Goal: Transaction & Acquisition: Purchase product/service

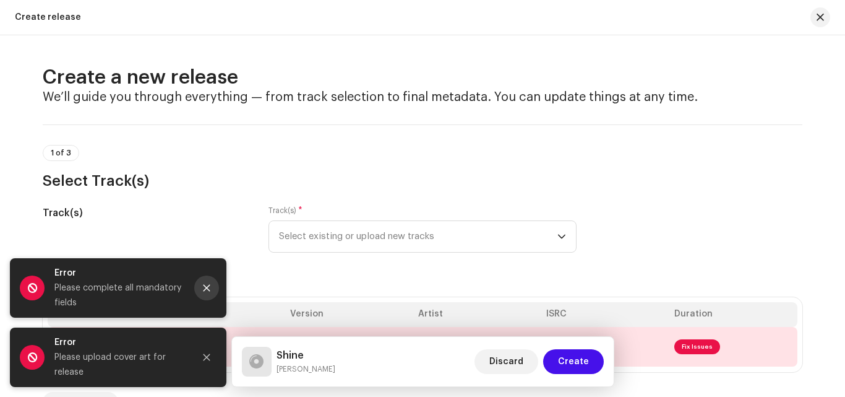
scroll to position [44, 0]
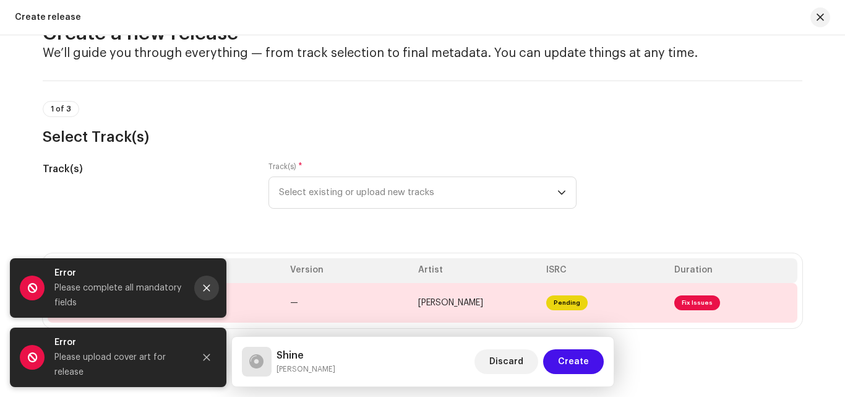
click at [203, 282] on button "Close" at bounding box center [206, 287] width 25 height 25
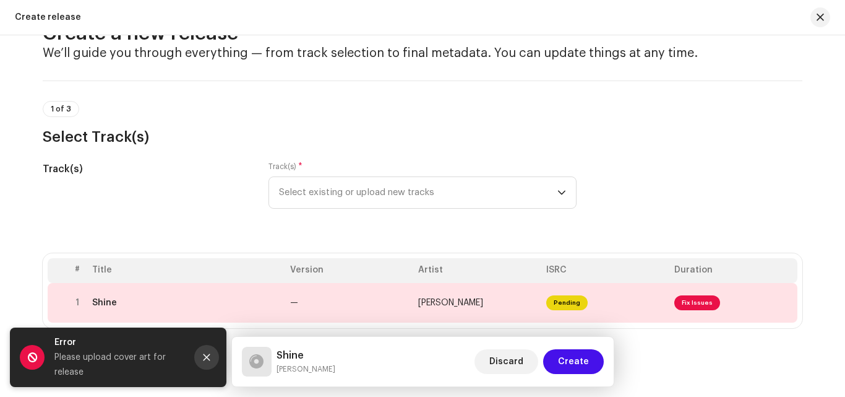
click at [209, 353] on icon "Close" at bounding box center [206, 357] width 9 height 9
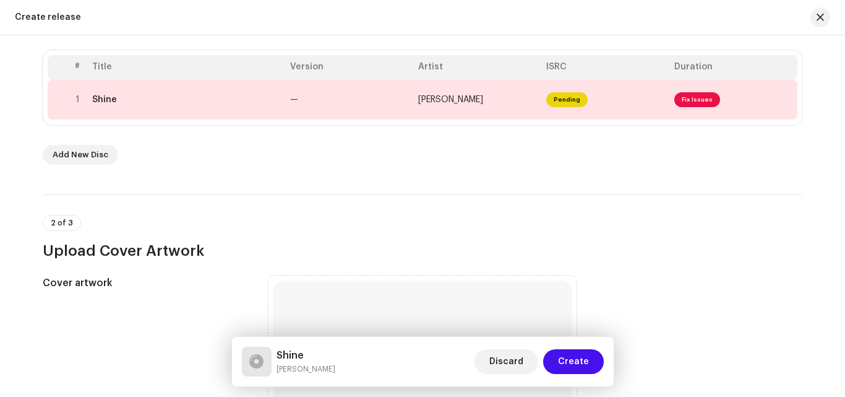
scroll to position [248, 0]
click at [577, 356] on span "Create" at bounding box center [573, 361] width 31 height 25
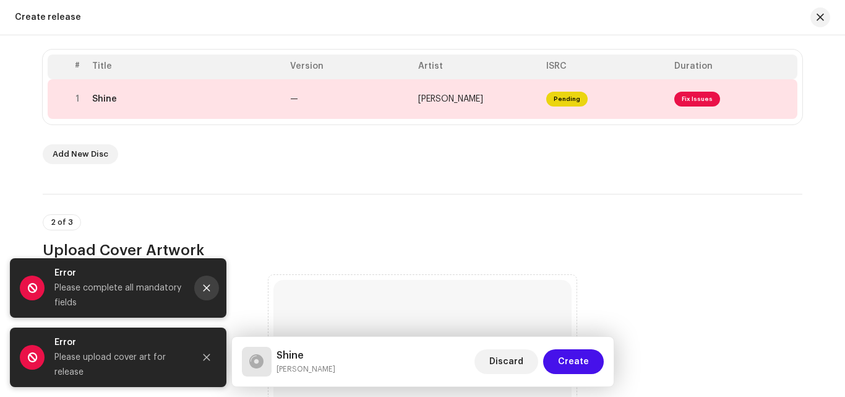
click at [205, 288] on icon "Close" at bounding box center [206, 287] width 9 height 9
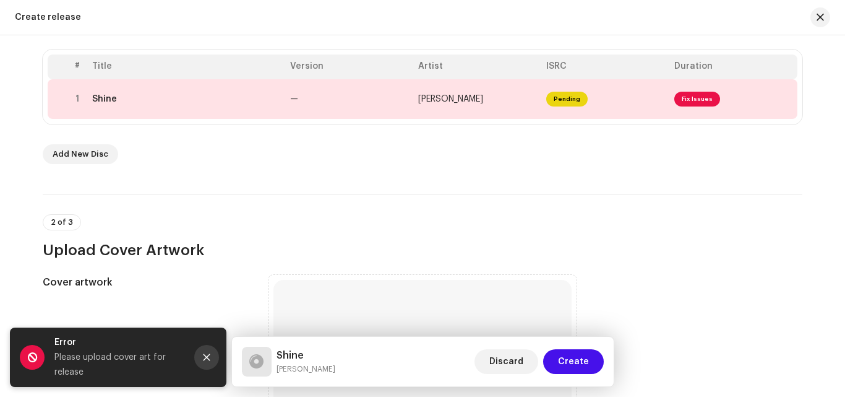
click at [207, 355] on icon "Close" at bounding box center [206, 357] width 9 height 9
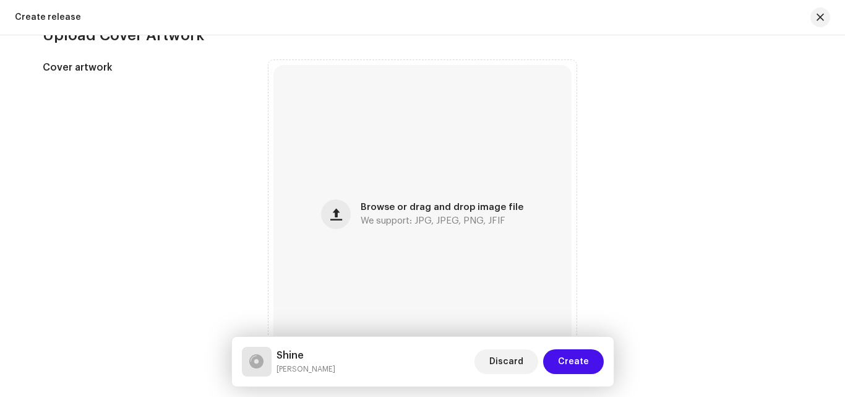
scroll to position [463, 0]
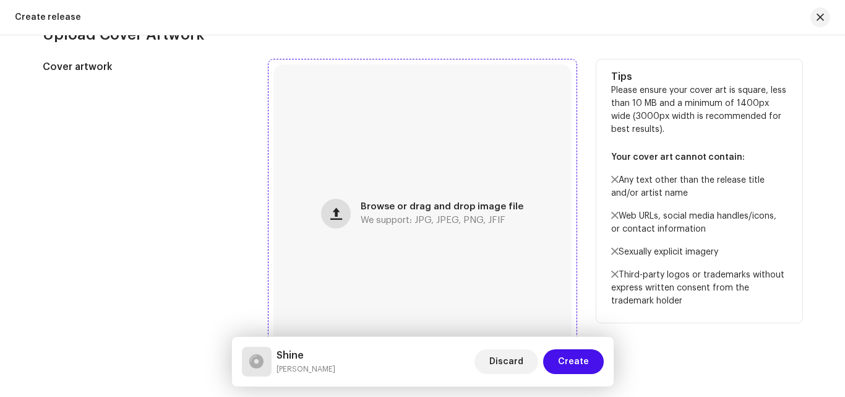
click at [346, 214] on button "button" at bounding box center [336, 214] width 30 height 30
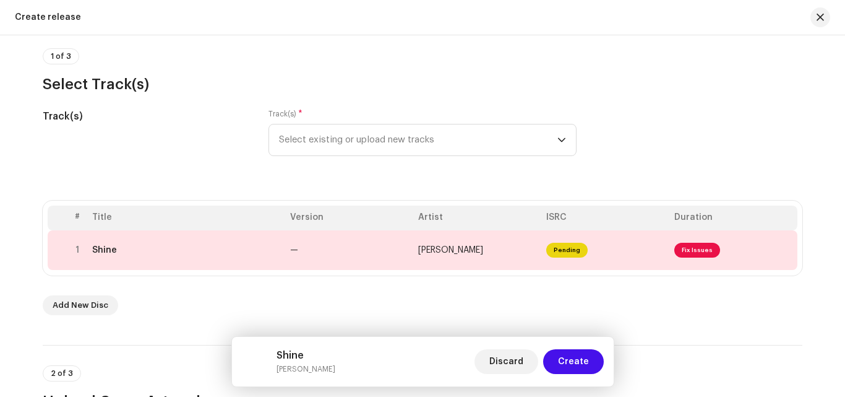
scroll to position [96, 0]
click at [402, 144] on span "Select existing or upload new tracks" at bounding box center [418, 140] width 279 height 31
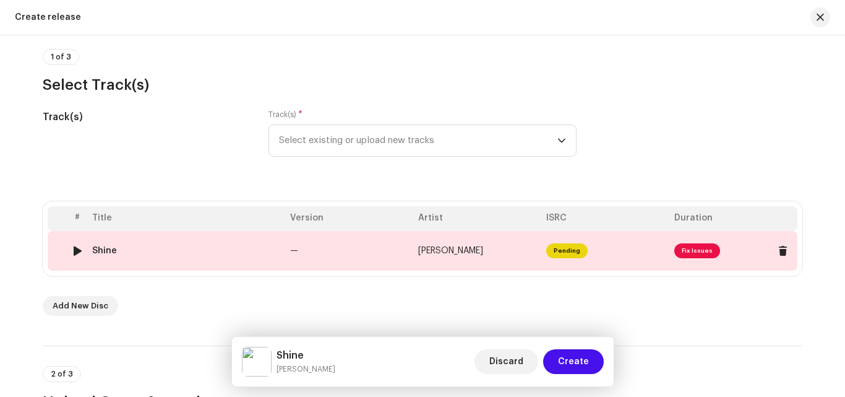
click at [450, 257] on td "[PERSON_NAME]" at bounding box center [477, 251] width 128 height 40
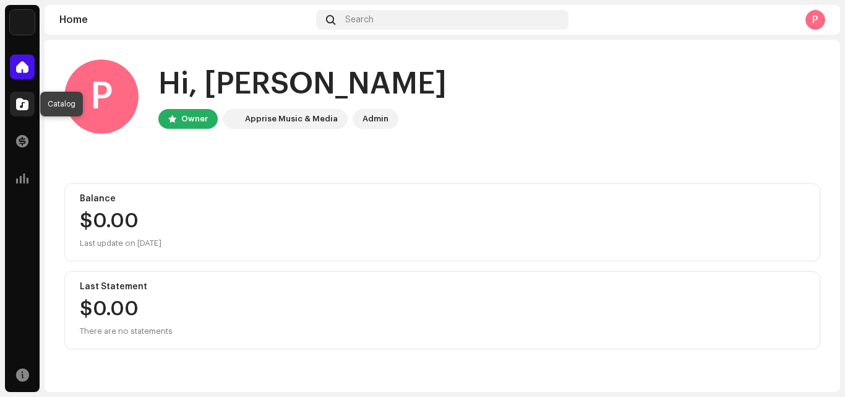
click at [25, 106] on span at bounding box center [22, 104] width 12 height 10
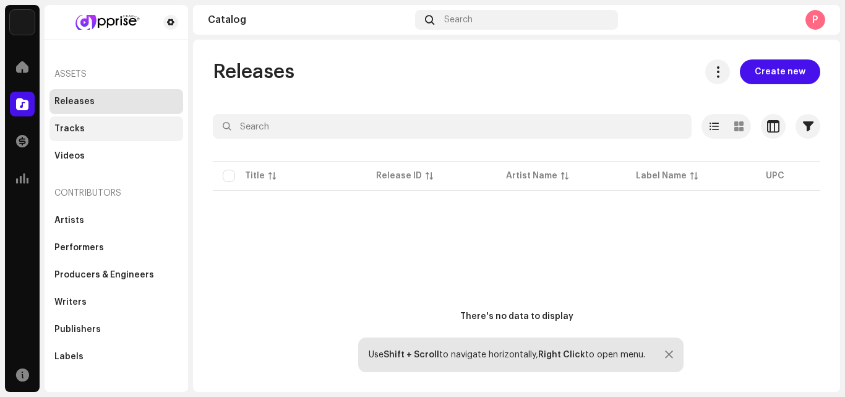
click at [69, 130] on div "Tracks" at bounding box center [69, 129] width 30 height 10
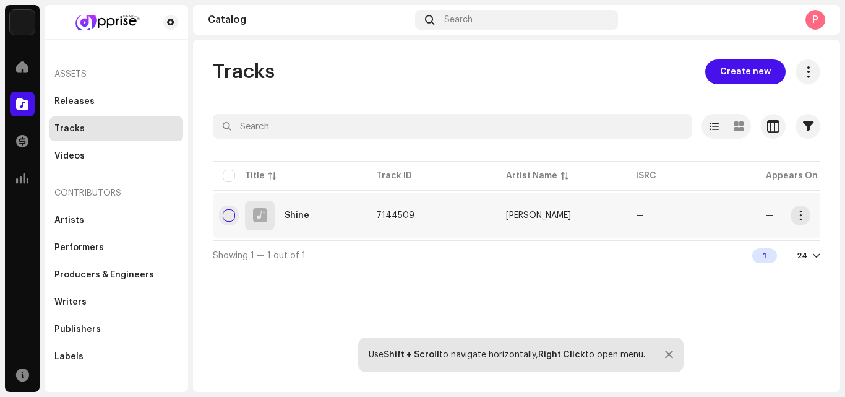
click at [227, 211] on input "checkbox" at bounding box center [229, 215] width 12 height 12
checkbox input "true"
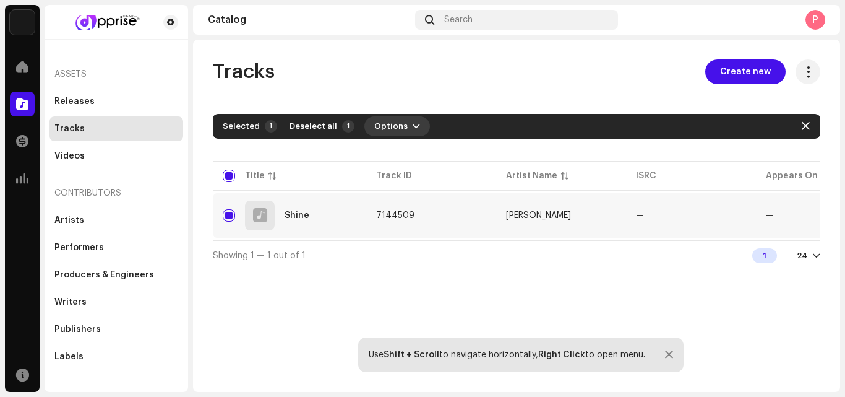
click at [377, 120] on span "Options" at bounding box center [390, 126] width 33 height 25
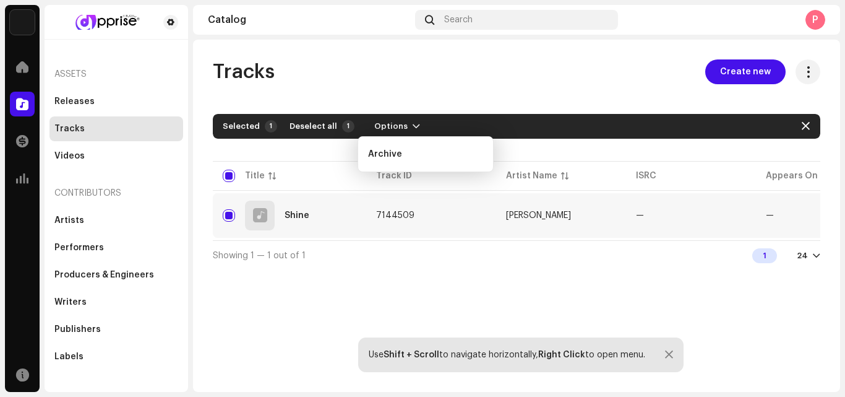
click at [755, 280] on div "Tracks Create new Selected 1 Deselect all 1 Options Filters Distribution status…" at bounding box center [516, 216] width 647 height 352
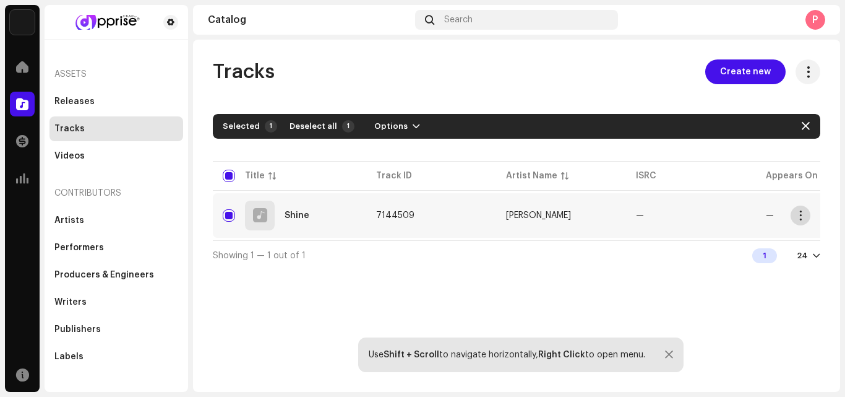
click at [809, 217] on button "button" at bounding box center [801, 215] width 20 height 20
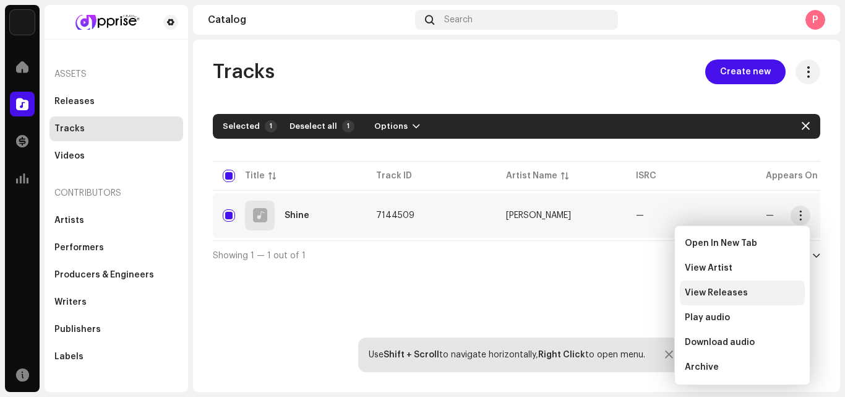
click at [729, 285] on div "View Releases" at bounding box center [742, 292] width 125 height 25
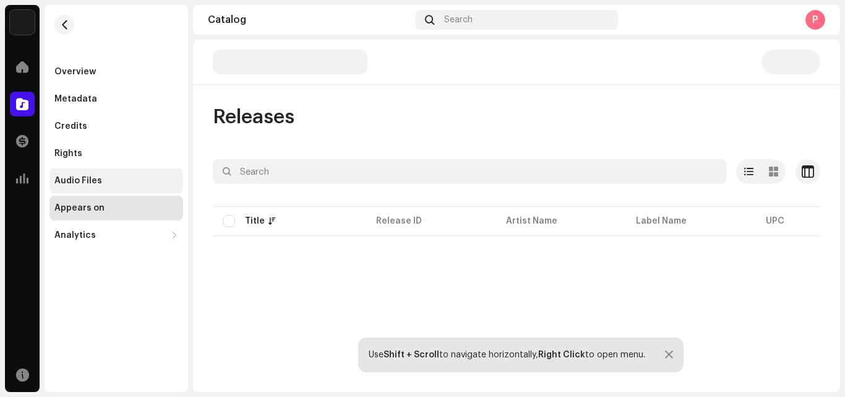
click at [70, 179] on div "Audio Files" at bounding box center [78, 181] width 48 height 10
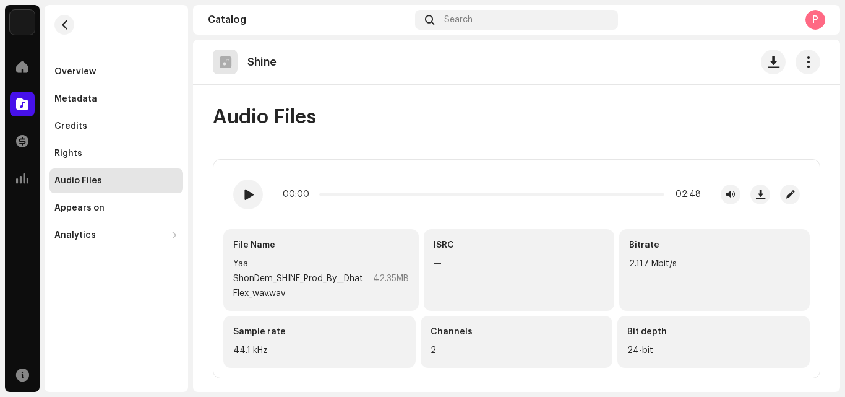
click at [827, 271] on div "Audio Files 00:00 02:48 File Name Yaa ShonDem_SHINE_Prod_By__Dhat Flex_wav.wav …" at bounding box center [516, 242] width 647 height 274
click at [782, 191] on button "button" at bounding box center [790, 194] width 20 height 20
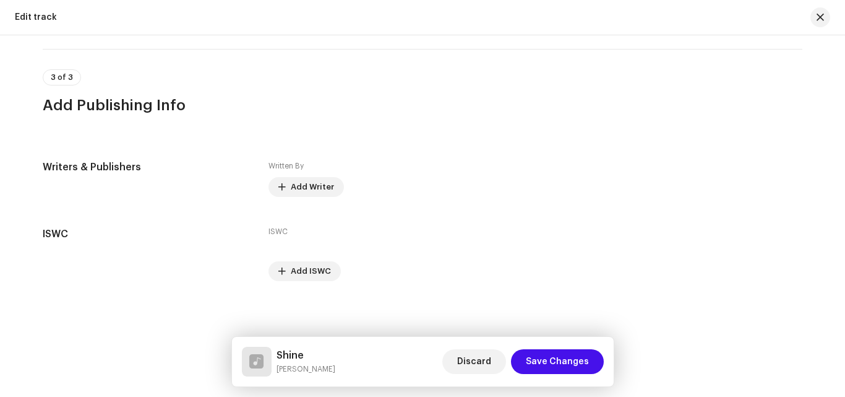
scroll to position [2399, 0]
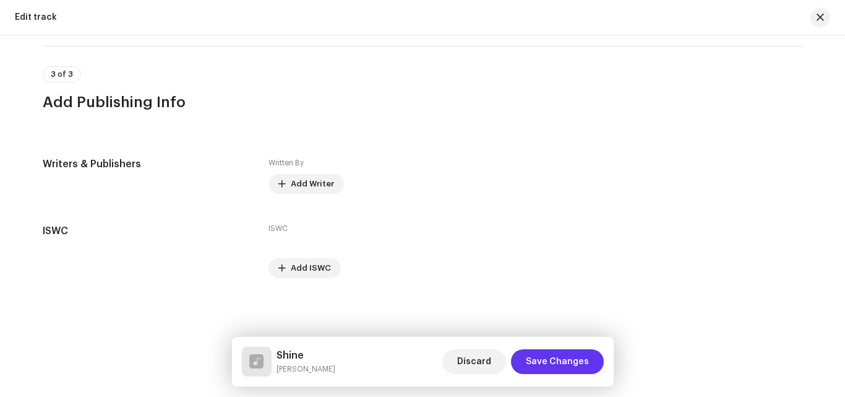
click at [538, 363] on span "Save Changes" at bounding box center [557, 361] width 63 height 25
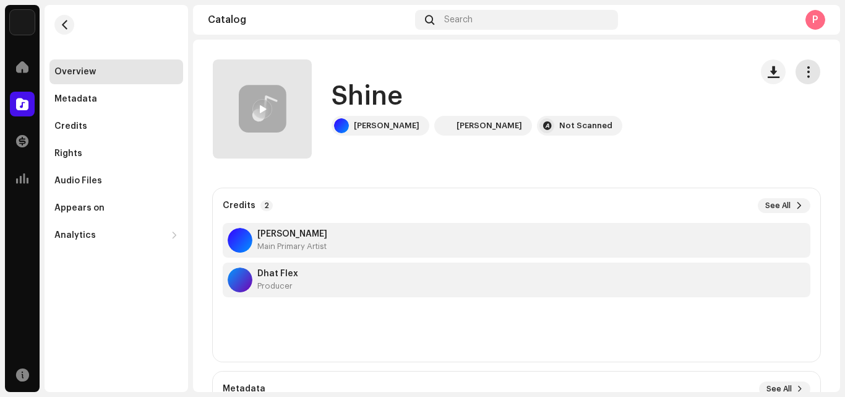
click at [803, 71] on span "button" at bounding box center [809, 72] width 12 height 10
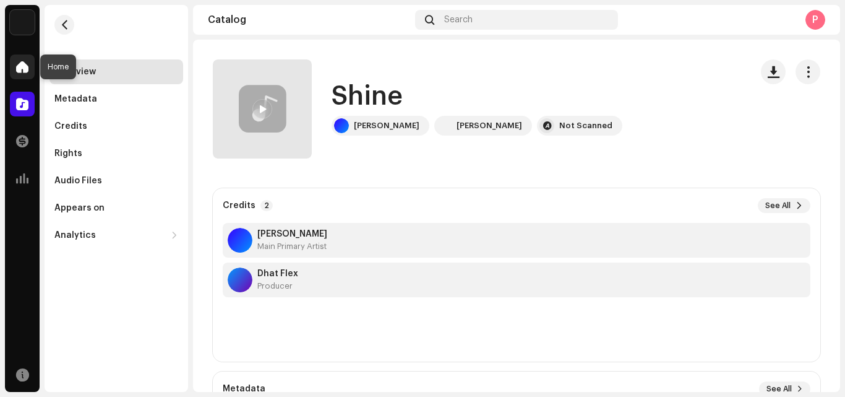
click at [23, 68] on span at bounding box center [22, 67] width 12 height 10
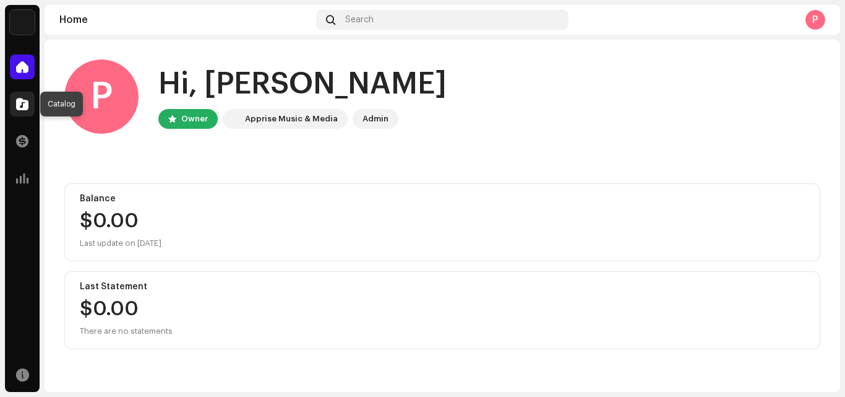
click at [18, 103] on span at bounding box center [22, 104] width 12 height 10
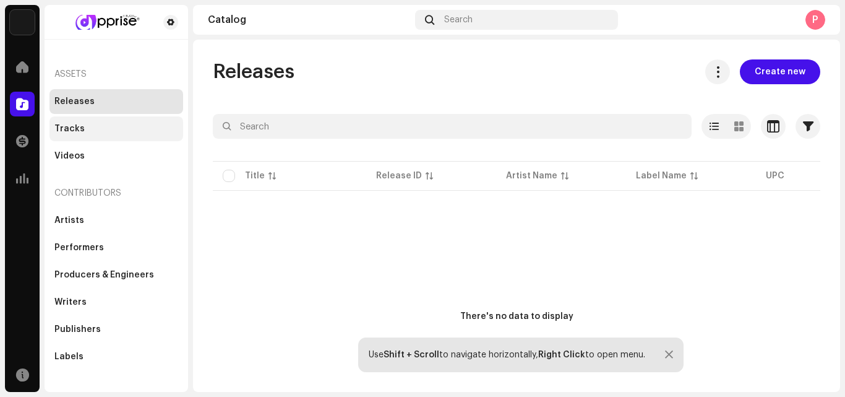
click at [80, 123] on div "Tracks" at bounding box center [117, 128] width 134 height 25
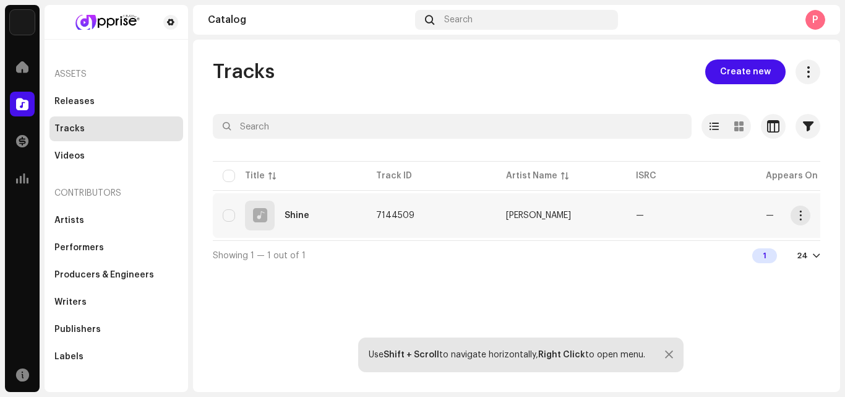
click at [767, 211] on re-a-table-link "—" at bounding box center [770, 215] width 8 height 9
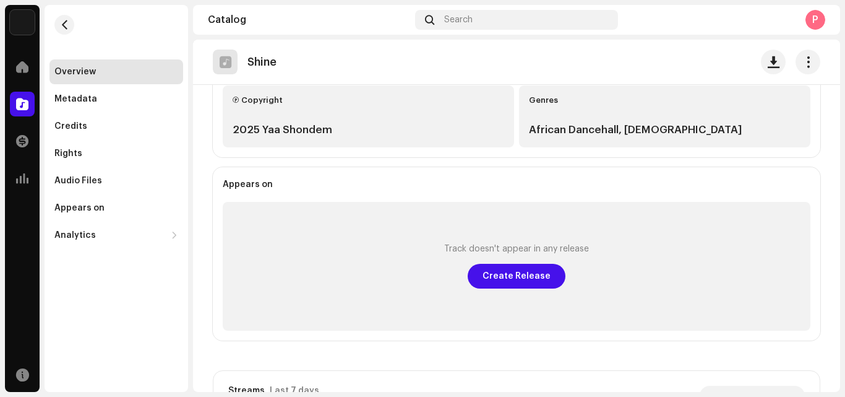
scroll to position [398, 0]
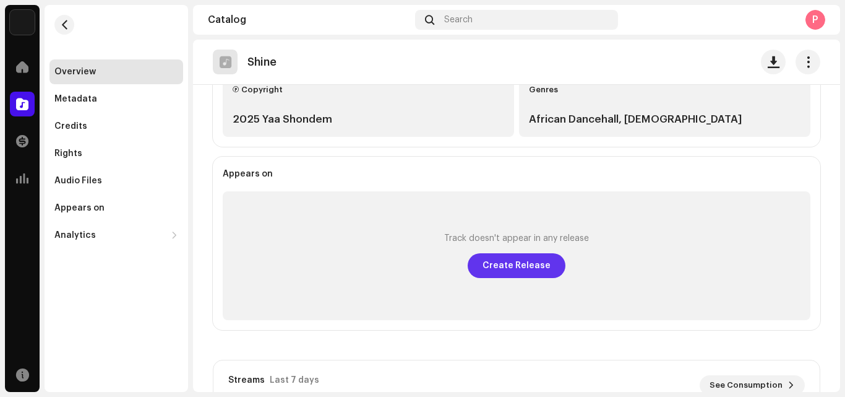
click at [526, 262] on span "Create Release" at bounding box center [517, 265] width 68 height 25
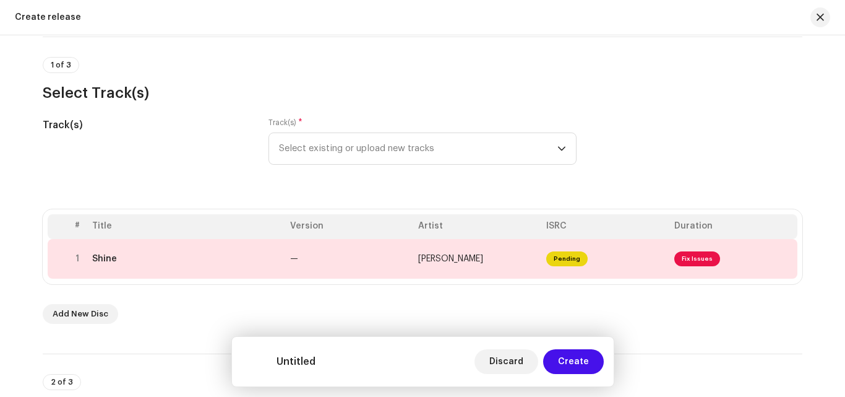
scroll to position [90, 0]
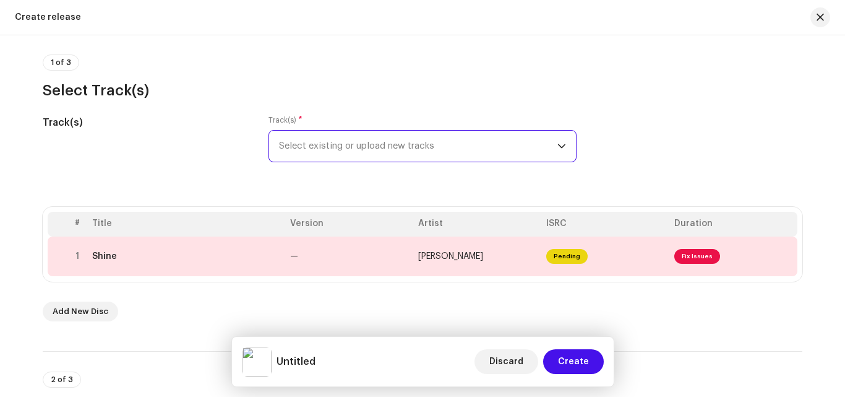
click at [378, 143] on span "Select existing or upload new tracks" at bounding box center [418, 146] width 279 height 31
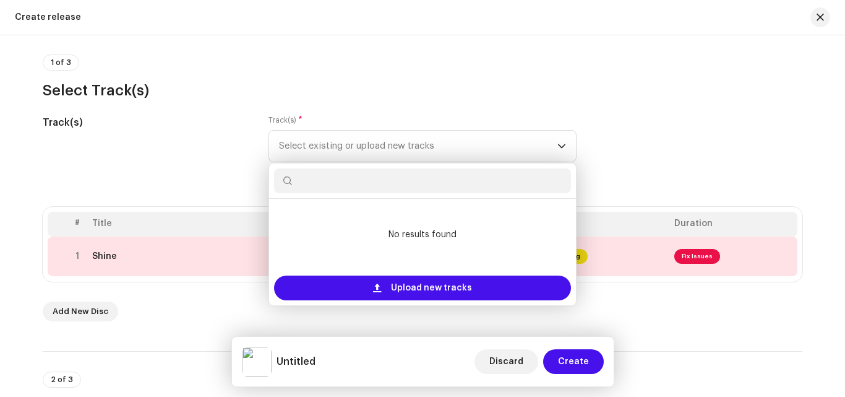
click at [421, 58] on div "1 of 3 Select Track(s)" at bounding box center [423, 77] width 760 height 46
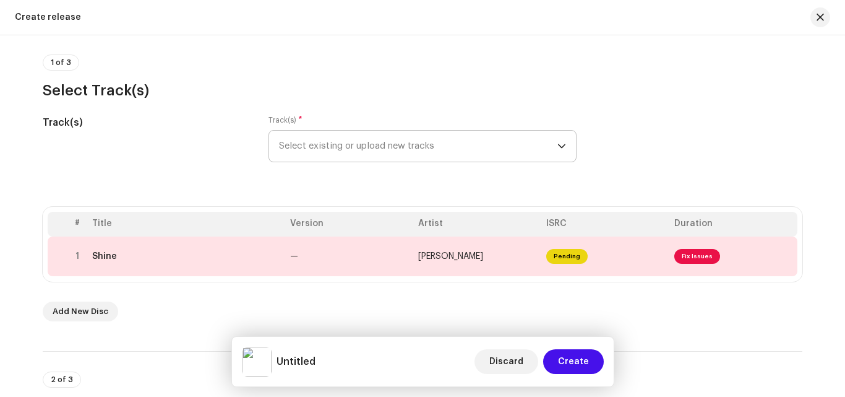
click at [393, 149] on span "Select existing or upload new tracks" at bounding box center [418, 146] width 279 height 31
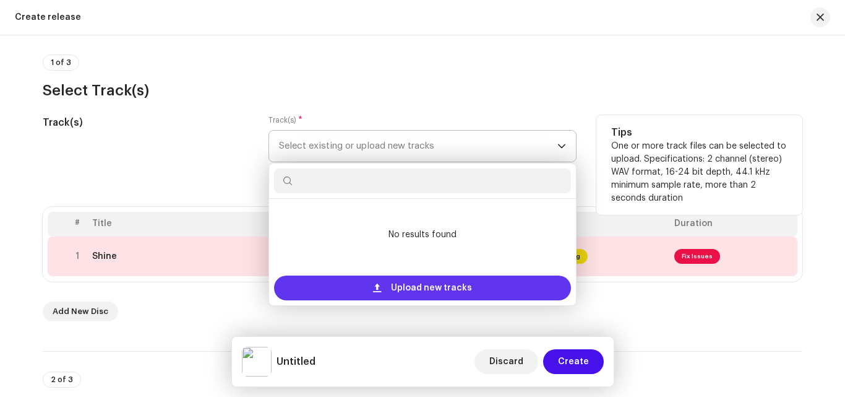
click at [360, 290] on div "Upload new tracks" at bounding box center [422, 287] width 297 height 25
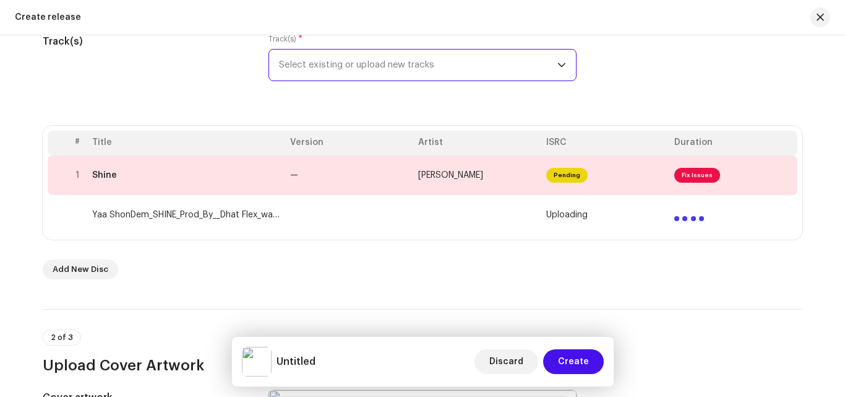
scroll to position [186, 0]
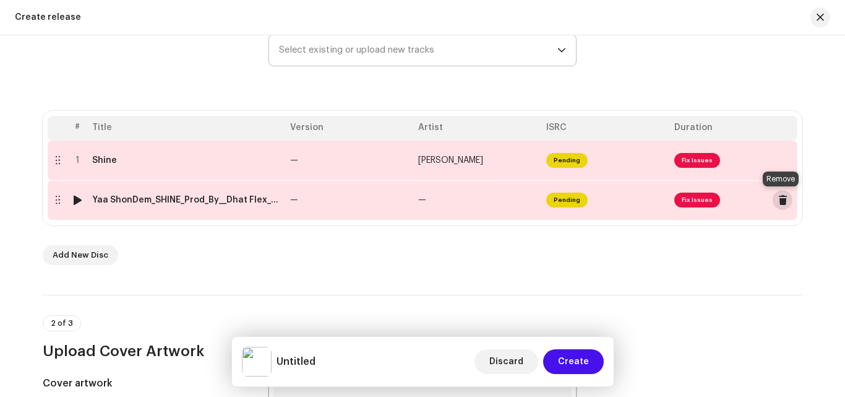
click at [781, 202] on span at bounding box center [783, 200] width 9 height 10
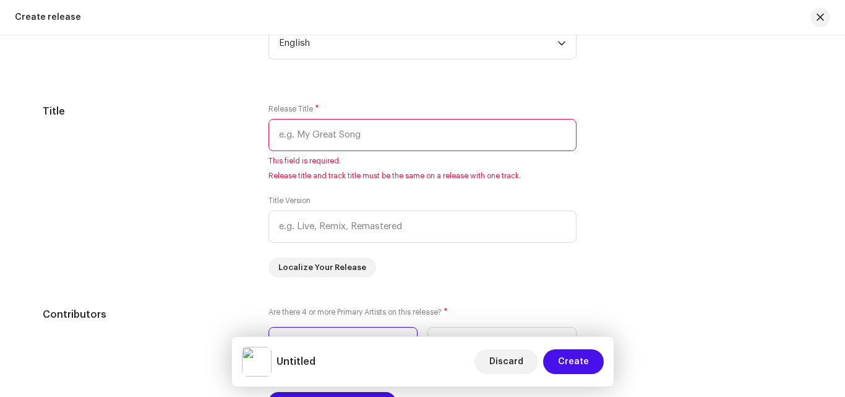
scroll to position [1139, 0]
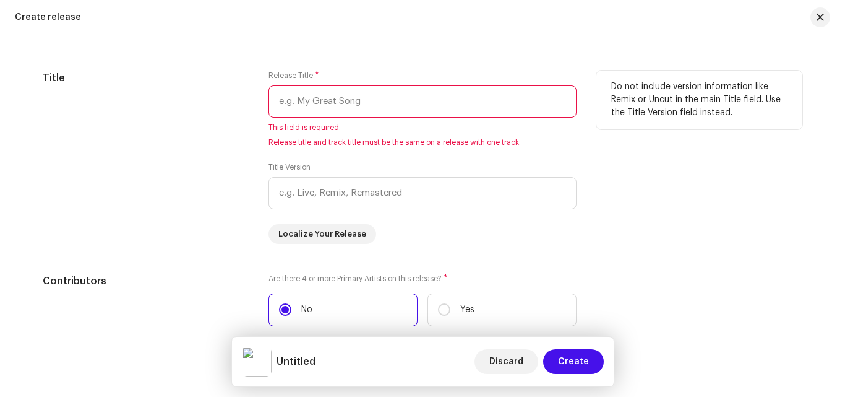
click at [360, 102] on input "text" at bounding box center [423, 101] width 308 height 32
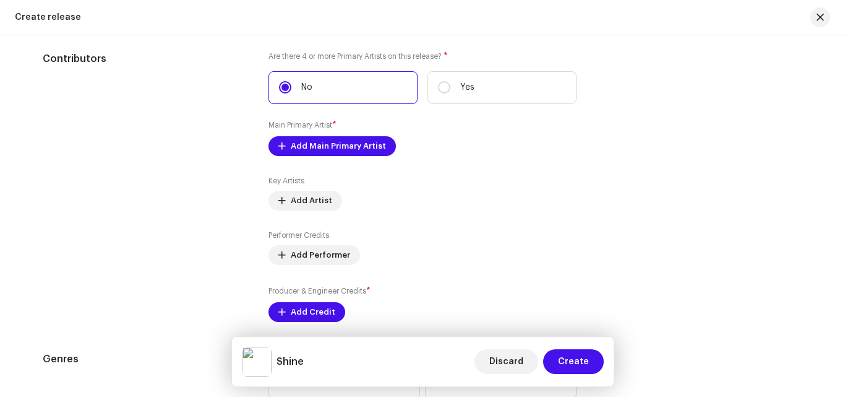
scroll to position [1316, 0]
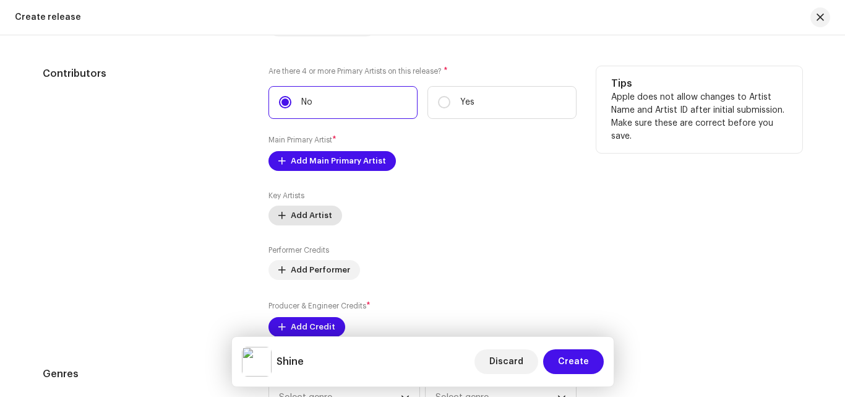
type input "Shine"
click at [305, 207] on span "Add Artist" at bounding box center [311, 215] width 41 height 25
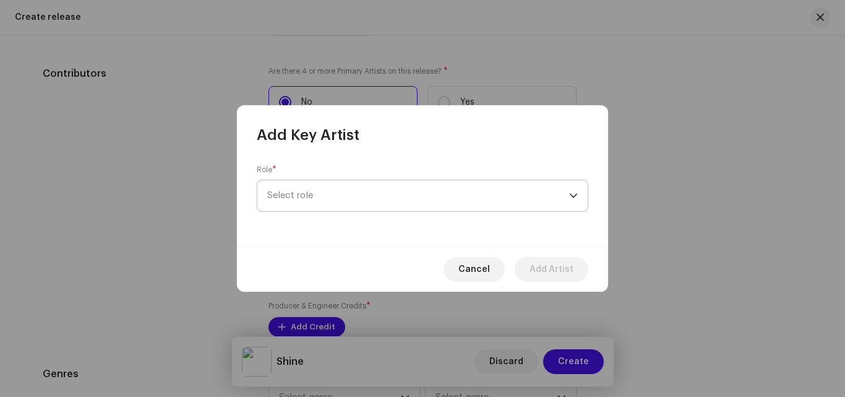
click at [316, 194] on span "Select role" at bounding box center [418, 195] width 302 height 31
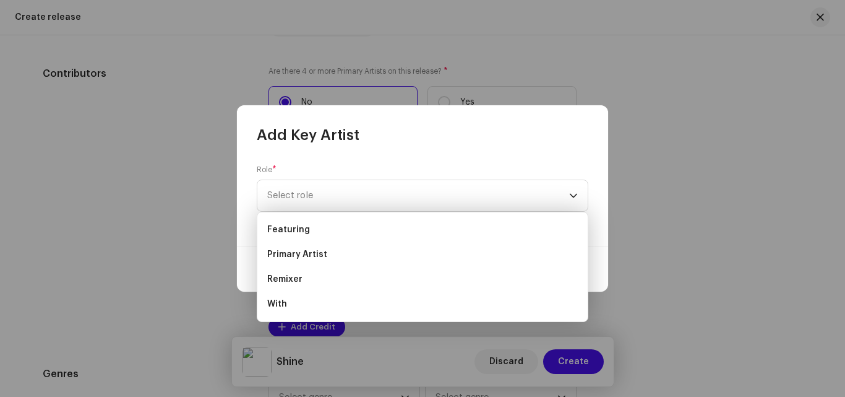
click at [380, 149] on div "Role * Select role" at bounding box center [422, 196] width 371 height 102
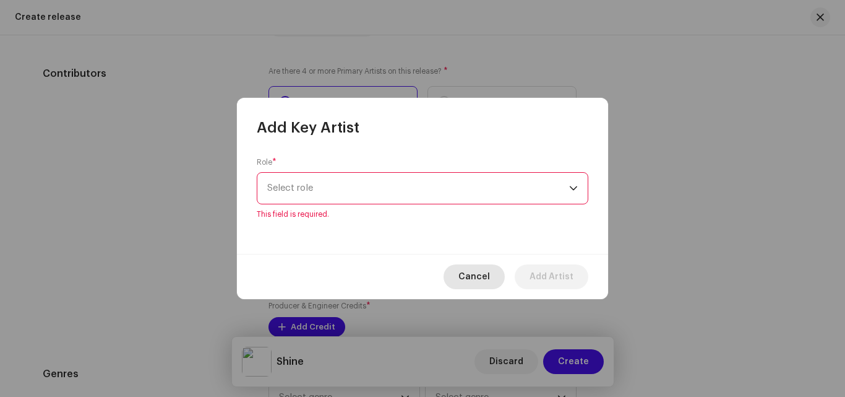
click at [480, 269] on span "Cancel" at bounding box center [475, 276] width 32 height 25
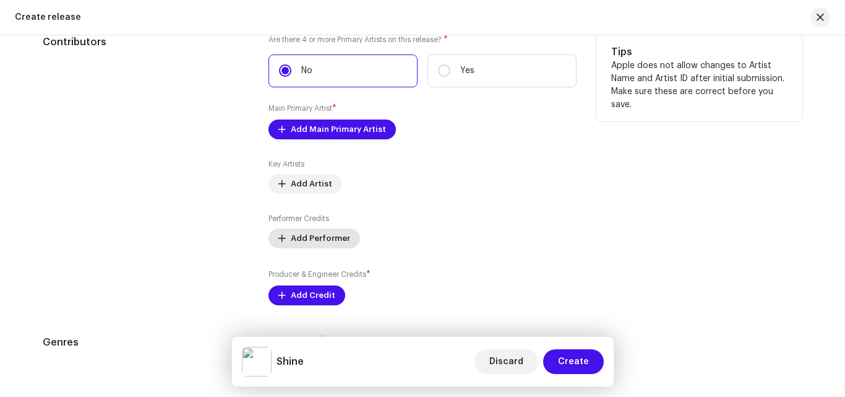
scroll to position [1350, 0]
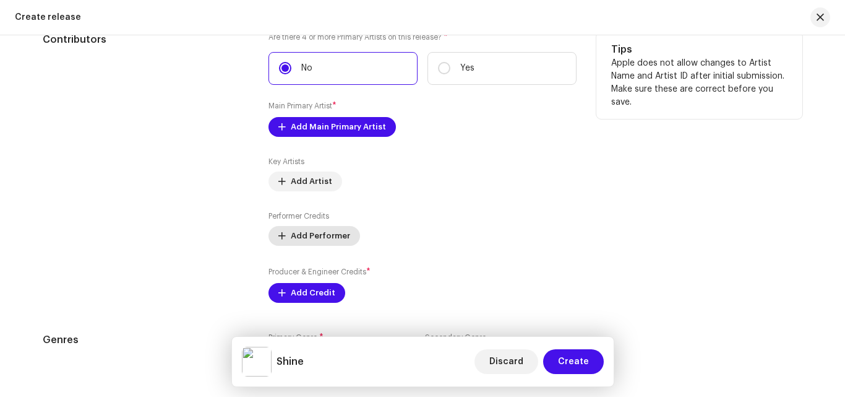
click at [315, 233] on span "Add Performer" at bounding box center [320, 235] width 59 height 25
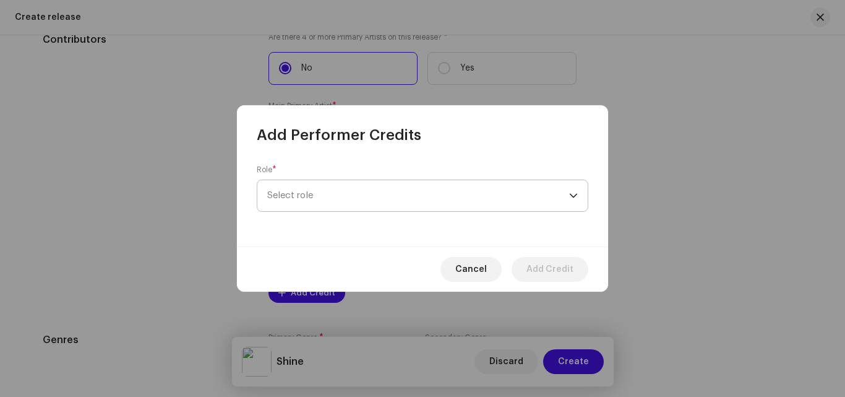
click at [320, 207] on span "Select role" at bounding box center [418, 195] width 302 height 31
click at [341, 189] on span "Select role" at bounding box center [418, 195] width 302 height 31
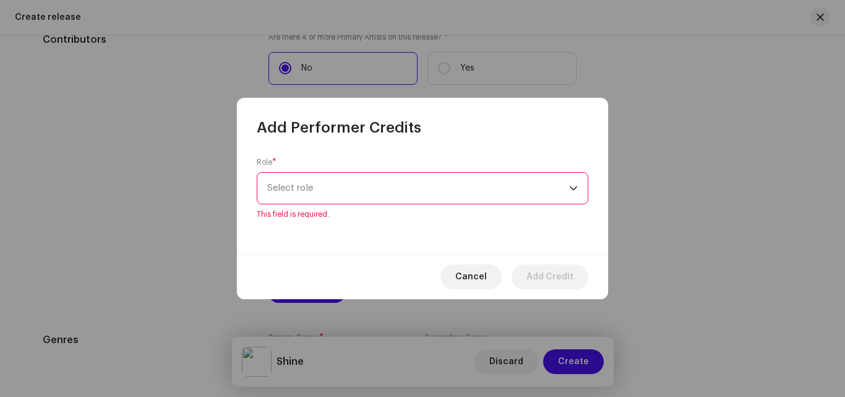
click at [566, 182] on span "Select role" at bounding box center [418, 188] width 302 height 31
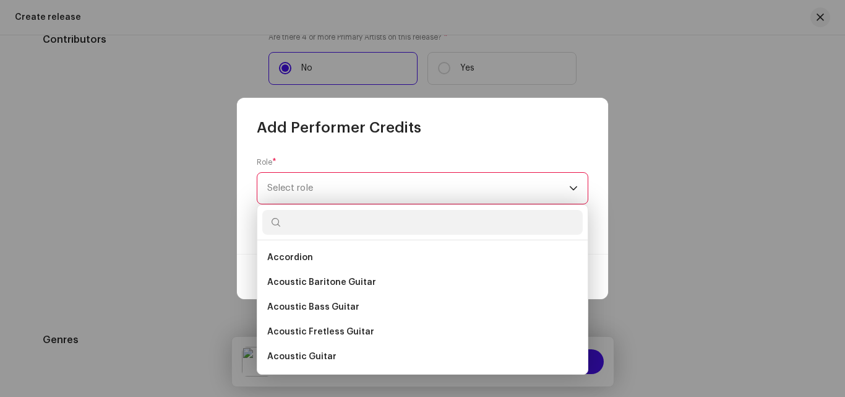
click at [566, 182] on span "Select role" at bounding box center [418, 188] width 302 height 31
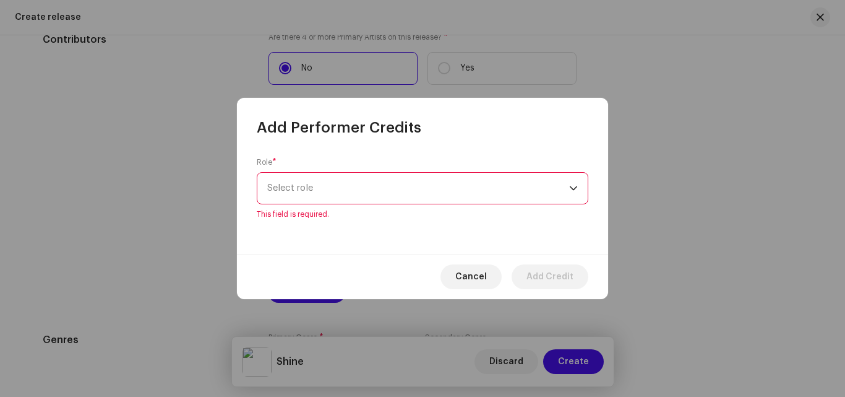
click at [560, 181] on span "Select role" at bounding box center [418, 188] width 302 height 31
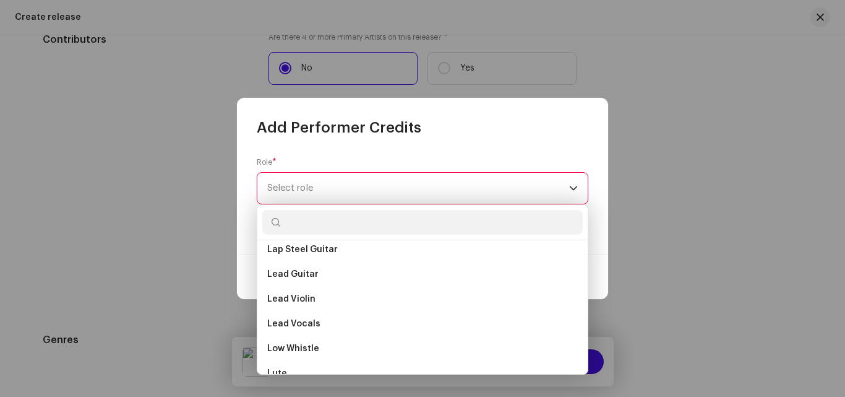
scroll to position [4769, 0]
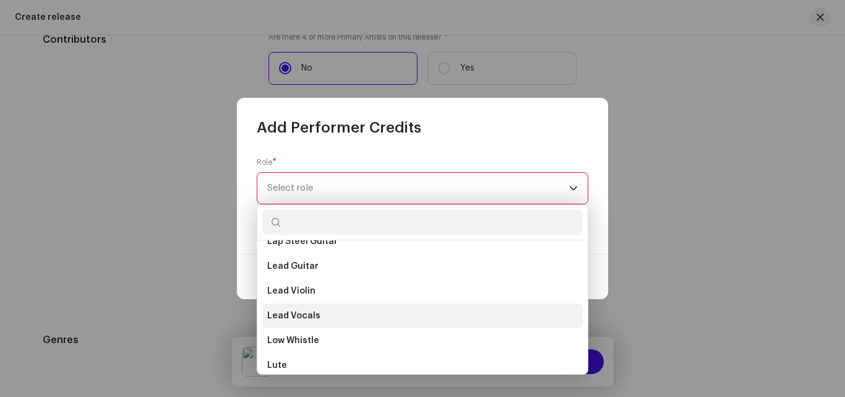
click at [306, 318] on span "Lead Vocals" at bounding box center [293, 315] width 53 height 12
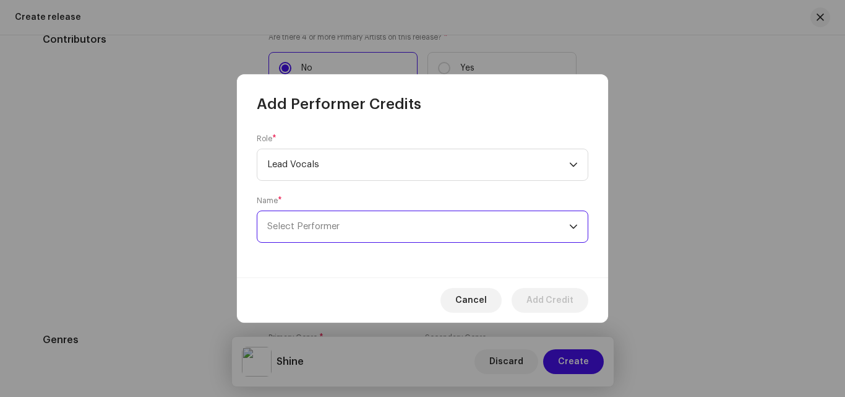
click at [373, 218] on span "Select Performer" at bounding box center [418, 226] width 302 height 31
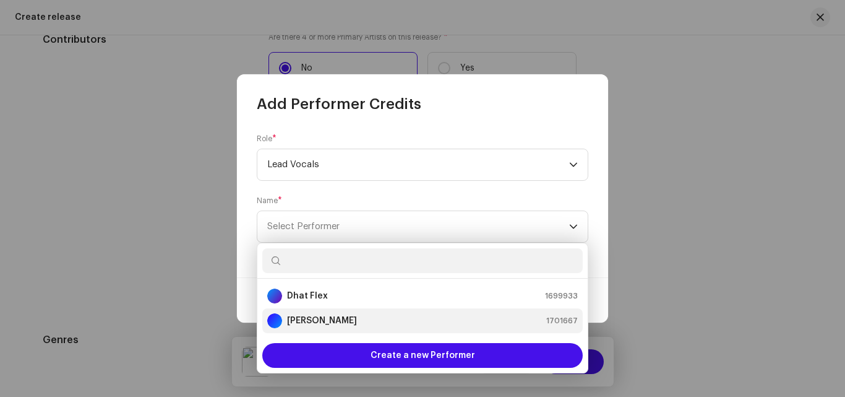
click at [311, 316] on strong "[PERSON_NAME]" at bounding box center [322, 320] width 70 height 12
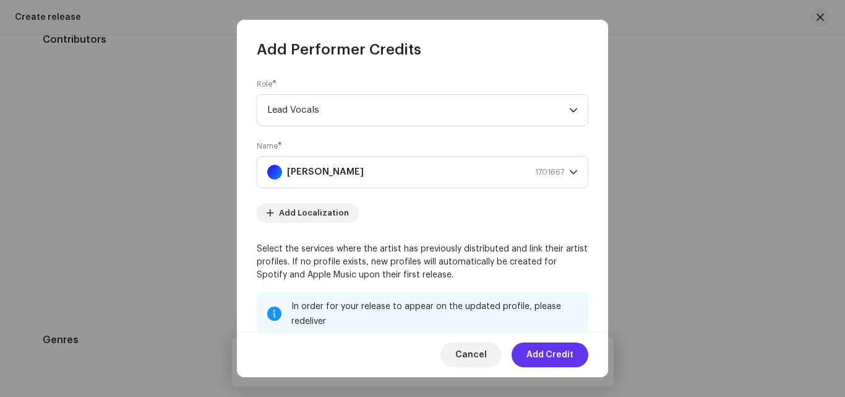
click at [550, 346] on span "Add Credit" at bounding box center [550, 354] width 47 height 25
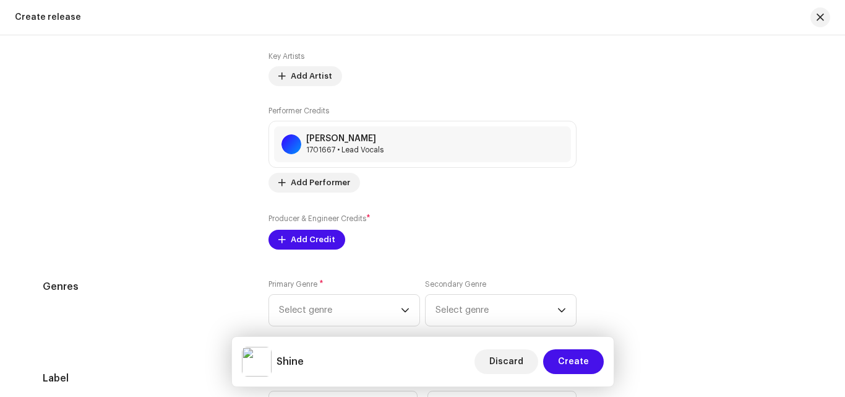
scroll to position [1465, 0]
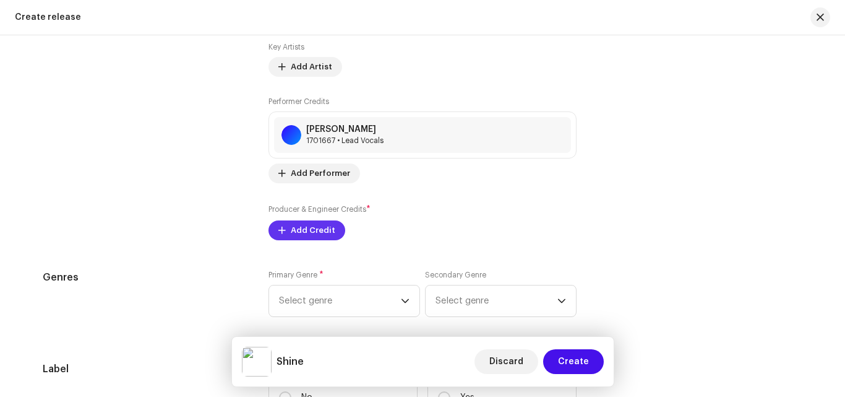
click at [324, 235] on span "Add Credit" at bounding box center [313, 230] width 45 height 25
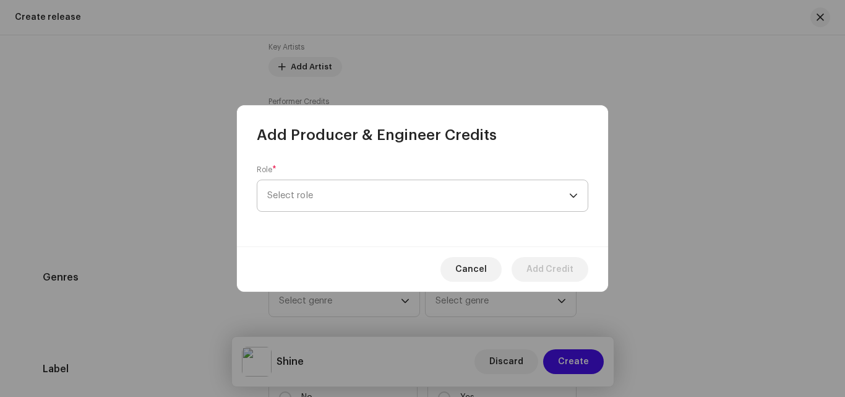
click at [367, 197] on span "Select role" at bounding box center [418, 195] width 302 height 31
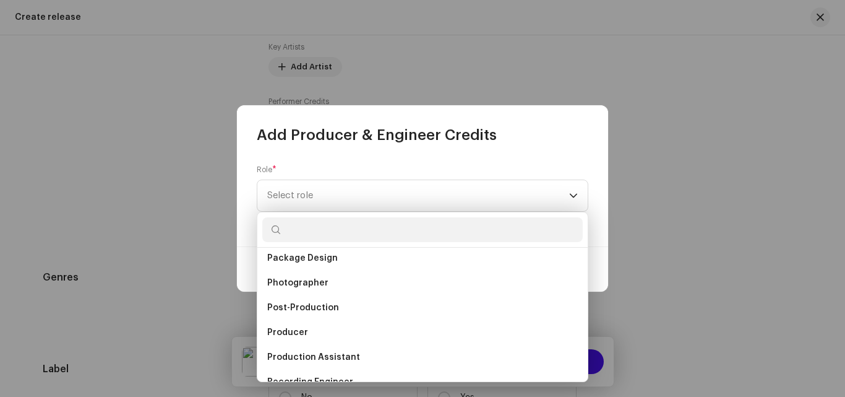
scroll to position [490, 0]
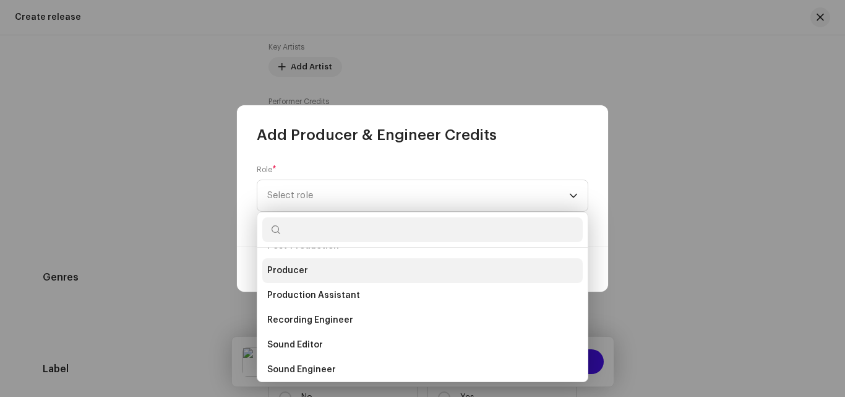
click at [313, 275] on li "Producer" at bounding box center [422, 270] width 321 height 25
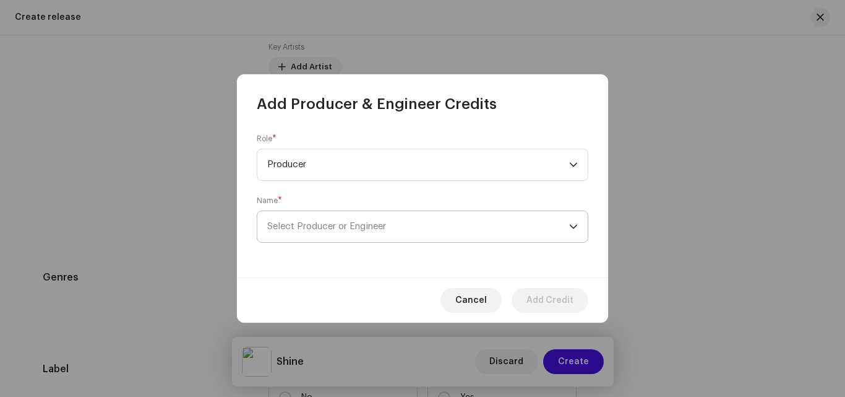
drag, startPoint x: 429, startPoint y: 209, endPoint x: 433, endPoint y: 221, distance: 12.9
click at [433, 221] on div "Name * Select Producer or Engineer" at bounding box center [423, 219] width 332 height 47
click at [433, 221] on span "Select Producer or Engineer" at bounding box center [418, 226] width 302 height 31
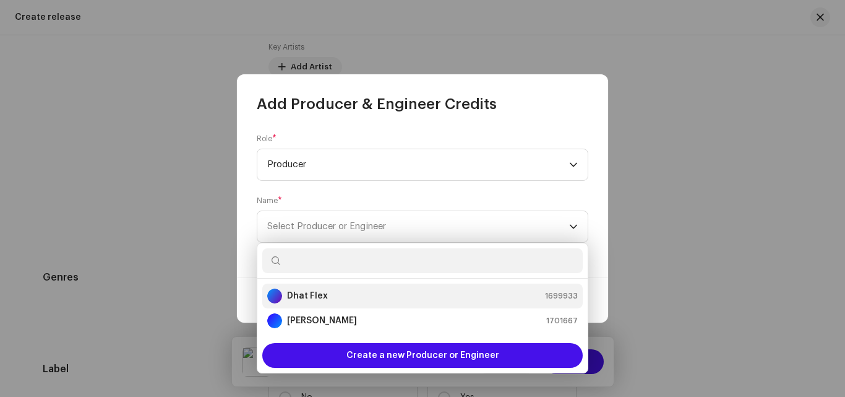
click at [324, 299] on strong "Dhat Flex" at bounding box center [307, 296] width 41 height 12
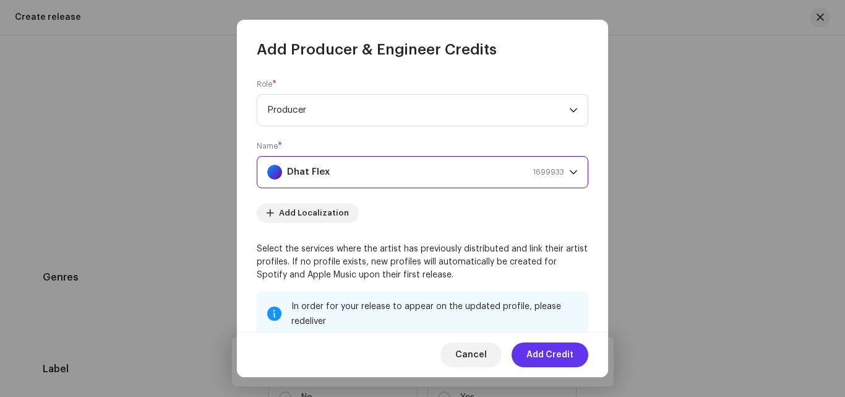
click at [543, 343] on span "Add Credit" at bounding box center [550, 354] width 47 height 25
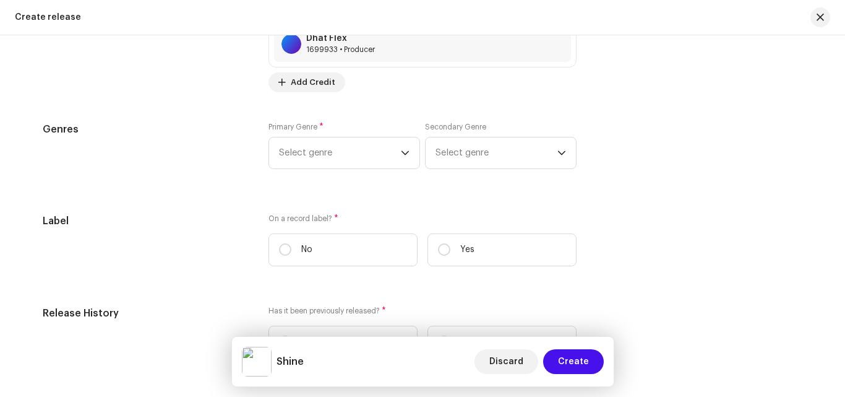
scroll to position [1678, 0]
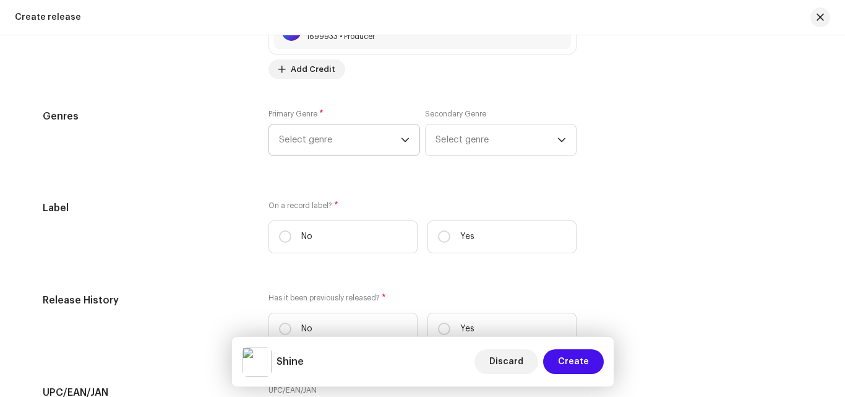
click at [394, 142] on span "Select genre" at bounding box center [340, 139] width 122 height 31
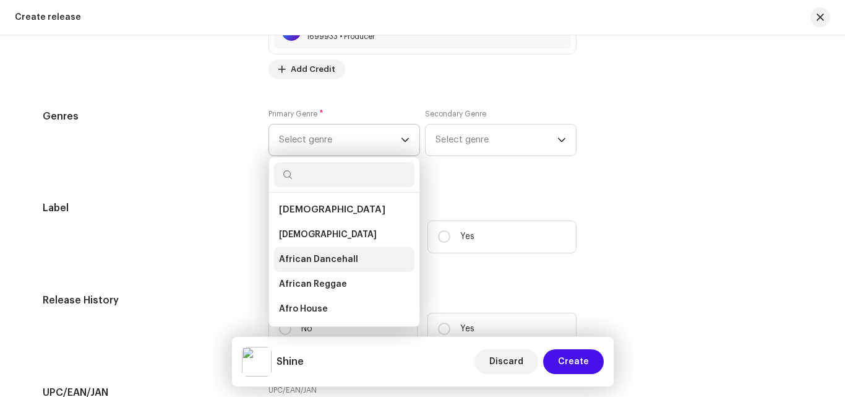
click at [306, 254] on span "African Dancehall" at bounding box center [318, 259] width 79 height 12
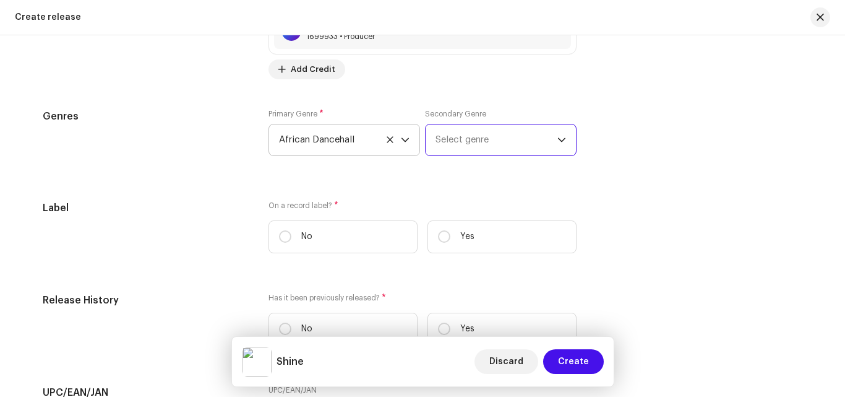
click at [460, 129] on span "Select genre" at bounding box center [497, 139] width 122 height 31
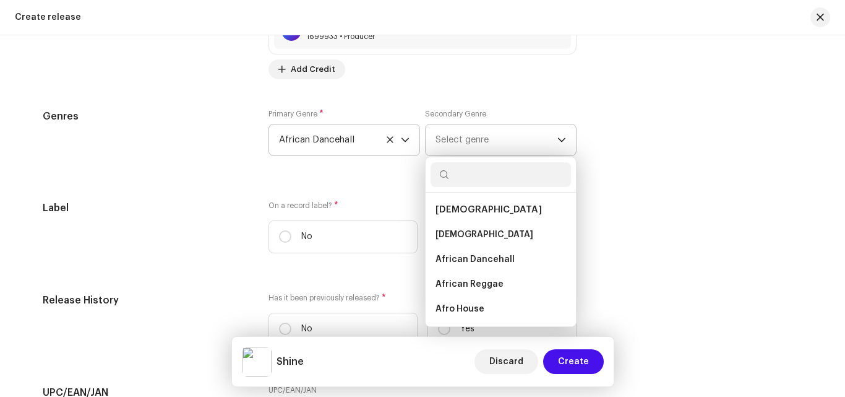
click at [442, 205] on span "[DEMOGRAPHIC_DATA]" at bounding box center [489, 209] width 106 height 9
click at [446, 210] on span "[DEMOGRAPHIC_DATA]" at bounding box center [489, 209] width 106 height 9
click at [444, 203] on li "[DEMOGRAPHIC_DATA]" at bounding box center [501, 209] width 140 height 25
click at [449, 202] on li "[DEMOGRAPHIC_DATA]" at bounding box center [501, 209] width 140 height 25
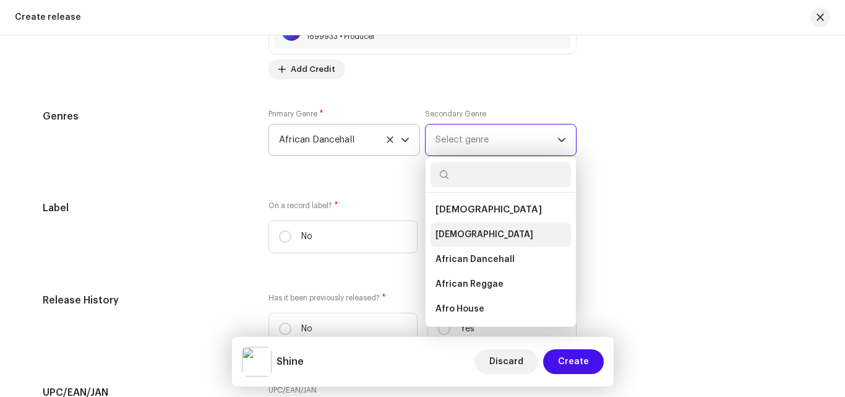
click at [449, 230] on span "[DEMOGRAPHIC_DATA]" at bounding box center [485, 234] width 98 height 12
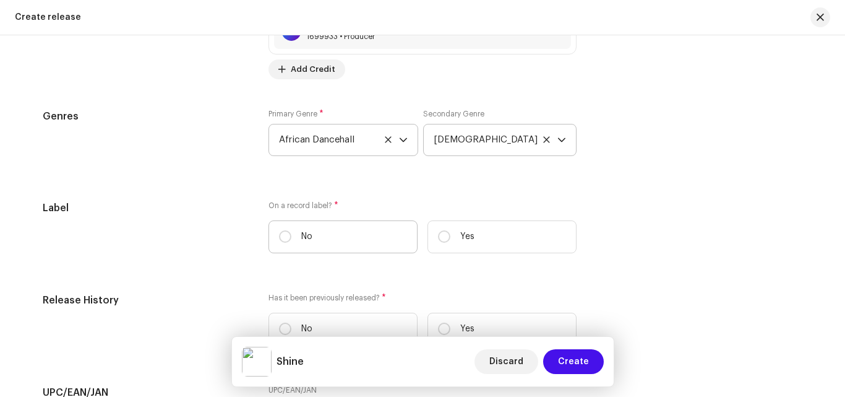
click at [355, 248] on label "No" at bounding box center [343, 236] width 149 height 33
click at [292, 243] on input "No" at bounding box center [285, 236] width 12 height 12
radio input "true"
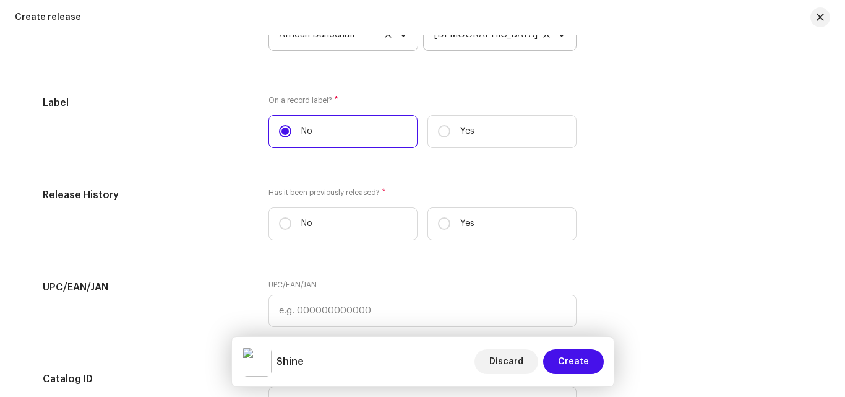
scroll to position [1810, 0]
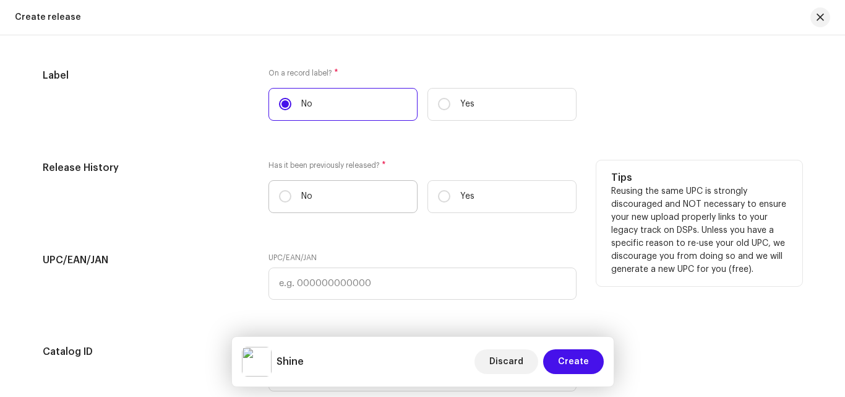
click at [275, 194] on label "No" at bounding box center [343, 196] width 149 height 33
click at [279, 194] on input "No" at bounding box center [285, 196] width 12 height 12
radio input "true"
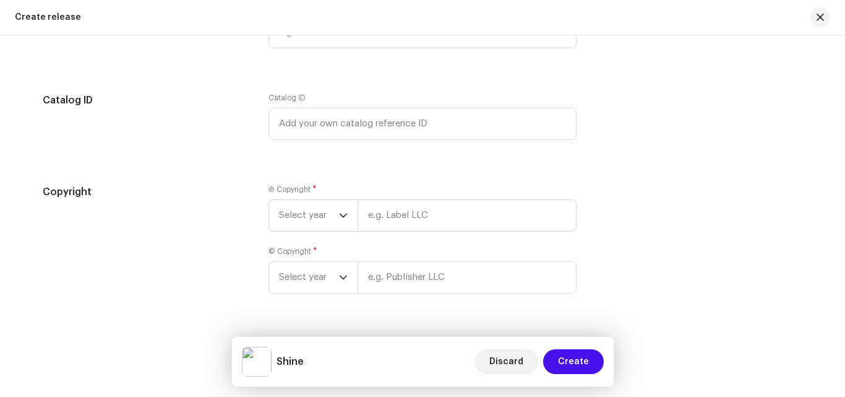
scroll to position [2092, 0]
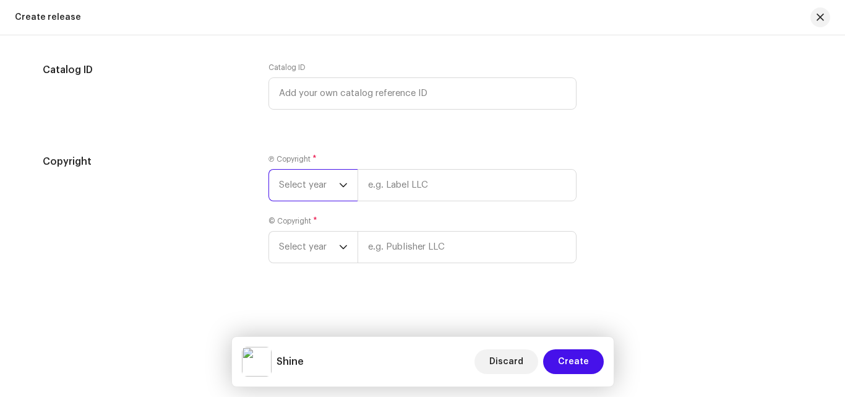
click at [328, 191] on span "Select year" at bounding box center [309, 185] width 60 height 31
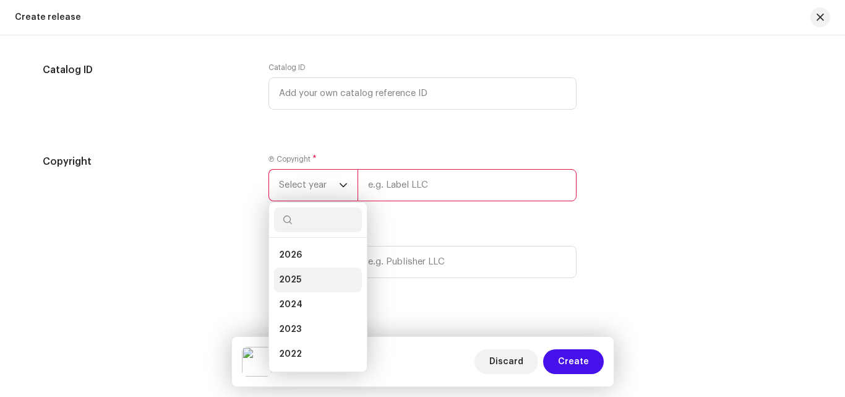
click at [296, 283] on span "2025" at bounding box center [290, 280] width 22 height 12
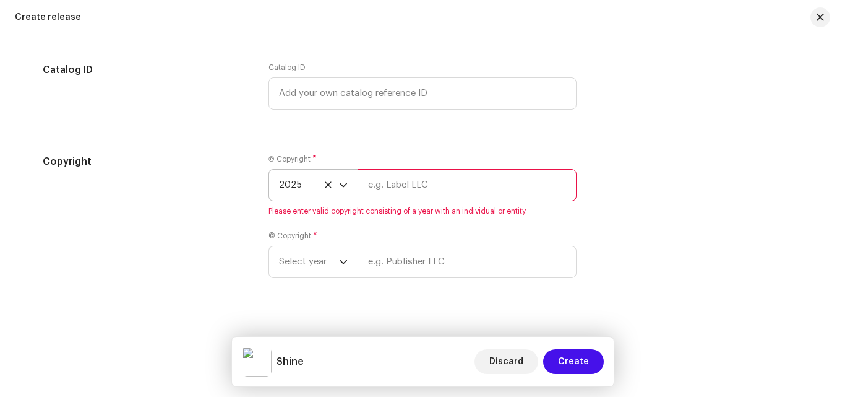
click at [402, 188] on input "text" at bounding box center [467, 185] width 219 height 32
type input "[PERSON_NAME]"
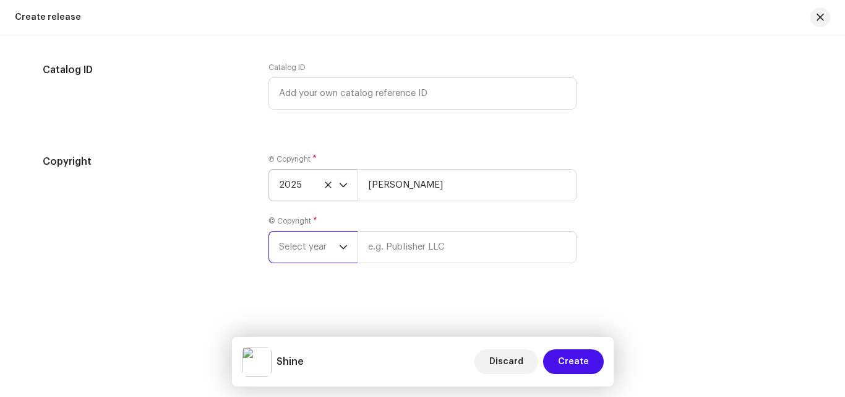
click at [315, 248] on span "Select year" at bounding box center [309, 246] width 60 height 31
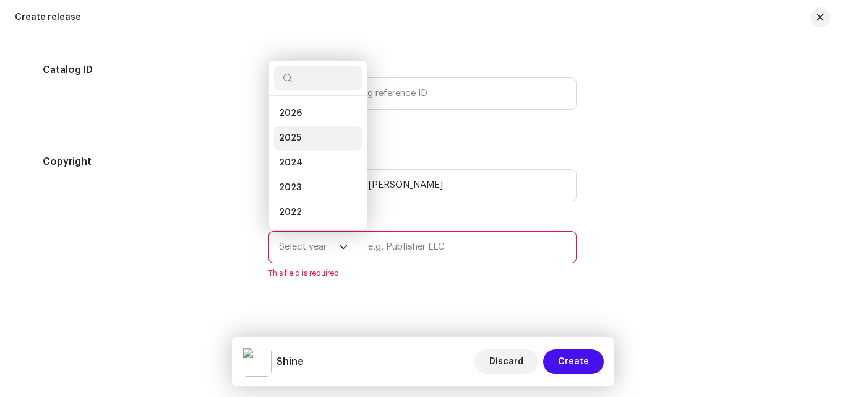
click at [303, 134] on li "2025" at bounding box center [318, 138] width 88 height 25
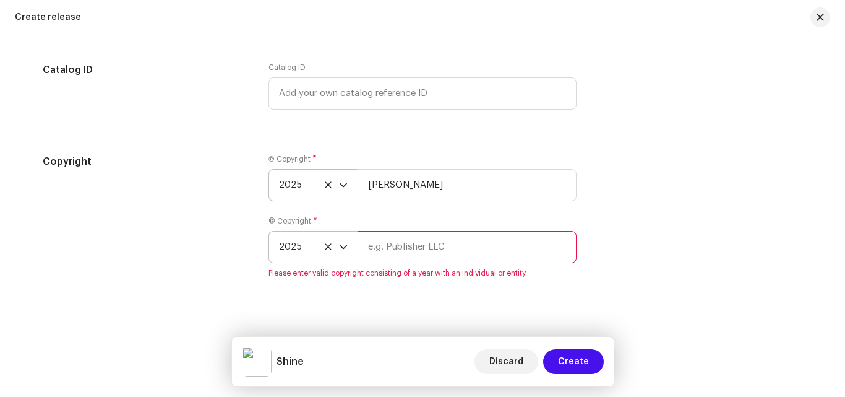
drag, startPoint x: 406, startPoint y: 231, endPoint x: 405, endPoint y: 251, distance: 19.8
click at [405, 251] on input "text" at bounding box center [467, 247] width 219 height 32
type input "[PERSON_NAME]"
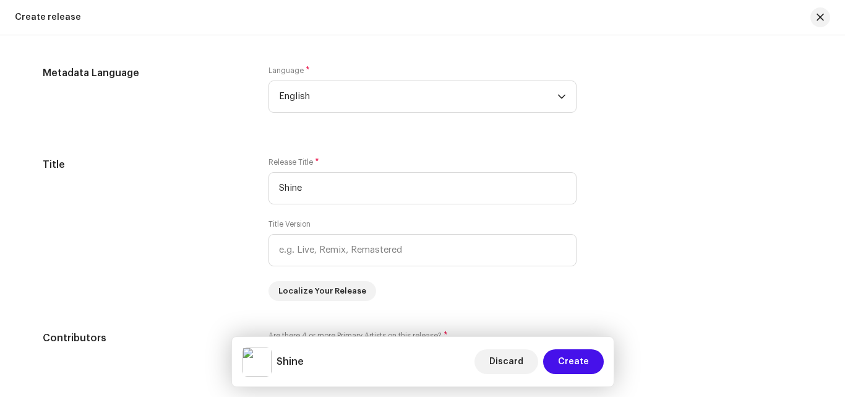
scroll to position [1018, 0]
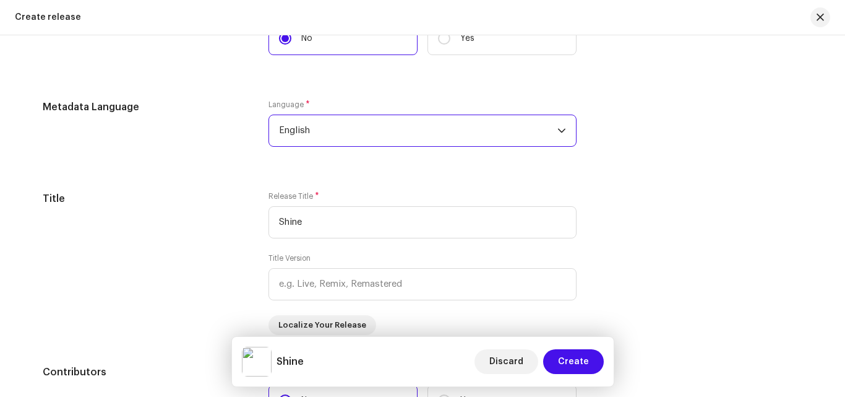
click at [461, 137] on span "English" at bounding box center [418, 130] width 279 height 31
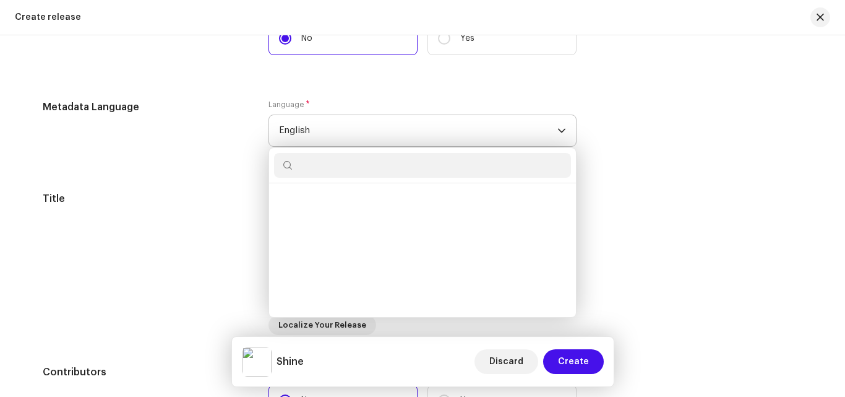
scroll to position [1144, 0]
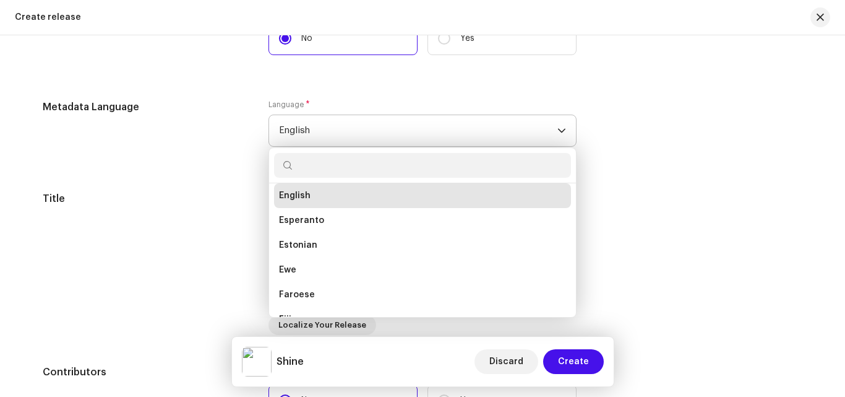
click at [291, 201] on span "English" at bounding box center [295, 195] width 32 height 12
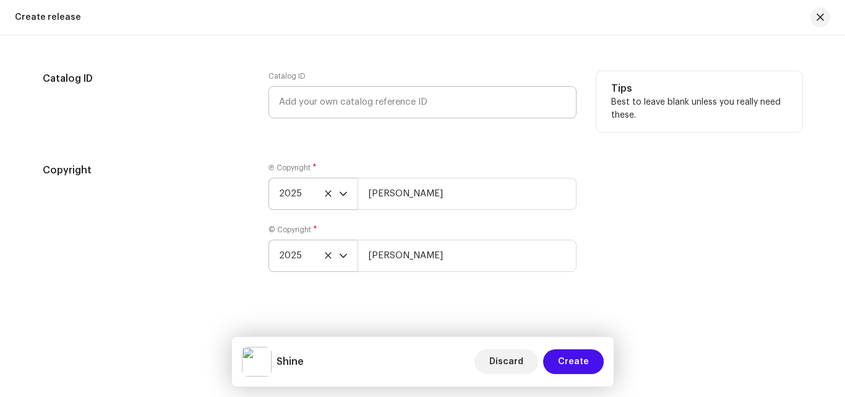
scroll to position [2092, 0]
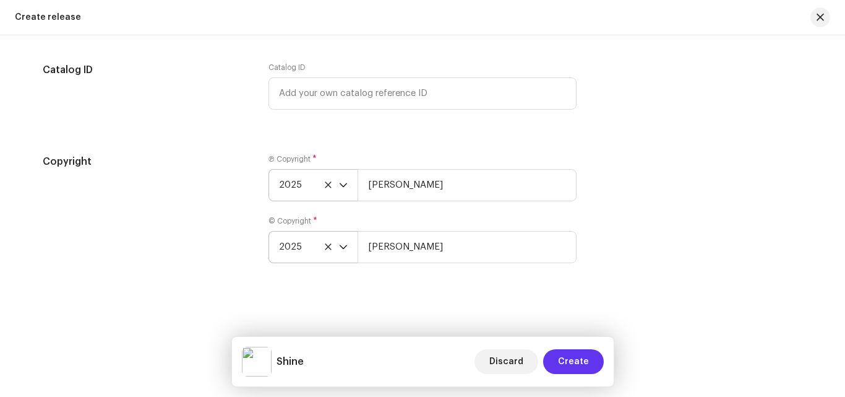
click at [586, 360] on span "Create" at bounding box center [573, 361] width 31 height 25
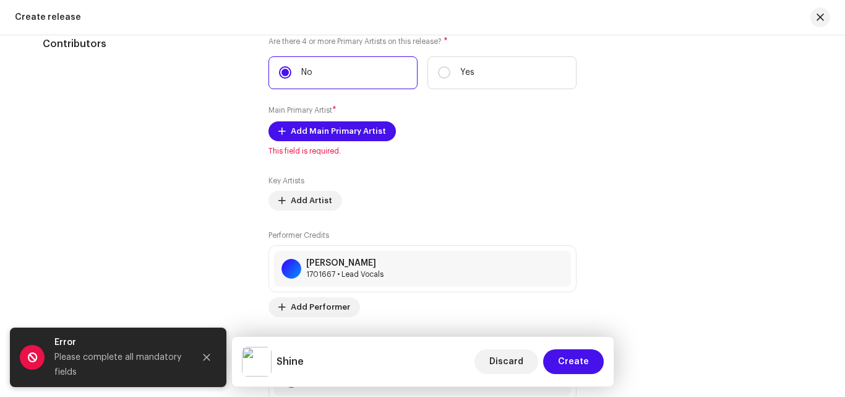
scroll to position [1316, 0]
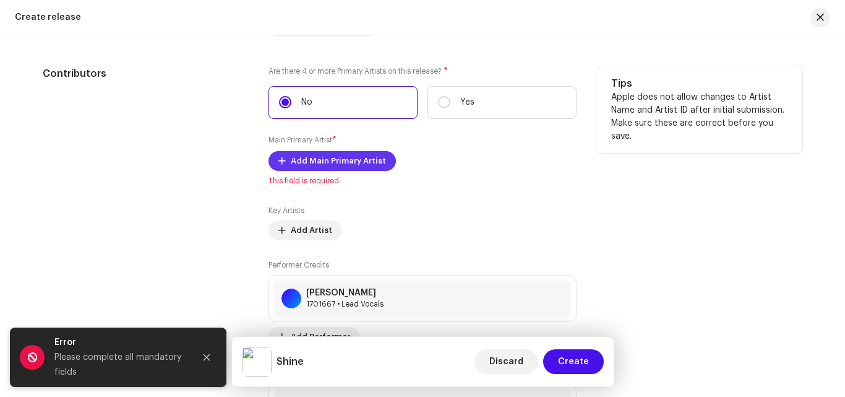
click at [344, 158] on span "Add Main Primary Artist" at bounding box center [338, 161] width 95 height 25
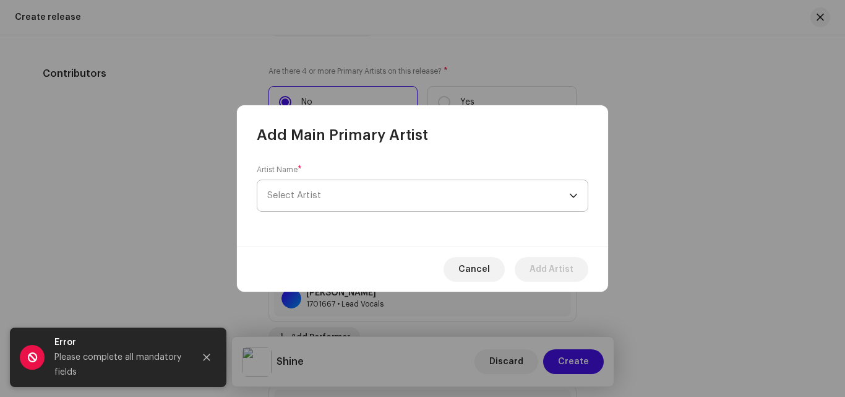
click at [342, 202] on span "Select Artist" at bounding box center [418, 195] width 302 height 31
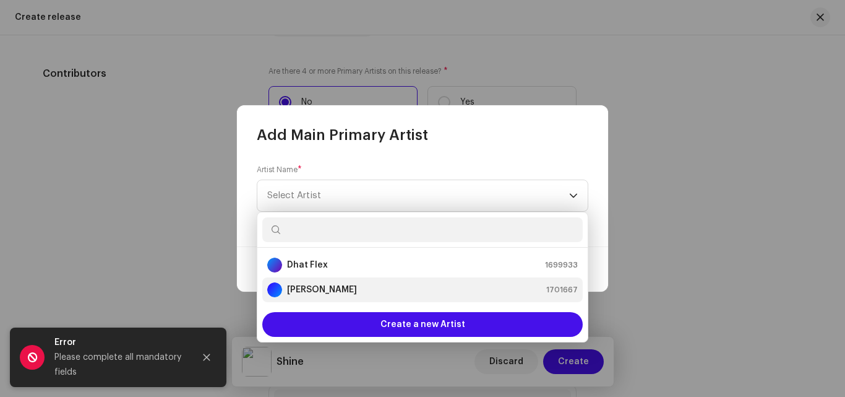
click at [306, 284] on strong "[PERSON_NAME]" at bounding box center [322, 289] width 70 height 12
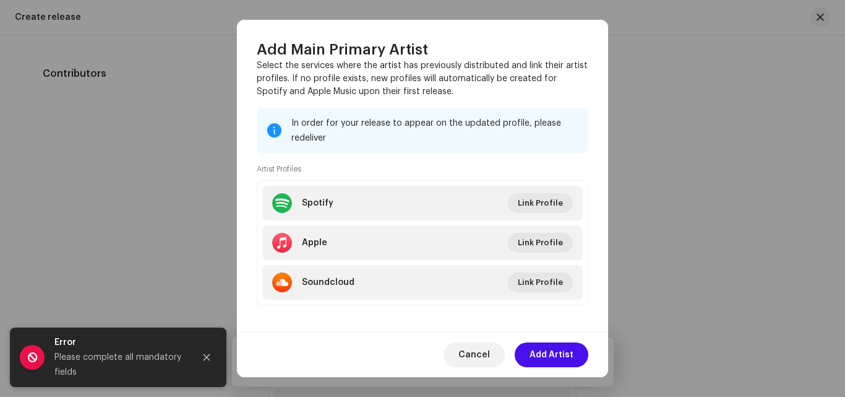
scroll to position [129, 0]
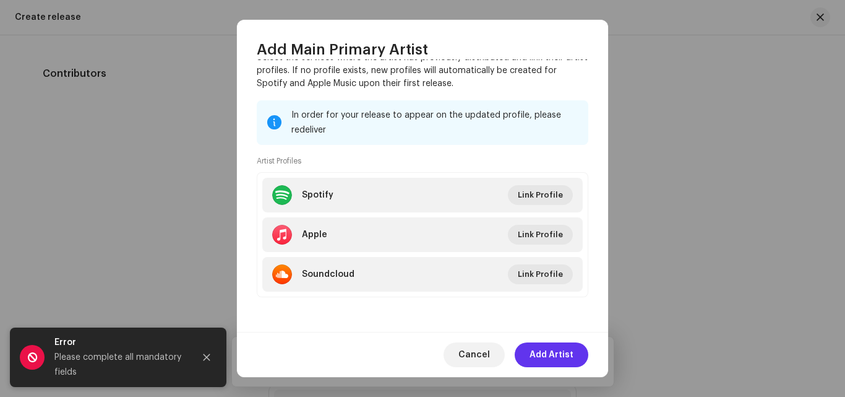
click at [553, 352] on span "Add Artist" at bounding box center [552, 354] width 44 height 25
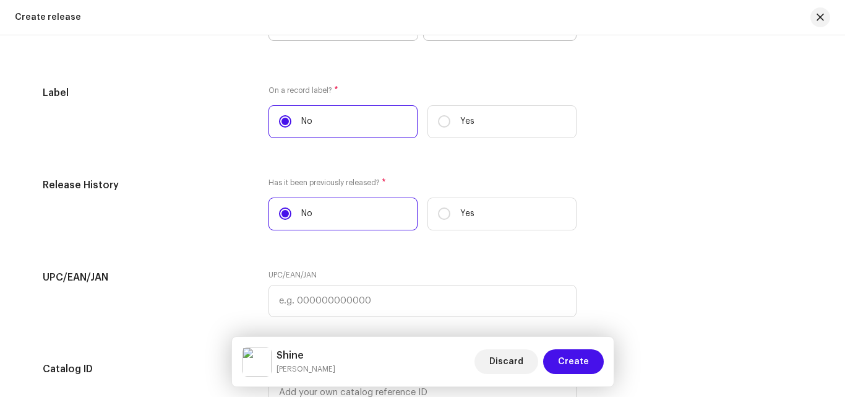
scroll to position [2106, 0]
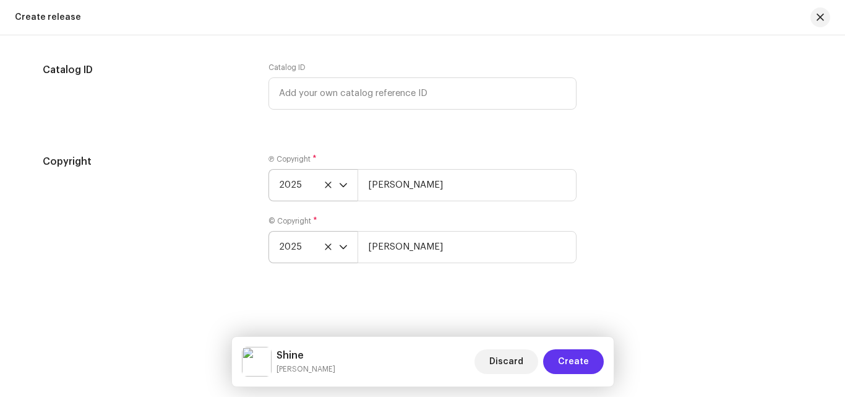
click at [576, 360] on span "Create" at bounding box center [573, 361] width 31 height 25
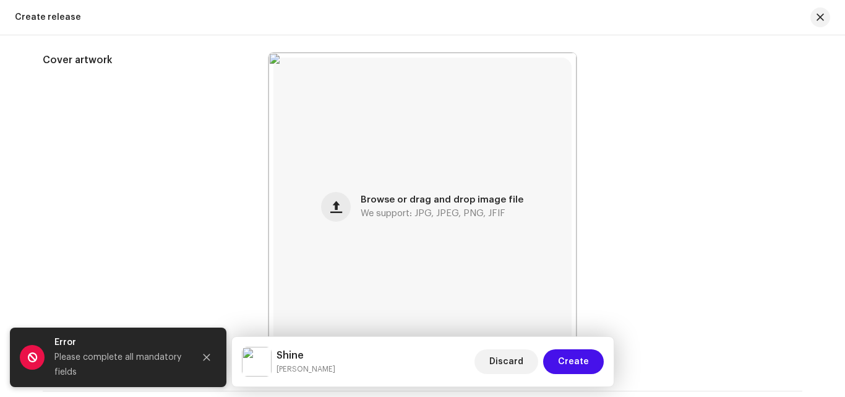
scroll to position [123, 0]
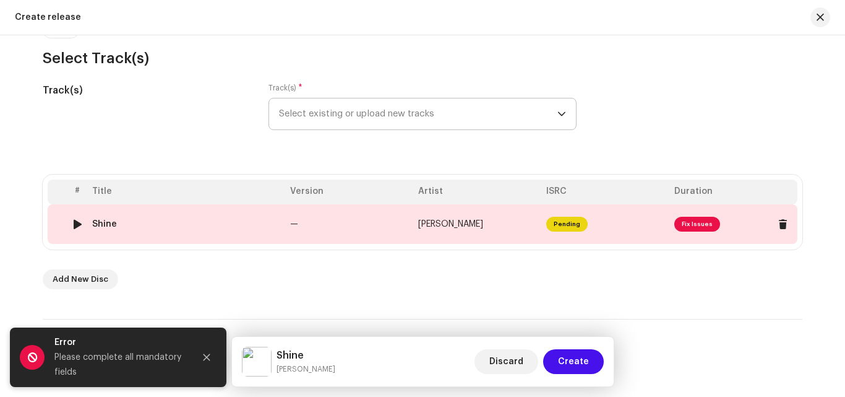
click at [699, 221] on span "Fix Issues" at bounding box center [698, 224] width 46 height 15
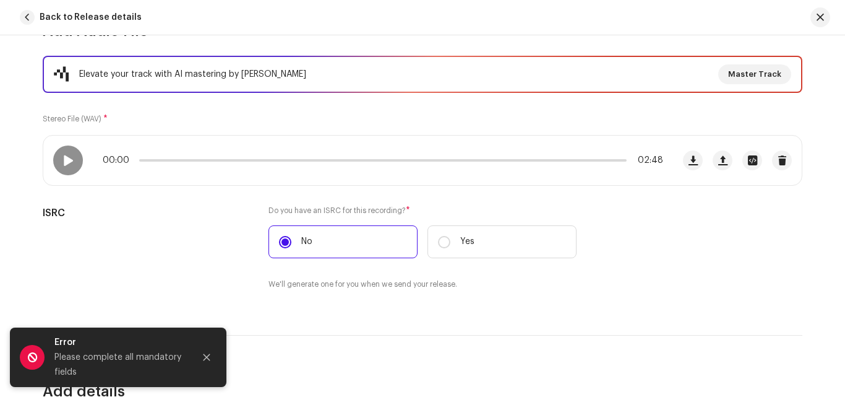
scroll to position [155, 0]
drag, startPoint x: 137, startPoint y: 157, endPoint x: 122, endPoint y: 163, distance: 16.1
click at [122, 163] on div "00:00 02:48" at bounding box center [383, 160] width 561 height 10
click at [63, 157] on span at bounding box center [68, 160] width 11 height 10
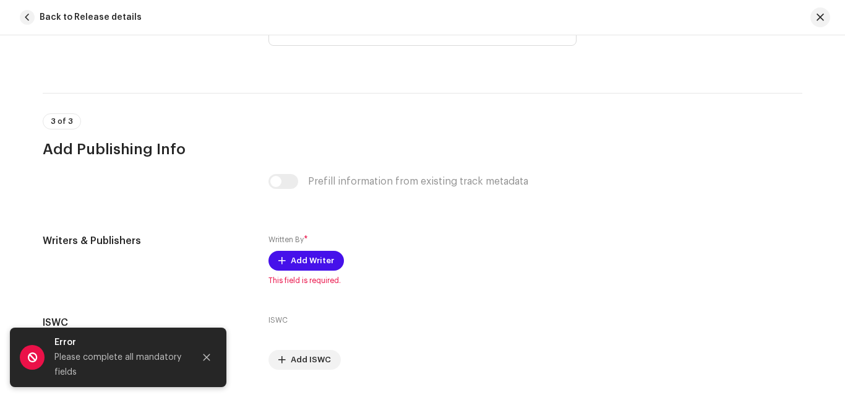
scroll to position [2415, 0]
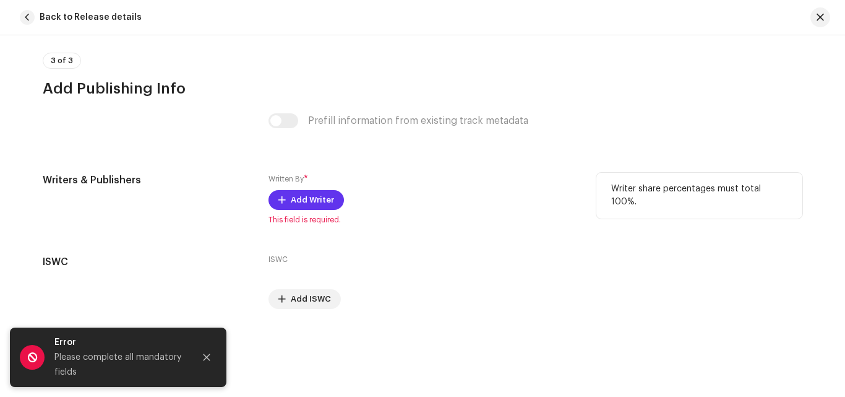
click at [310, 203] on span "Add Writer" at bounding box center [312, 200] width 43 height 25
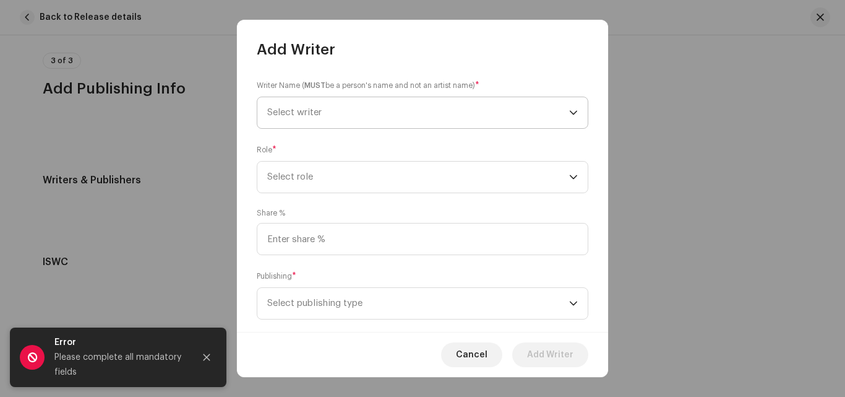
click at [384, 115] on span "Select writer" at bounding box center [418, 112] width 302 height 31
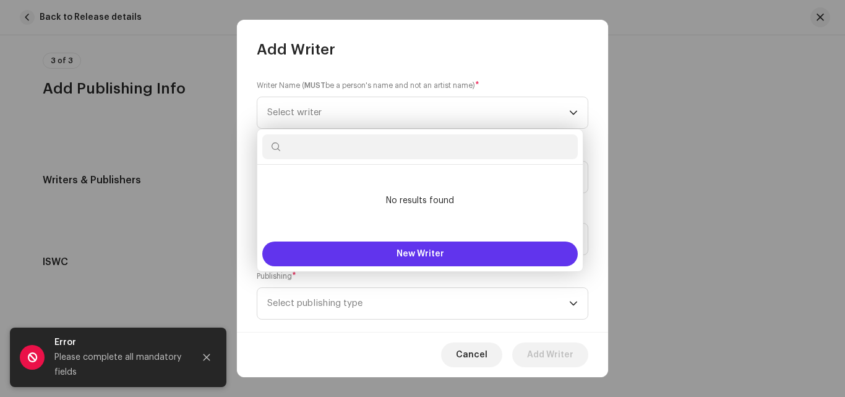
click at [436, 257] on span "New Writer" at bounding box center [421, 253] width 48 height 9
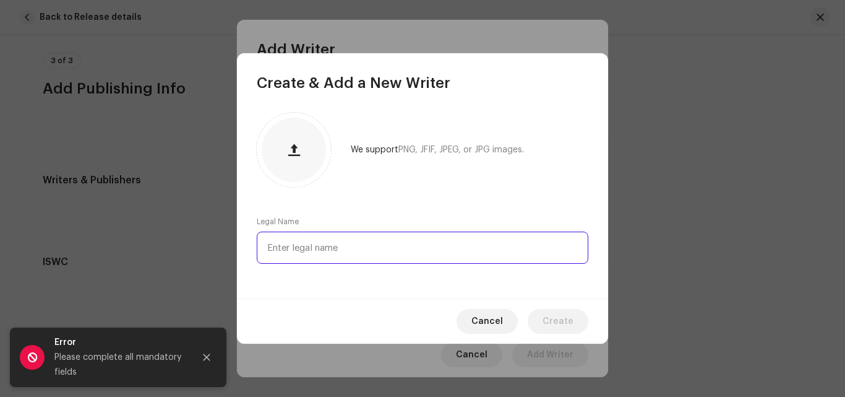
click at [406, 242] on input "text" at bounding box center [423, 247] width 332 height 32
type input "[PERSON_NAME]"
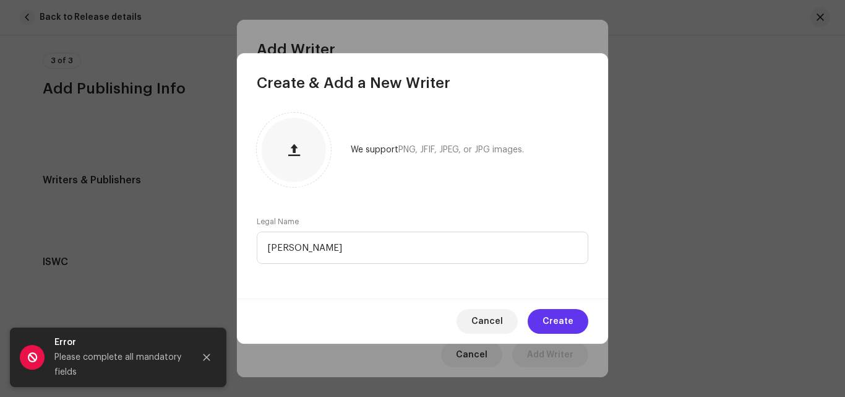
click at [544, 309] on button "Create" at bounding box center [558, 321] width 61 height 25
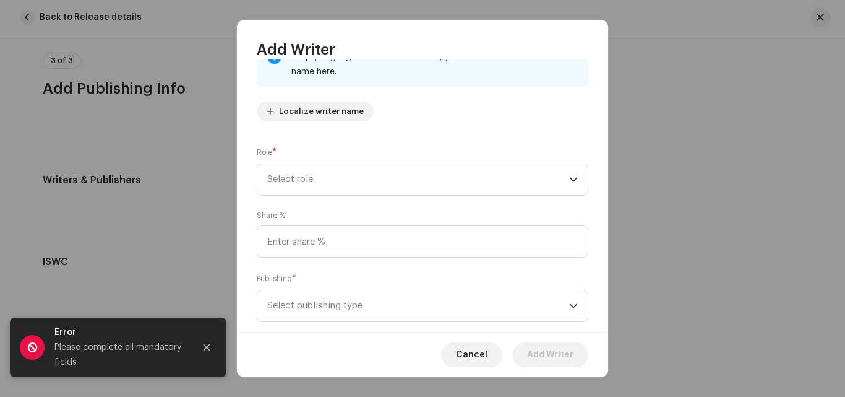
scroll to position [116, 0]
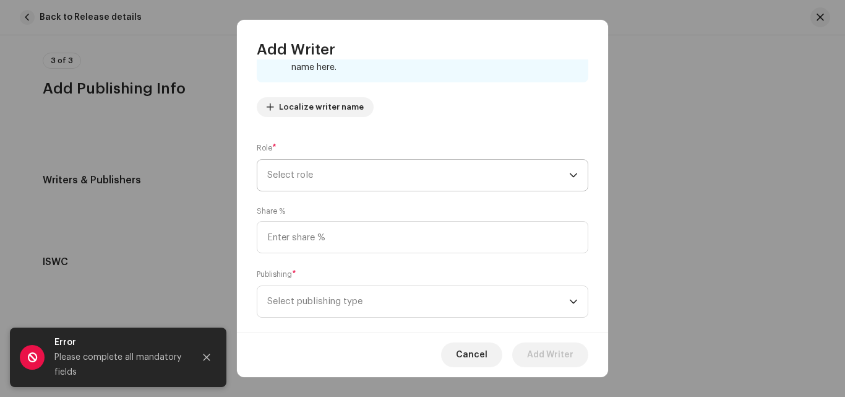
click at [307, 169] on span "Select role" at bounding box center [418, 175] width 302 height 31
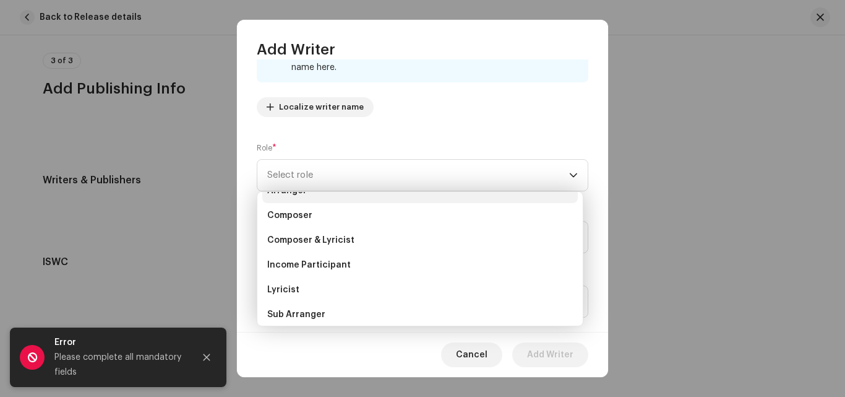
scroll to position [45, 0]
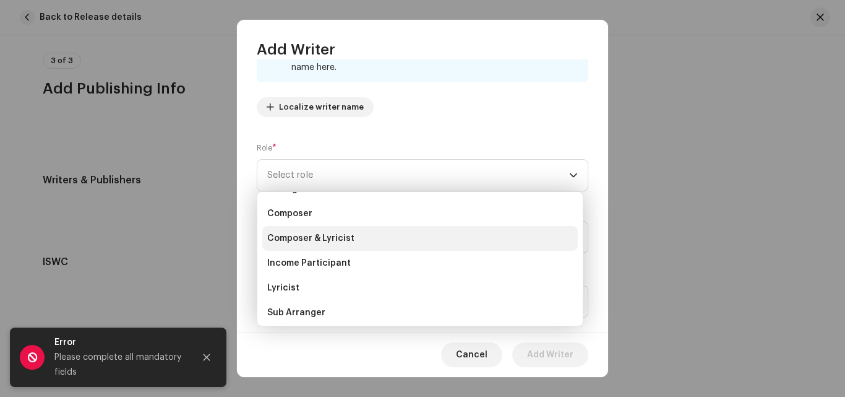
click at [311, 238] on span "Composer & Lyricist" at bounding box center [310, 238] width 87 height 12
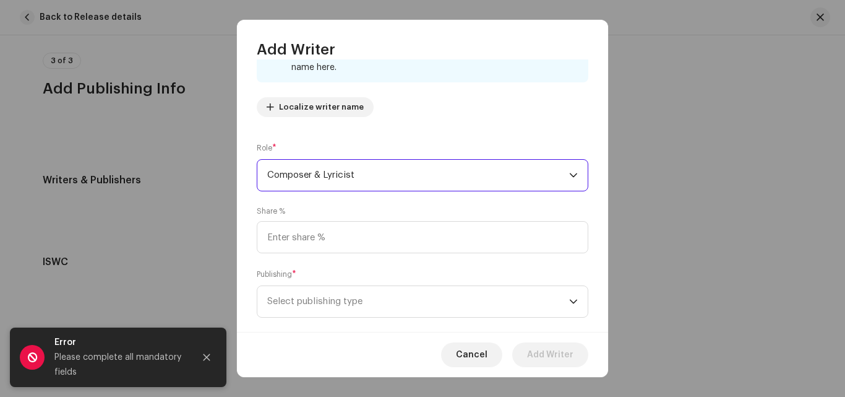
click at [332, 174] on span "Composer & Lyricist" at bounding box center [418, 175] width 302 height 31
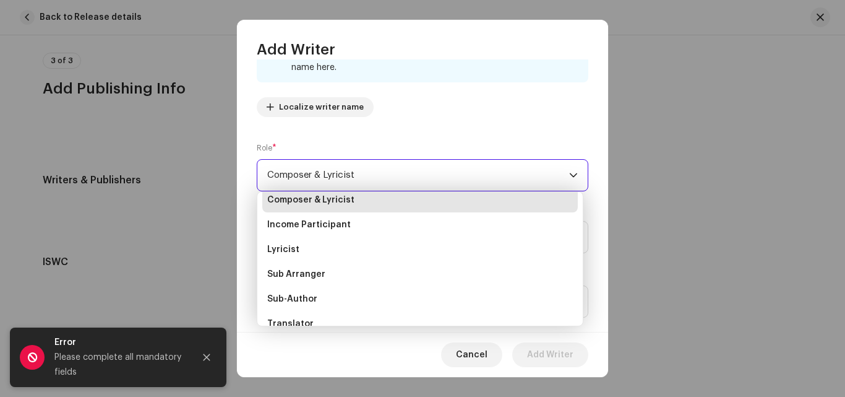
scroll to position [98, 0]
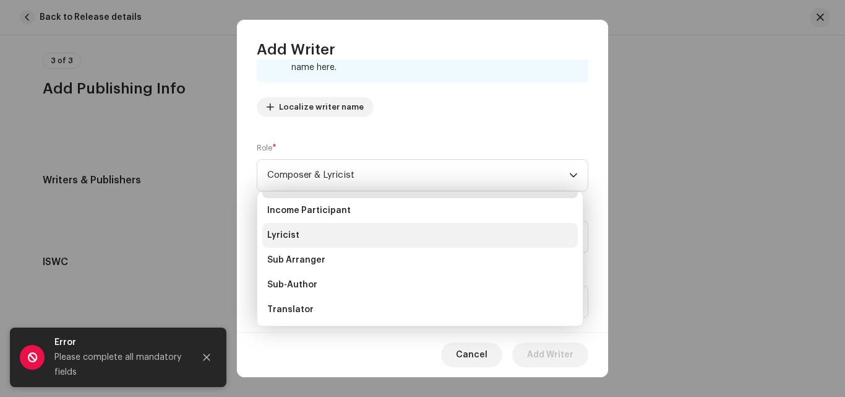
click at [305, 233] on li "Lyricist" at bounding box center [420, 235] width 316 height 25
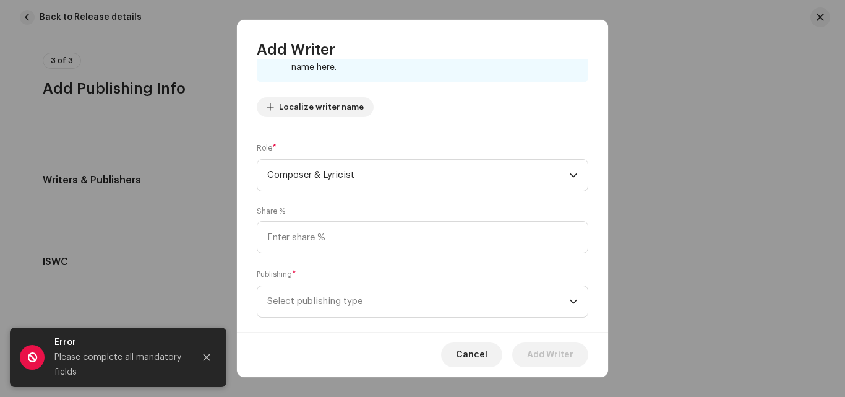
scroll to position [79, 0]
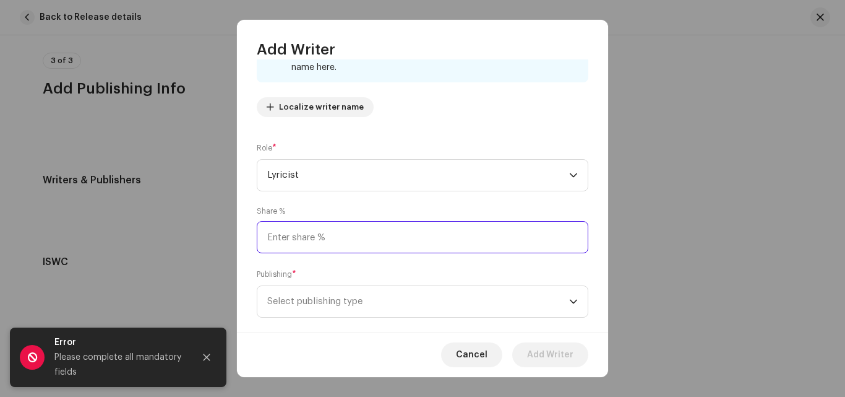
click at [345, 244] on input at bounding box center [423, 237] width 332 height 32
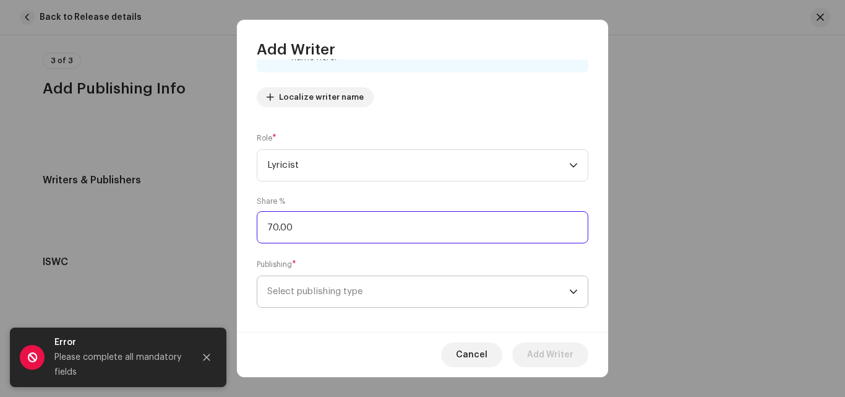
scroll to position [136, 0]
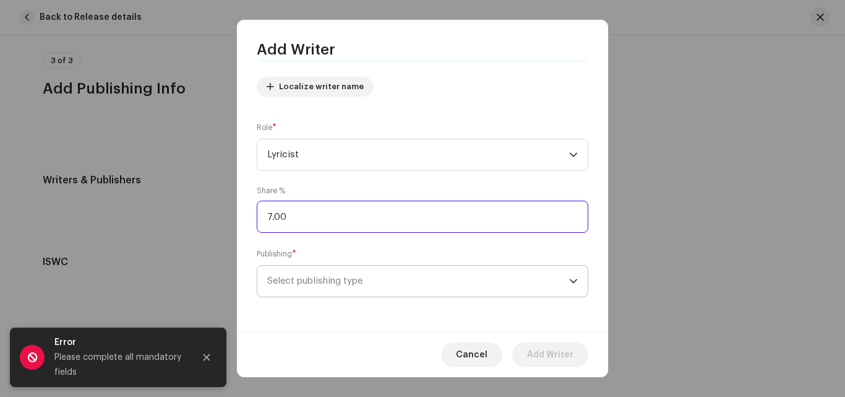
type input "70.00"
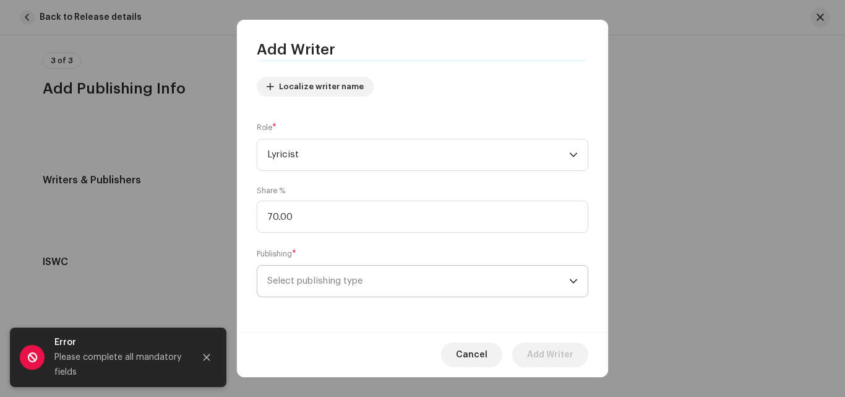
click at [363, 269] on span "Select publishing type" at bounding box center [418, 281] width 302 height 31
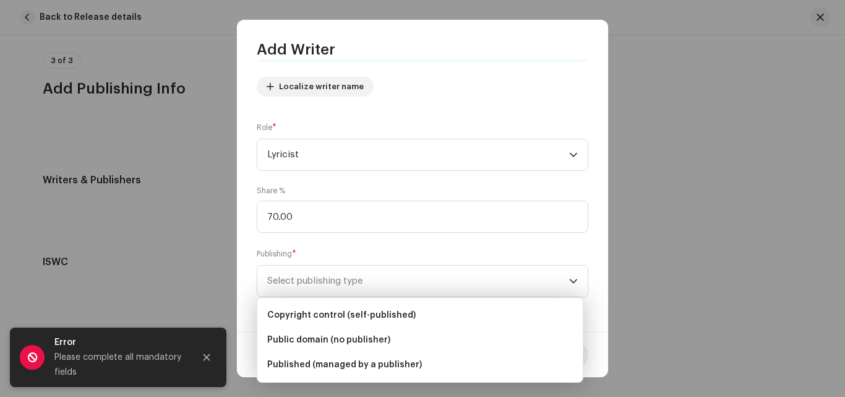
click at [424, 247] on div "Writer Name ( MUST be a person's name and not an artist name) * Yaa Shondem 140…" at bounding box center [422, 195] width 371 height 272
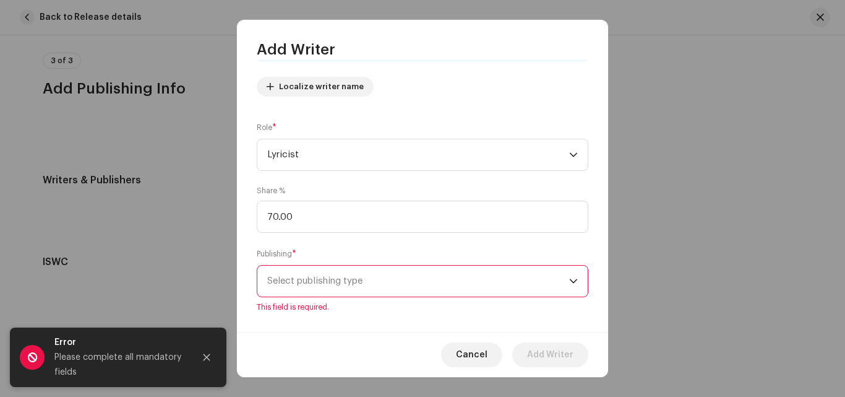
click at [424, 247] on div "Writer Name ( MUST be a person's name and not an artist name) * Yaa Shondem 140…" at bounding box center [422, 195] width 371 height 272
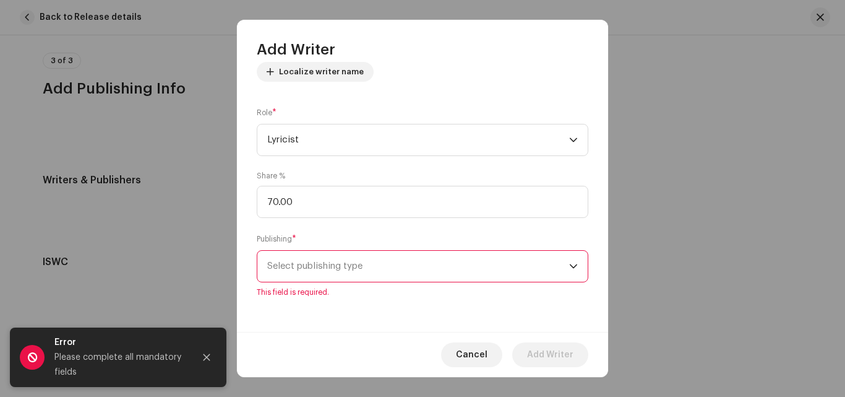
click at [397, 265] on span "Select publishing type" at bounding box center [418, 266] width 302 height 31
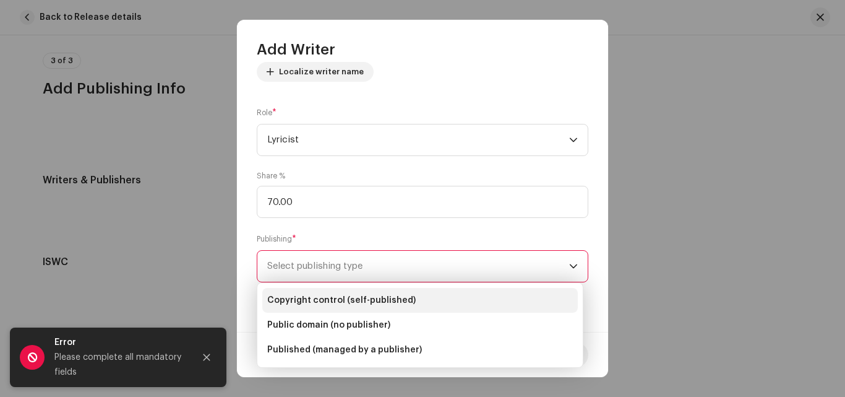
click at [349, 300] on span "Copyright control (self-published)" at bounding box center [341, 300] width 149 height 12
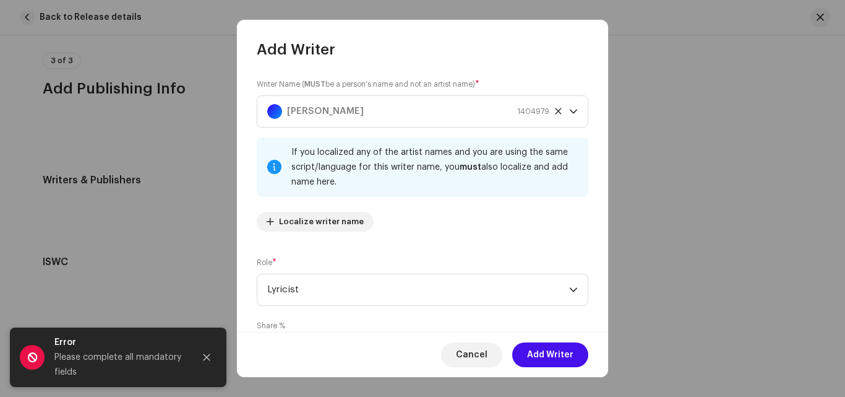
scroll to position [0, 0]
click at [559, 353] on span "Add Writer" at bounding box center [550, 354] width 46 height 25
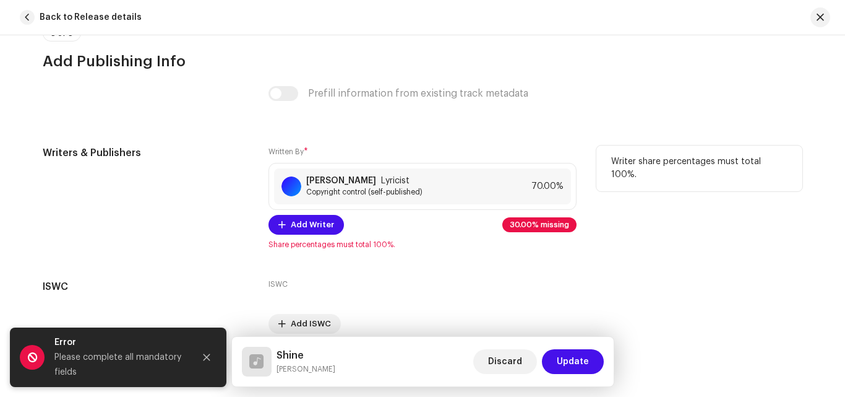
scroll to position [2464, 0]
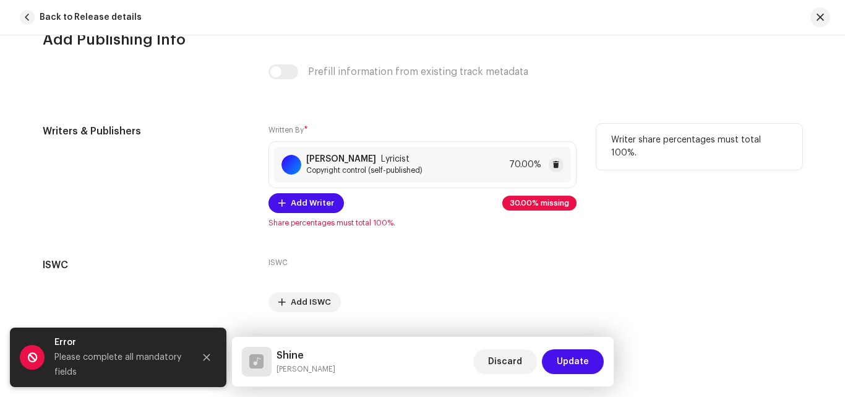
click at [506, 161] on div "Yaa Shondem Lyricist Copyright control (self-published) 70.00%" at bounding box center [422, 165] width 297 height 36
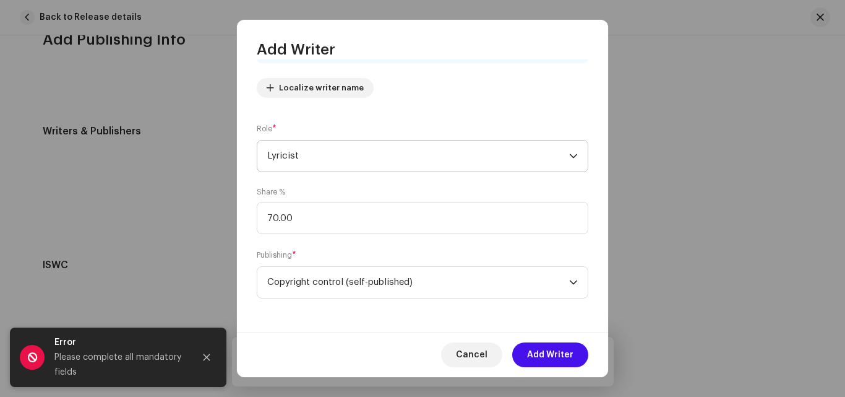
scroll to position [136, 0]
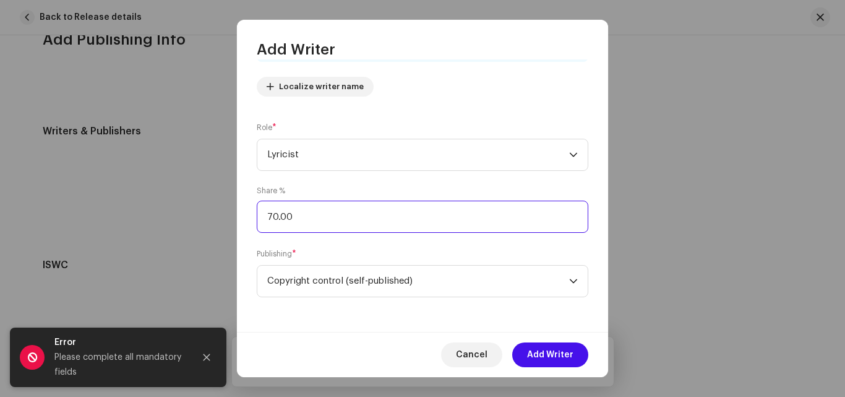
click at [365, 222] on input "70.00" at bounding box center [423, 217] width 332 height 32
type input "7.00"
type input "100.00"
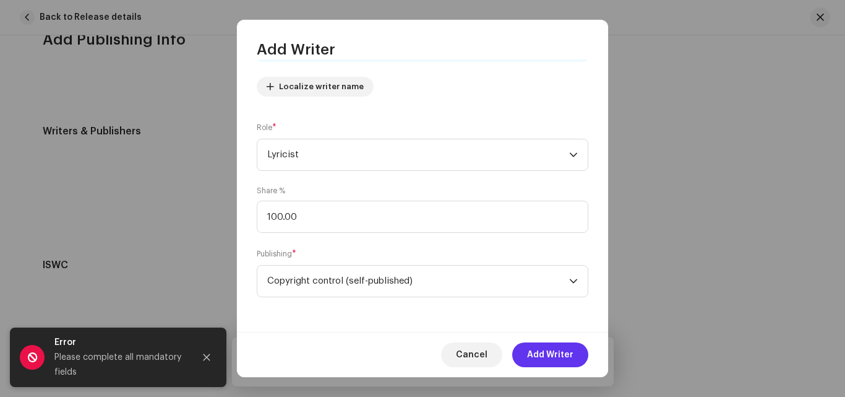
click at [555, 361] on span "Add Writer" at bounding box center [550, 354] width 46 height 25
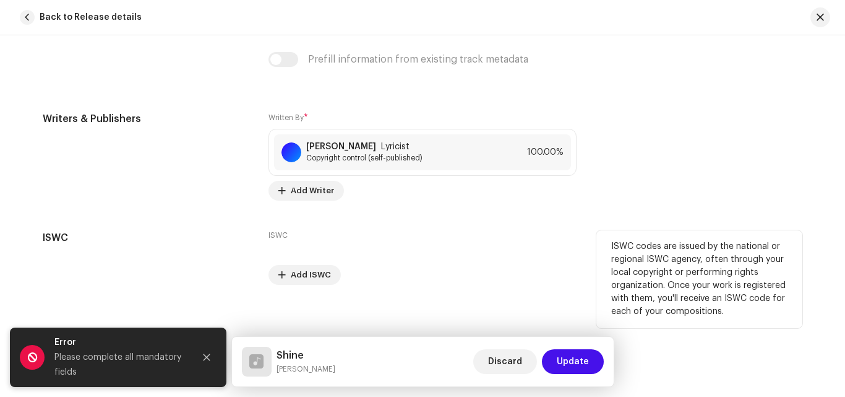
scroll to position [2483, 0]
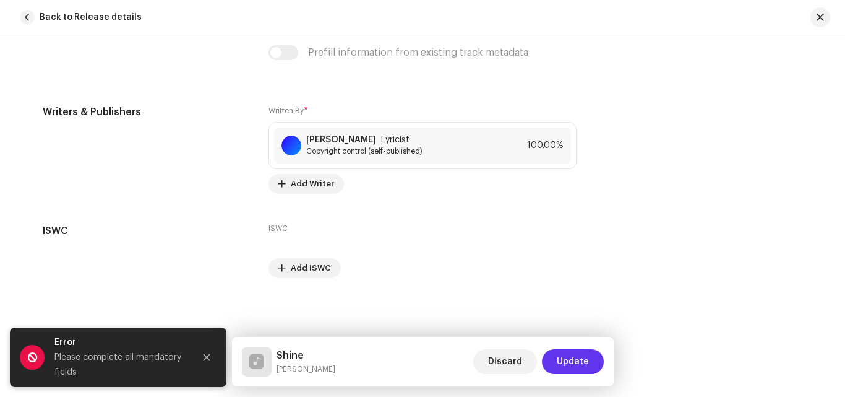
click at [563, 364] on span "Update" at bounding box center [573, 361] width 32 height 25
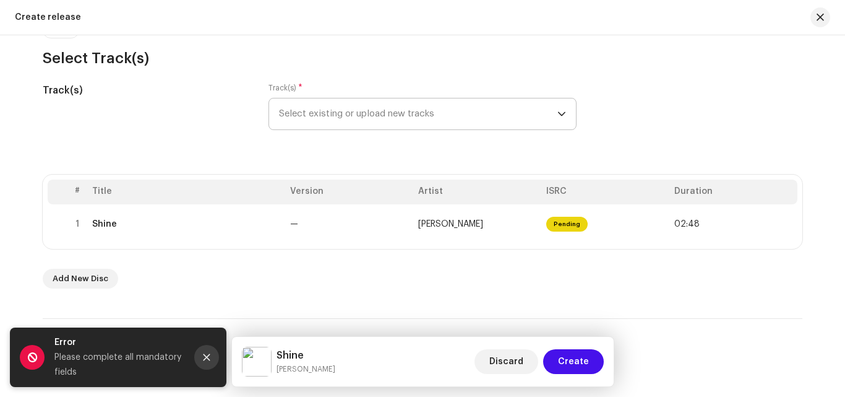
click at [207, 357] on icon "Close" at bounding box center [207, 357] width 7 height 7
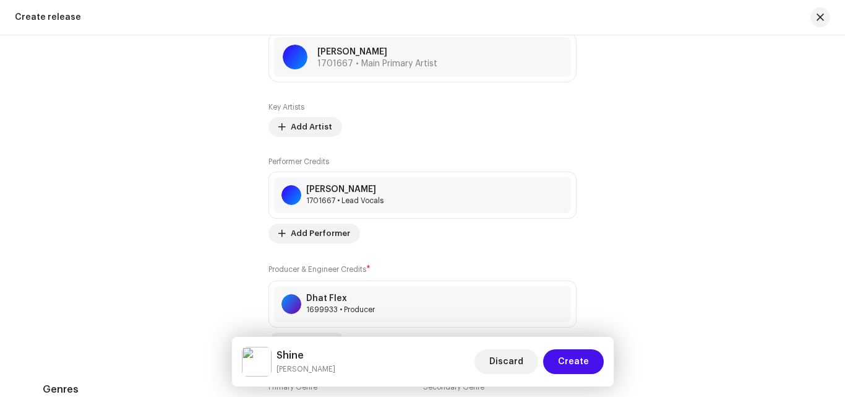
scroll to position [1813, 0]
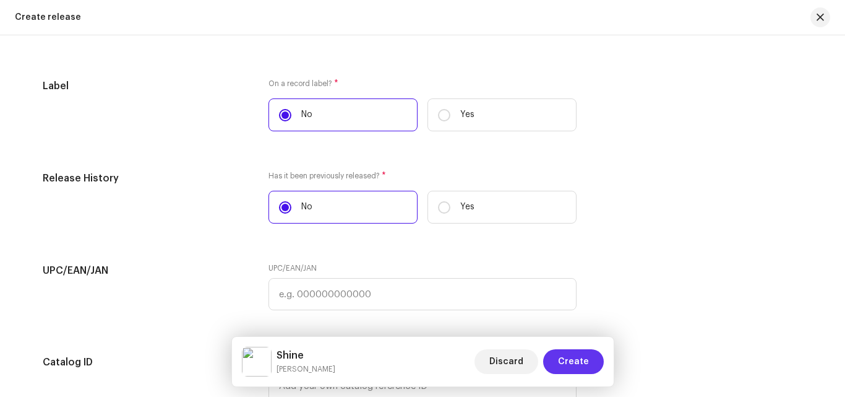
click at [564, 358] on span "Create" at bounding box center [573, 361] width 31 height 25
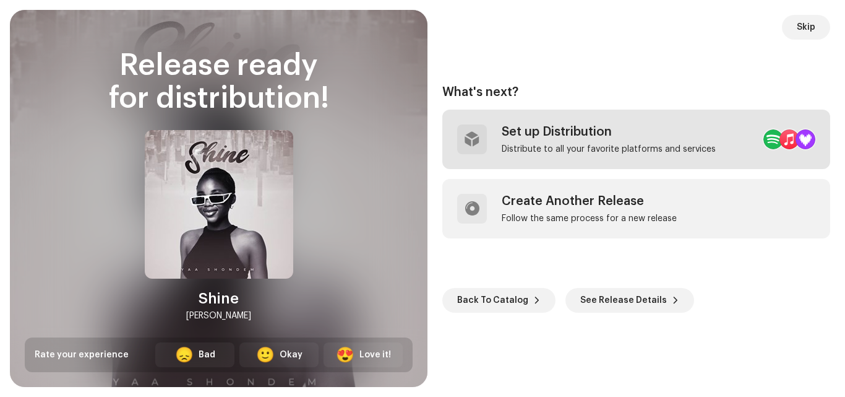
click at [579, 147] on div "Distribute to all your favorite platforms and services" at bounding box center [609, 149] width 214 height 10
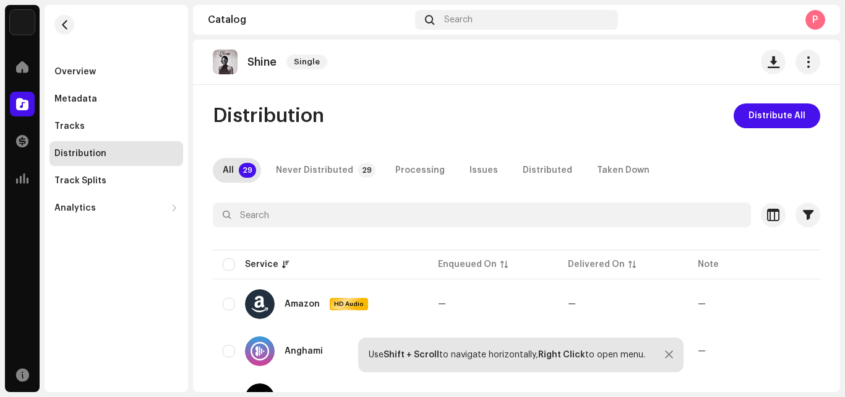
scroll to position [1, 0]
click at [767, 105] on span "Distribute All" at bounding box center [777, 116] width 57 height 25
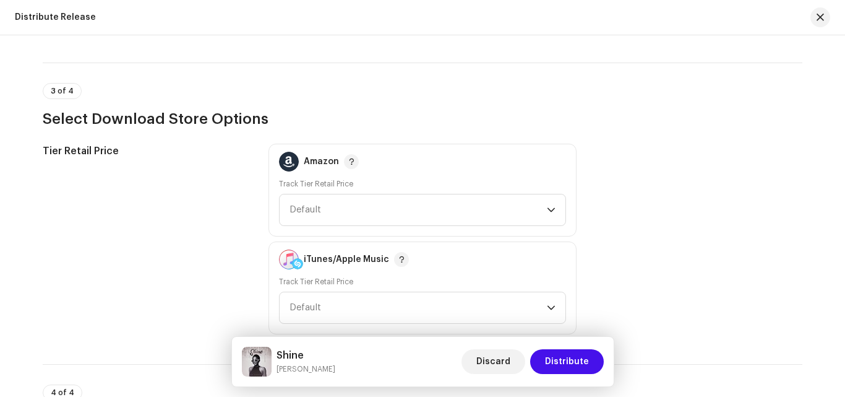
scroll to position [2054, 0]
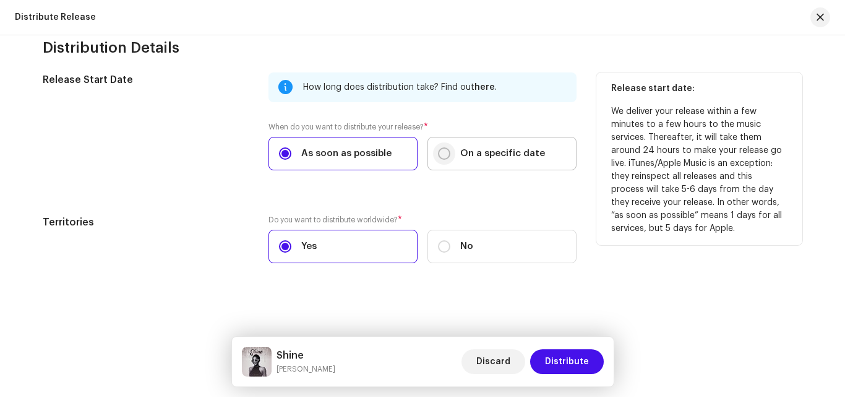
click at [438, 156] on input "On a specific date" at bounding box center [444, 153] width 12 height 12
radio input "true"
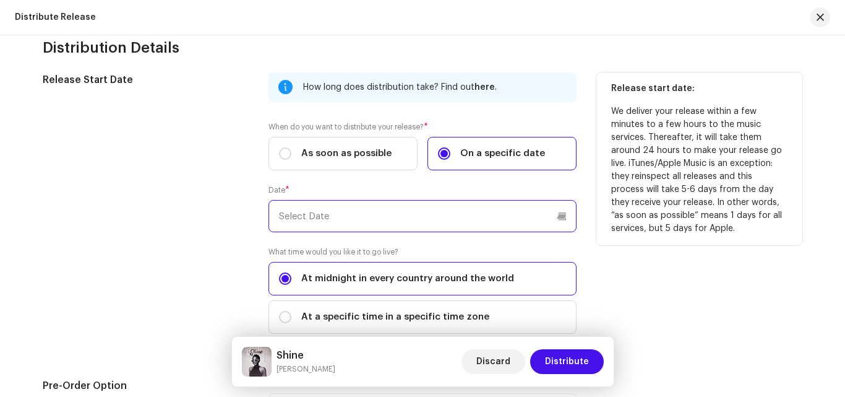
click at [331, 212] on p-datepicker at bounding box center [423, 216] width 308 height 32
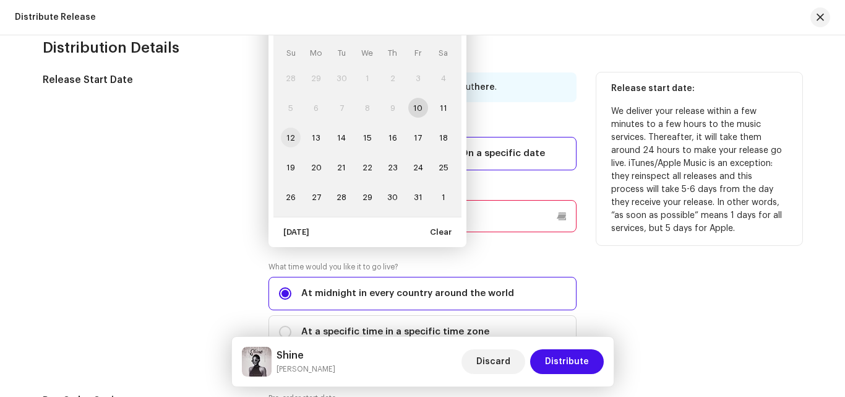
click at [291, 135] on span "12" at bounding box center [291, 137] width 20 height 20
type input "10/12/2025"
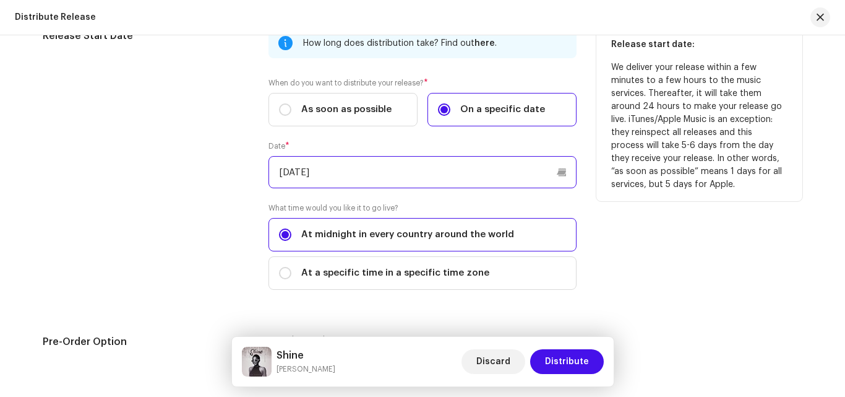
scroll to position [2098, 0]
click at [284, 270] on input "At a specific time in a specific time zone" at bounding box center [285, 272] width 12 height 12
radio input "true"
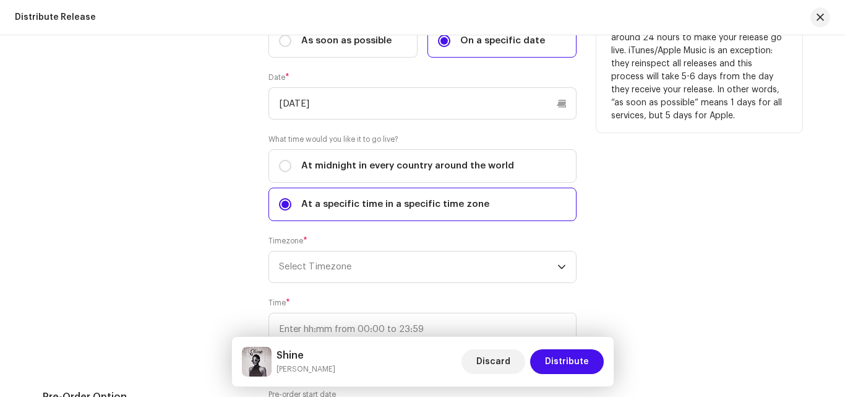
scroll to position [2171, 0]
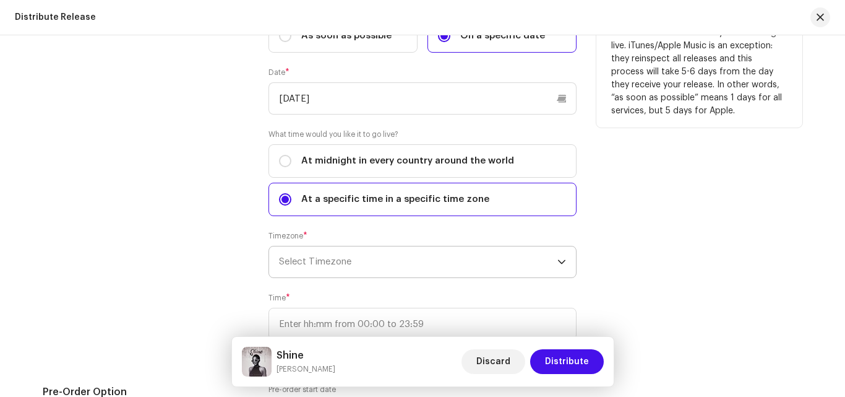
click at [323, 261] on span "Select Timezone" at bounding box center [418, 261] width 279 height 31
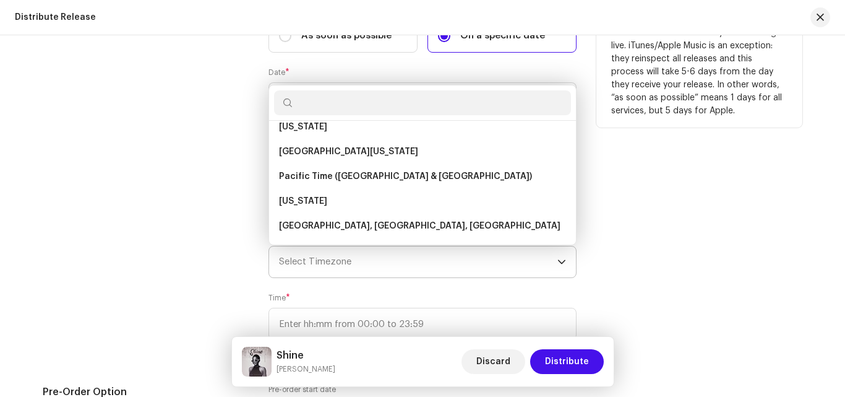
scroll to position [109, 0]
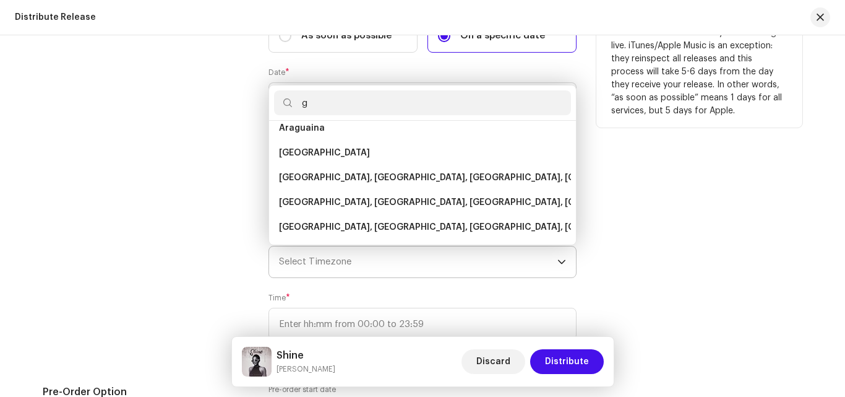
type input "gh"
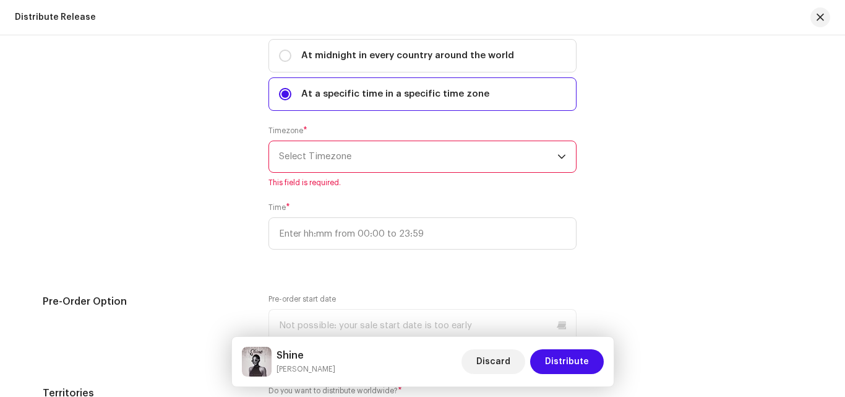
scroll to position [2209, 0]
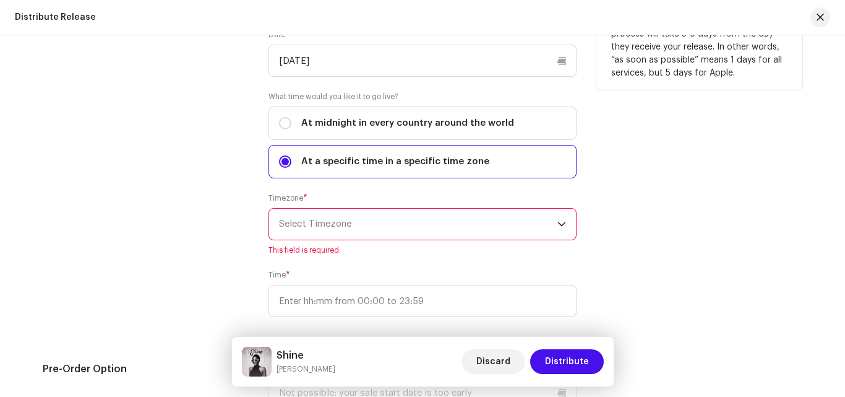
click at [366, 238] on span "Select Timezone" at bounding box center [418, 224] width 279 height 31
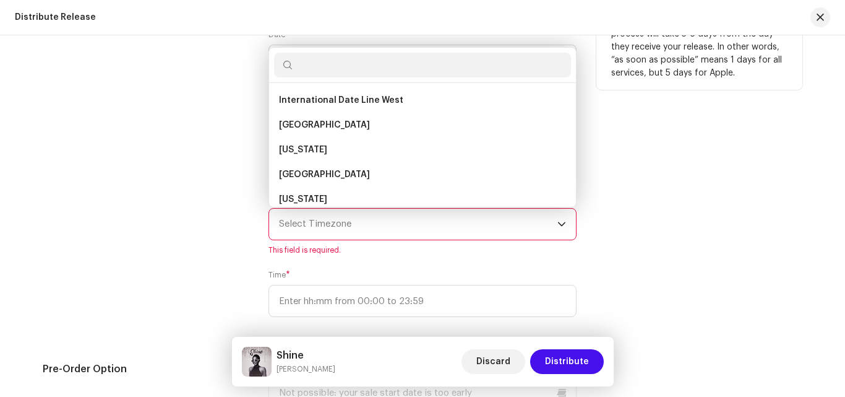
click at [373, 227] on span "Select Timezone" at bounding box center [418, 224] width 279 height 31
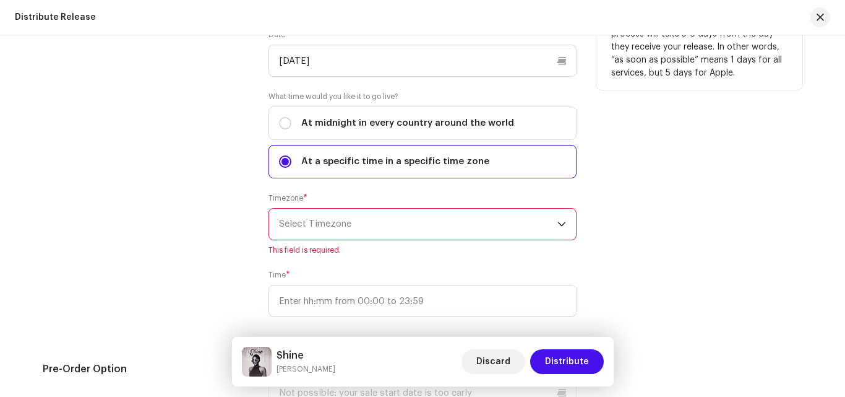
click at [329, 226] on span "Select Timezone" at bounding box center [418, 224] width 279 height 31
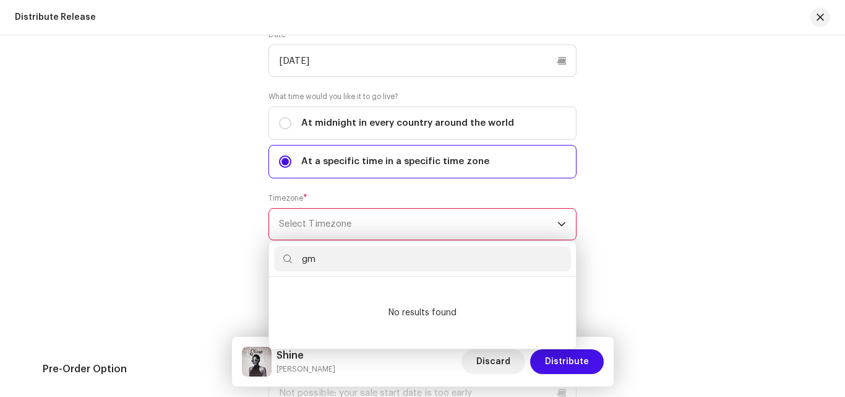
type input "g"
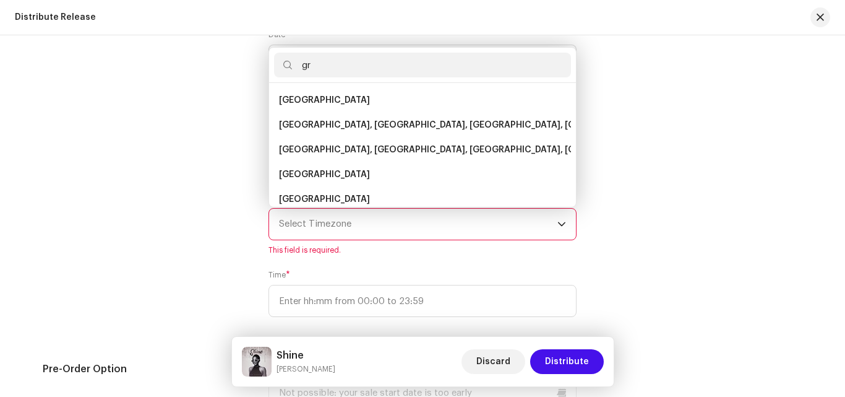
type input "g"
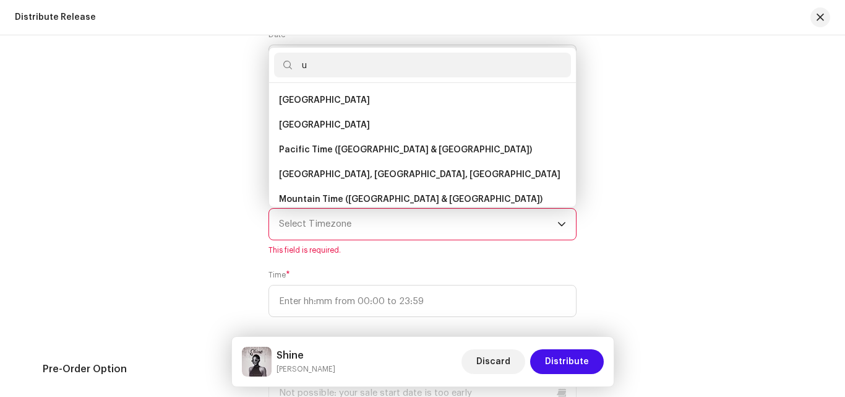
type input "uk"
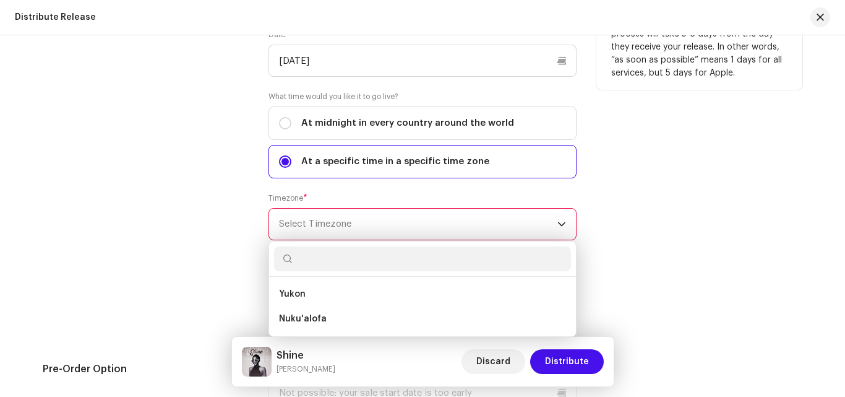
scroll to position [2284, 0]
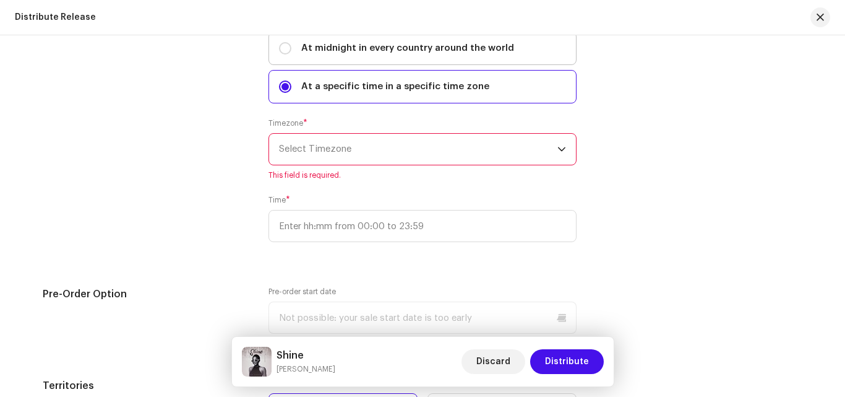
click at [287, 41] on div "At midnight in every country around the world" at bounding box center [396, 48] width 235 height 14
click at [287, 42] on input "At midnight in every country around the world" at bounding box center [285, 48] width 12 height 12
radio input "true"
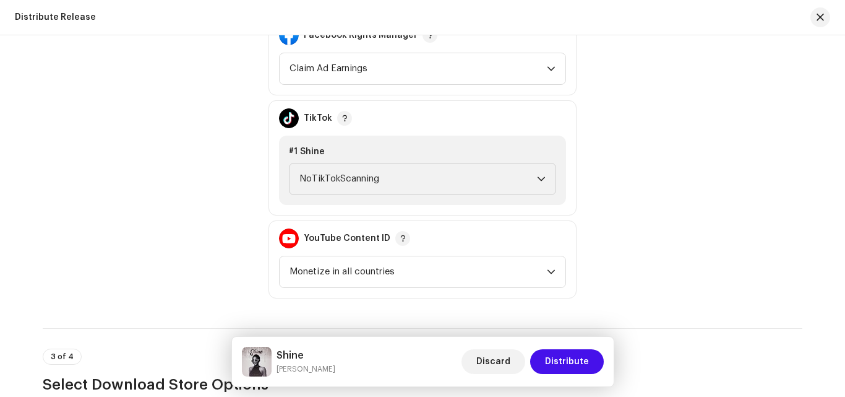
scroll to position [1425, 0]
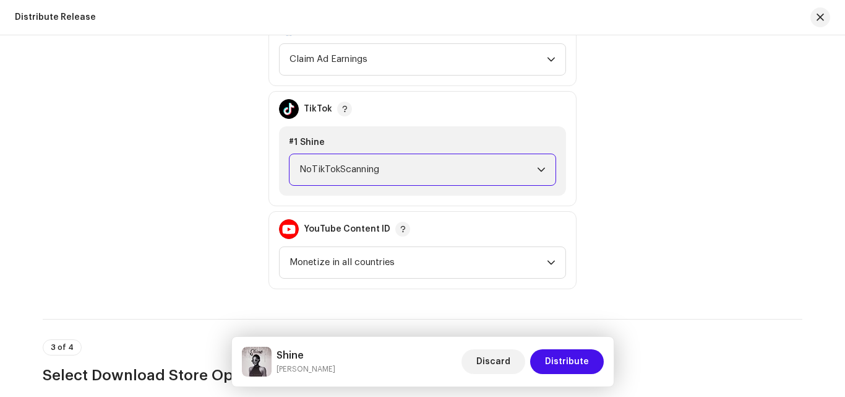
click at [432, 170] on span "NoTikTokScanning" at bounding box center [419, 169] width 238 height 31
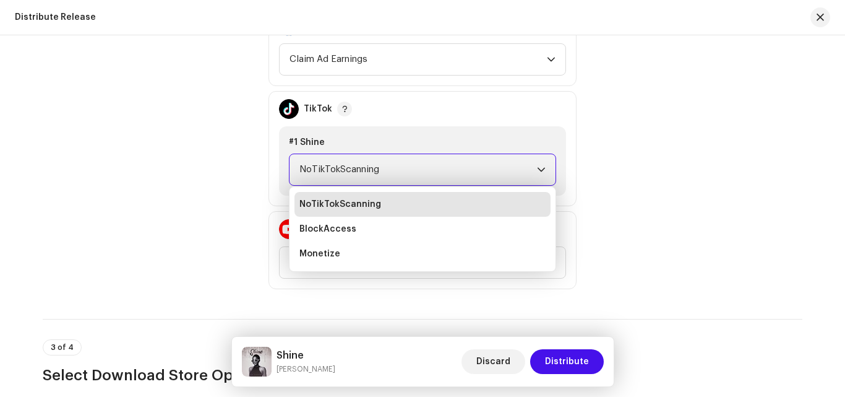
click at [432, 170] on span "NoTikTokScanning" at bounding box center [419, 169] width 238 height 31
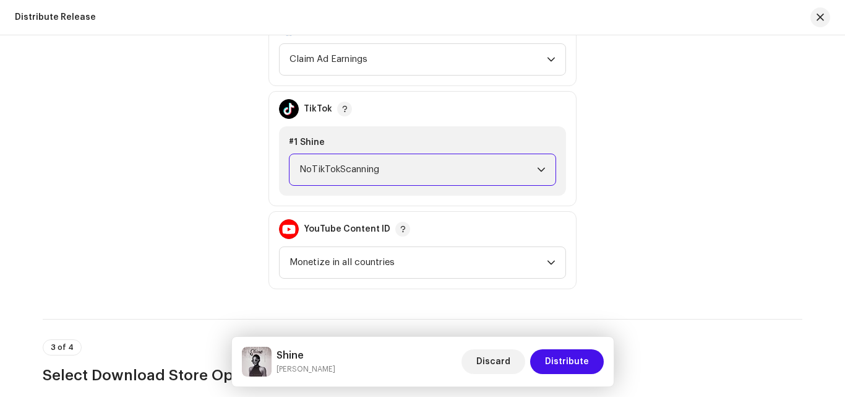
click at [432, 170] on span "NoTikTokScanning" at bounding box center [419, 169] width 238 height 31
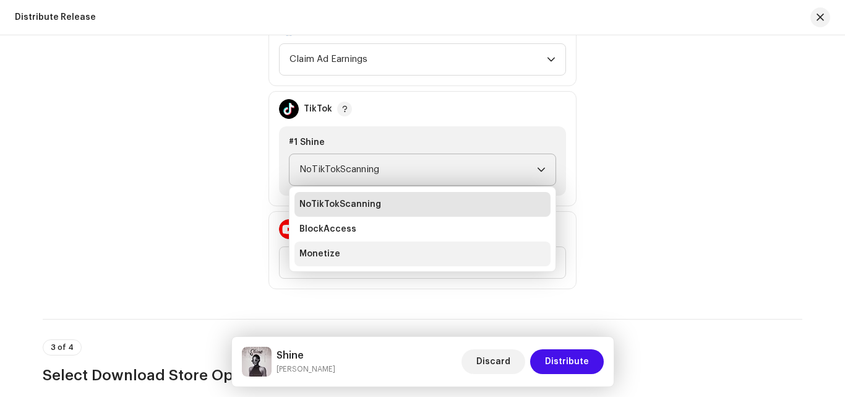
click at [360, 258] on li "Monetize" at bounding box center [423, 253] width 256 height 25
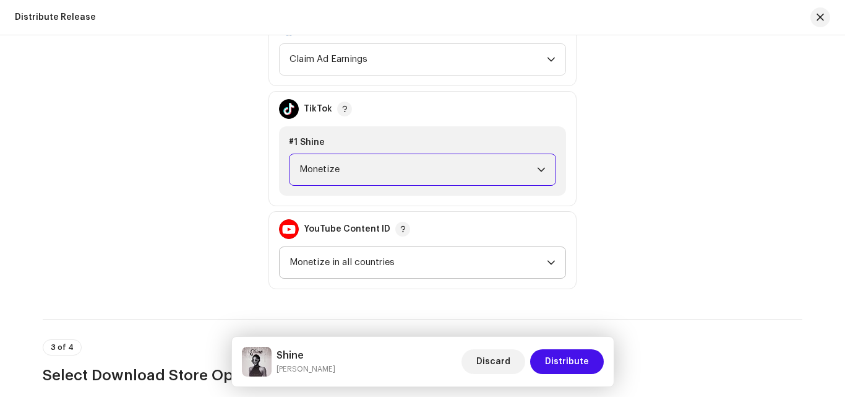
click at [372, 264] on span "Monetize in all countries" at bounding box center [418, 262] width 257 height 31
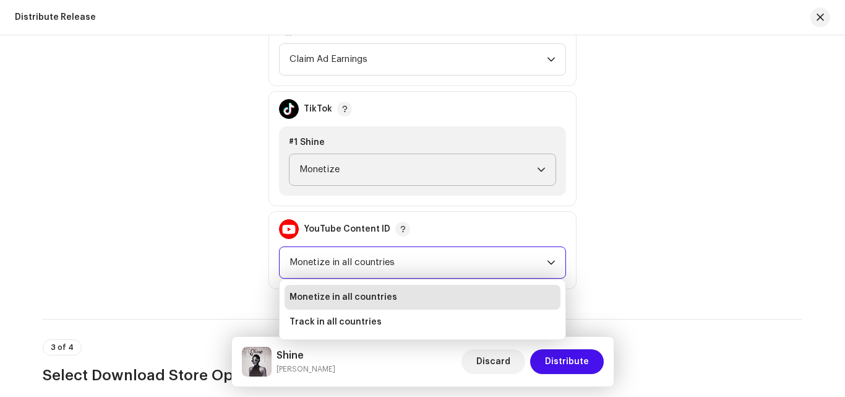
click at [372, 266] on span "Monetize in all countries" at bounding box center [418, 262] width 257 height 31
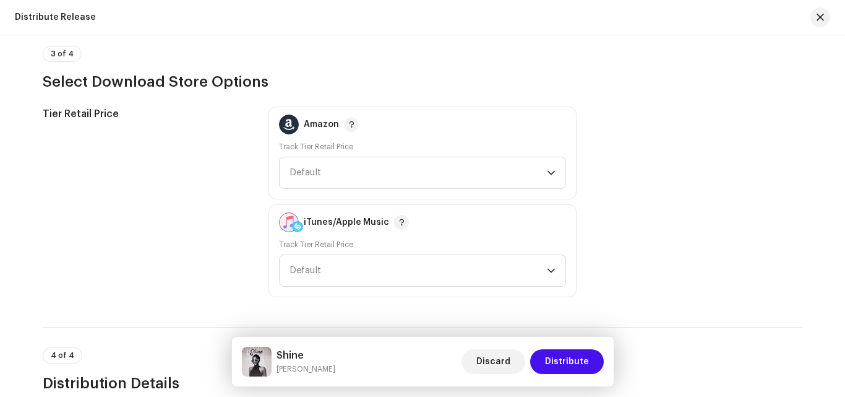
scroll to position [1719, 0]
click at [405, 172] on span "Default" at bounding box center [418, 172] width 257 height 31
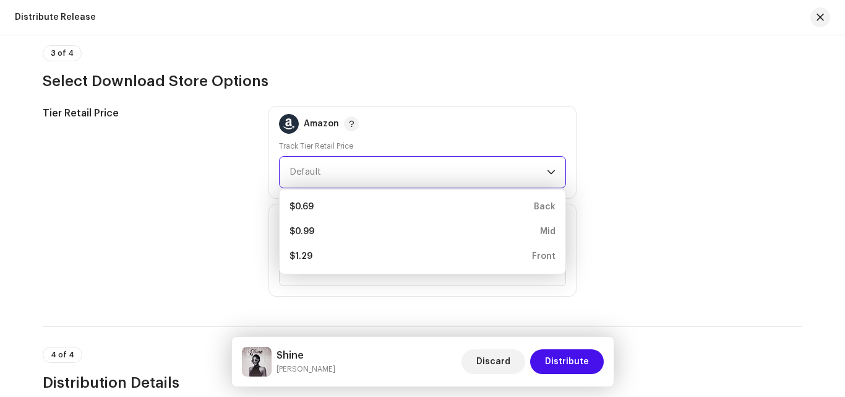
click at [405, 172] on span "Default" at bounding box center [418, 172] width 257 height 31
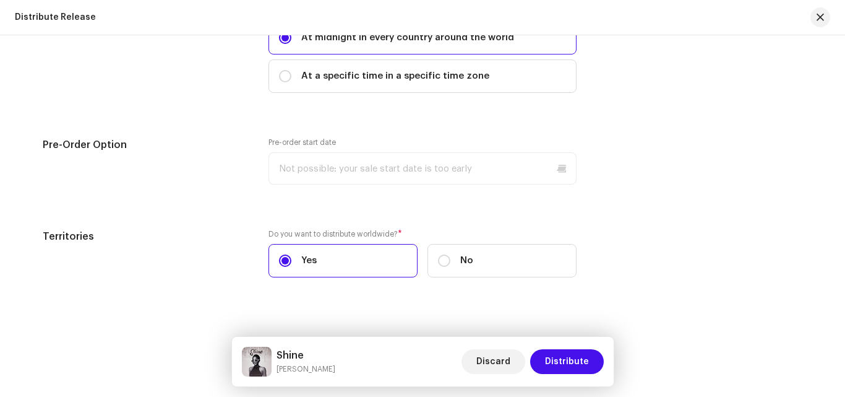
scroll to position [2309, 0]
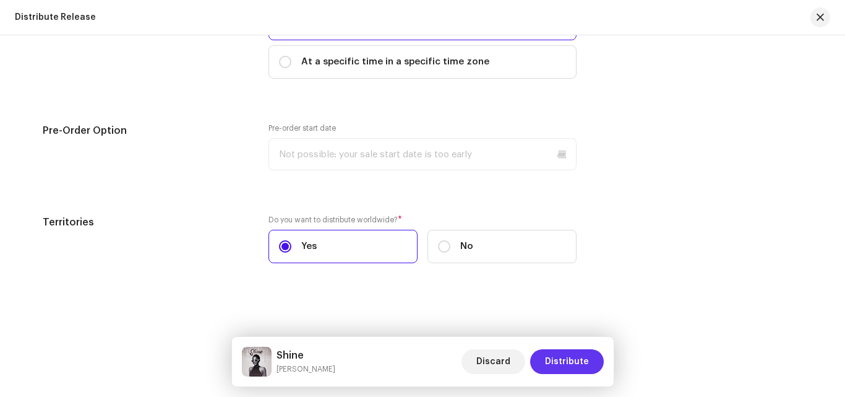
click at [560, 357] on span "Distribute" at bounding box center [567, 361] width 44 height 25
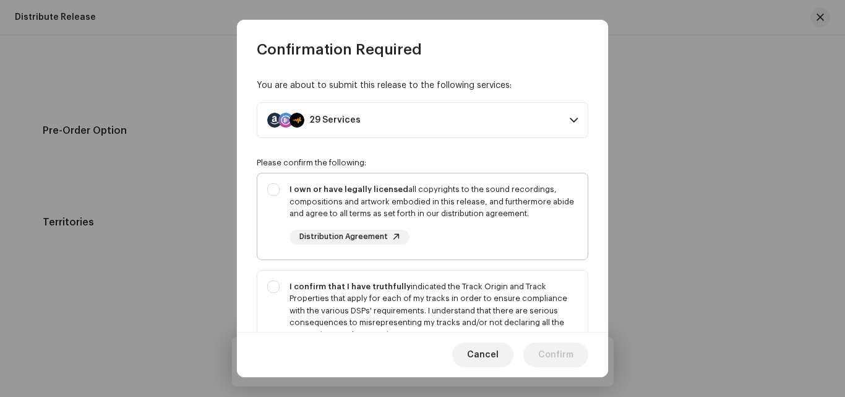
click at [277, 188] on div "I own or have legally licensed all copyrights to the sound recordings, composit…" at bounding box center [422, 213] width 331 height 81
checkbox input "true"
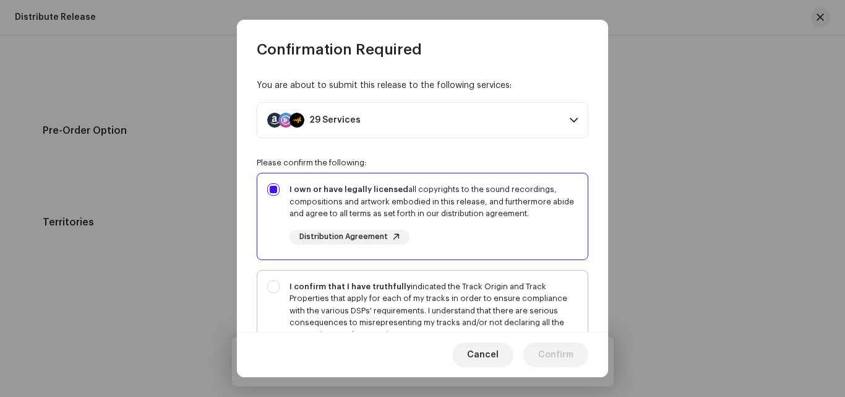
click at [275, 293] on div "I confirm that I have truthfully indicated the Track Origin and Track Propertie…" at bounding box center [422, 322] width 331 height 105
checkbox input "true"
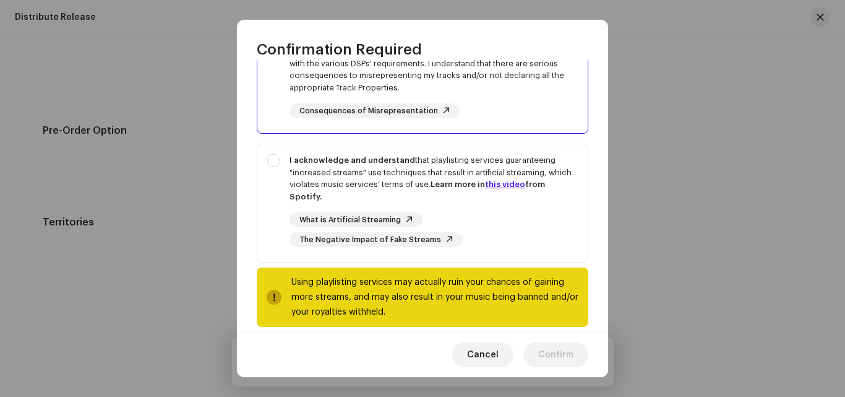
scroll to position [262, 0]
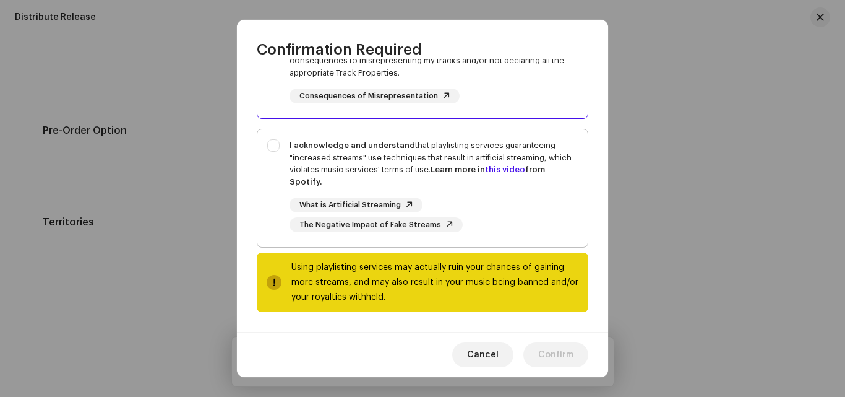
click at [279, 140] on div "I acknowledge and understand that playlisting services guaranteeing "increased …" at bounding box center [422, 185] width 331 height 113
checkbox input "true"
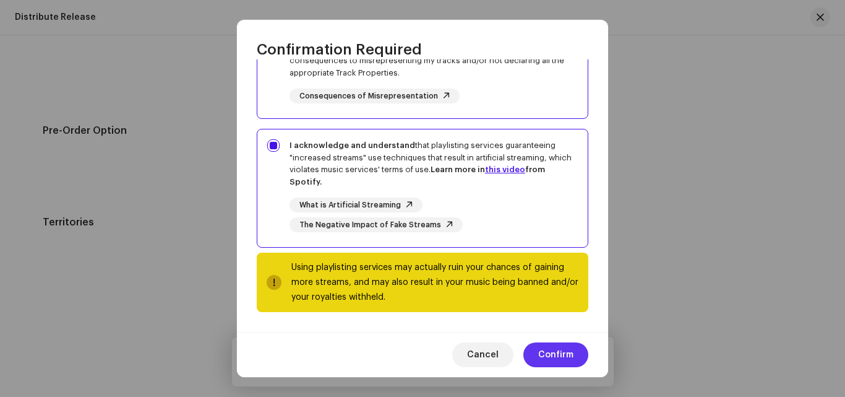
click at [540, 355] on span "Confirm" at bounding box center [555, 354] width 35 height 25
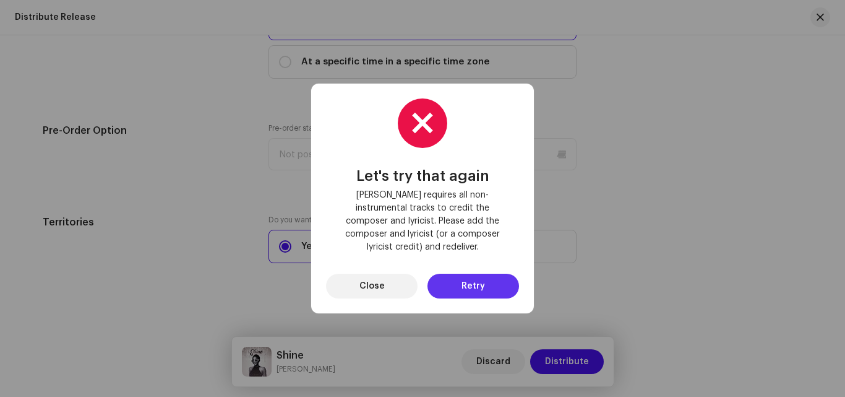
click at [467, 274] on span "Retry" at bounding box center [474, 286] width 24 height 25
click at [386, 289] on button "Close" at bounding box center [372, 286] width 92 height 25
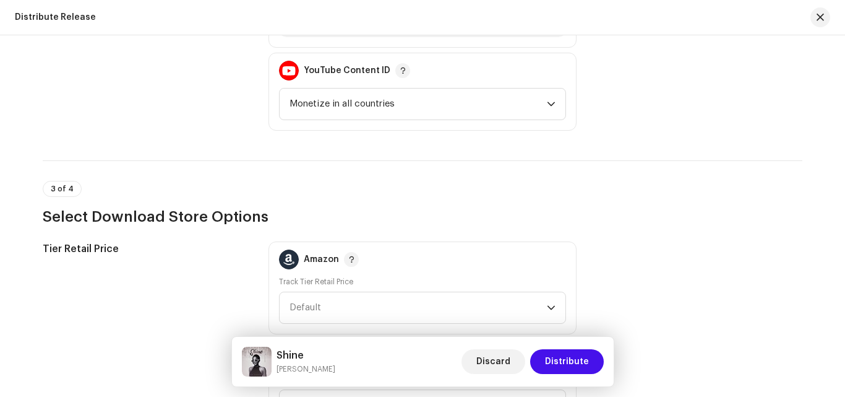
scroll to position [1499, 0]
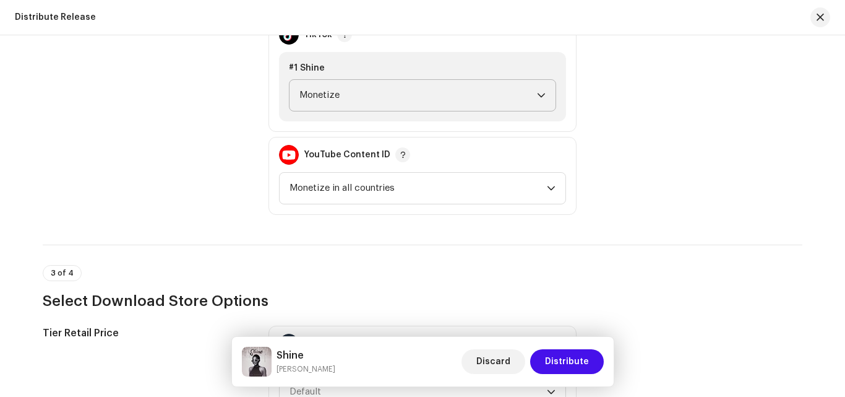
click at [108, 108] on div "Monetization Policy" at bounding box center [146, 74] width 206 height 281
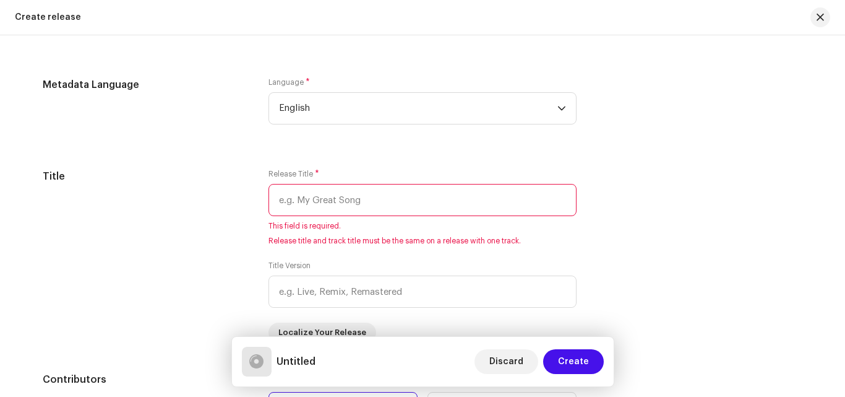
scroll to position [1039, 0]
click at [46, 22] on div "Create release" at bounding box center [422, 17] width 845 height 35
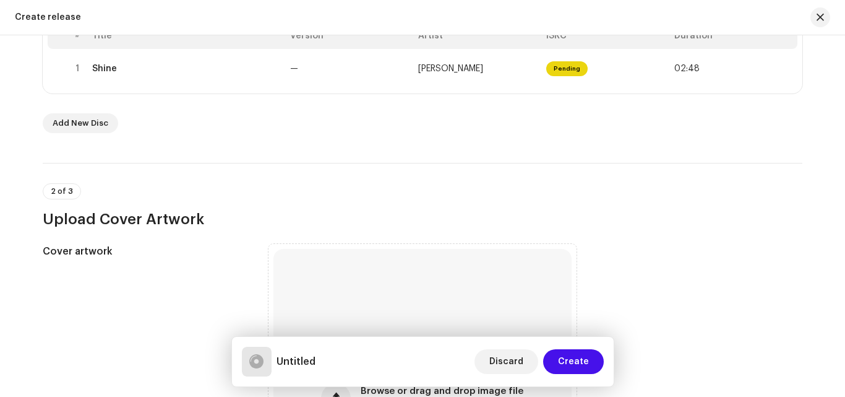
scroll to position [0, 0]
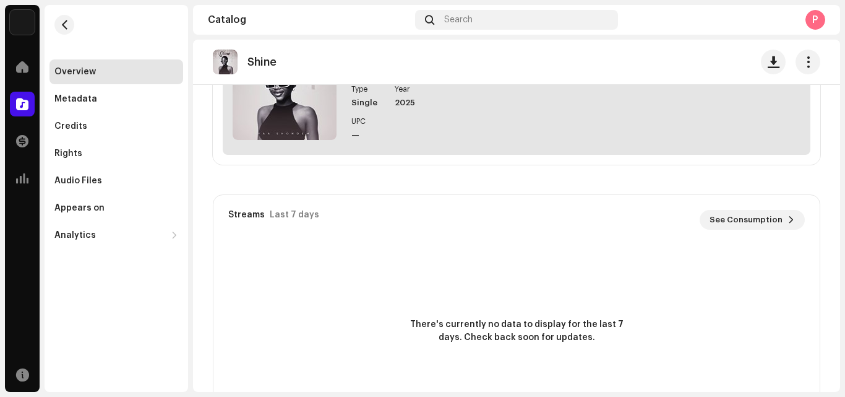
scroll to position [422, 0]
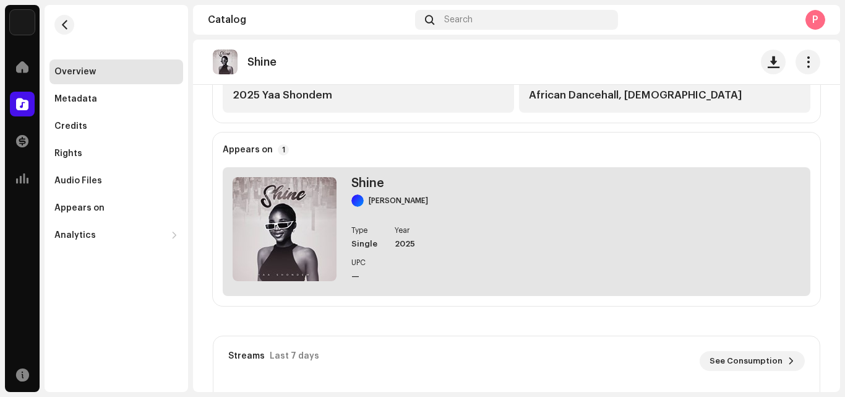
click at [602, 233] on div "Shine Yaa Shondem Type Single Year 2025 UPC —" at bounding box center [517, 231] width 588 height 129
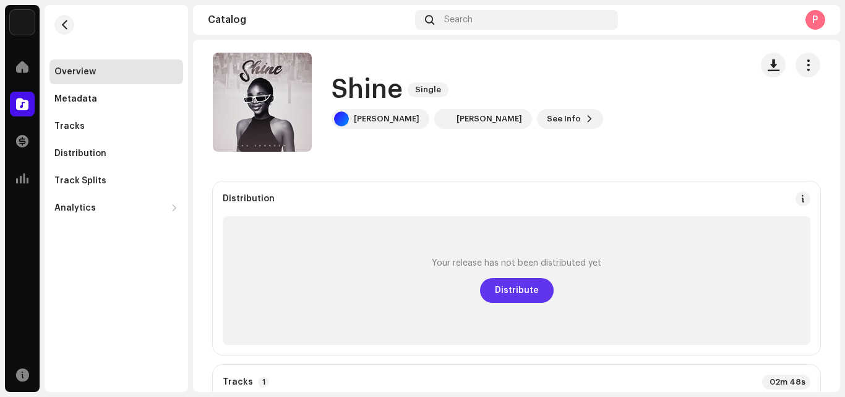
scroll to position [6, 0]
click at [528, 288] on span "Distribute" at bounding box center [517, 291] width 44 height 25
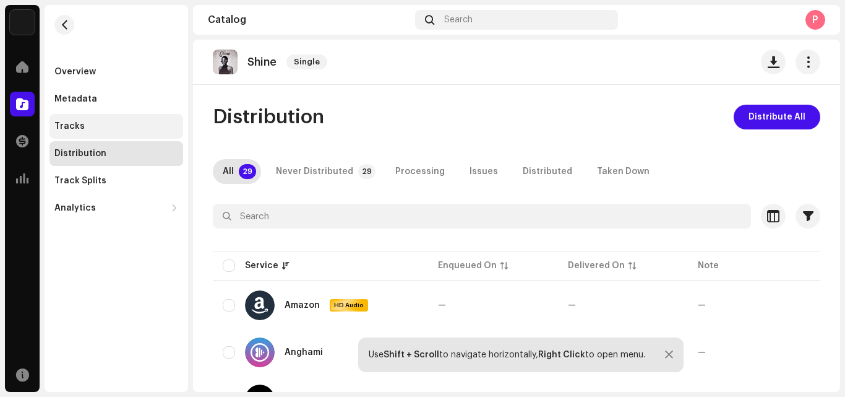
click at [74, 124] on div "Tracks" at bounding box center [69, 126] width 30 height 10
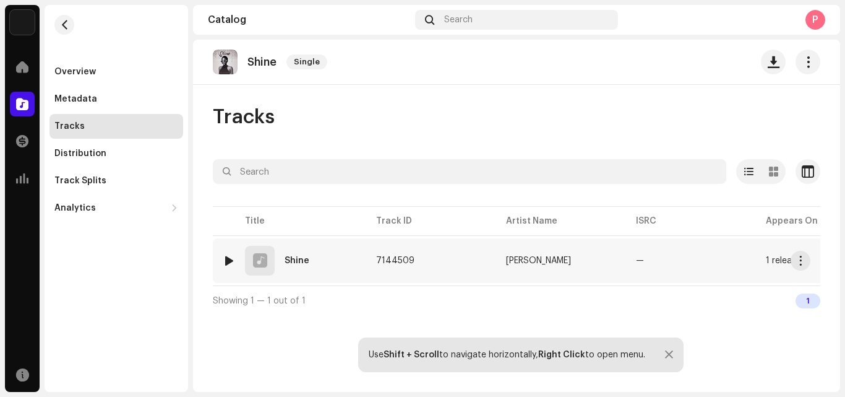
click at [590, 266] on td "[PERSON_NAME]" at bounding box center [561, 260] width 130 height 45
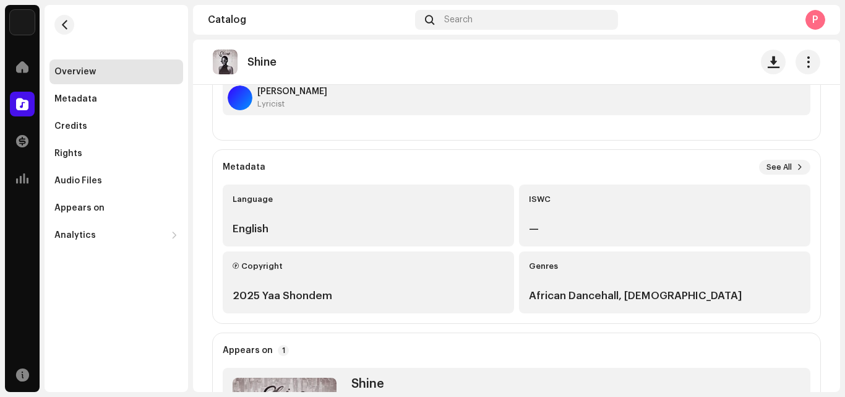
scroll to position [217, 0]
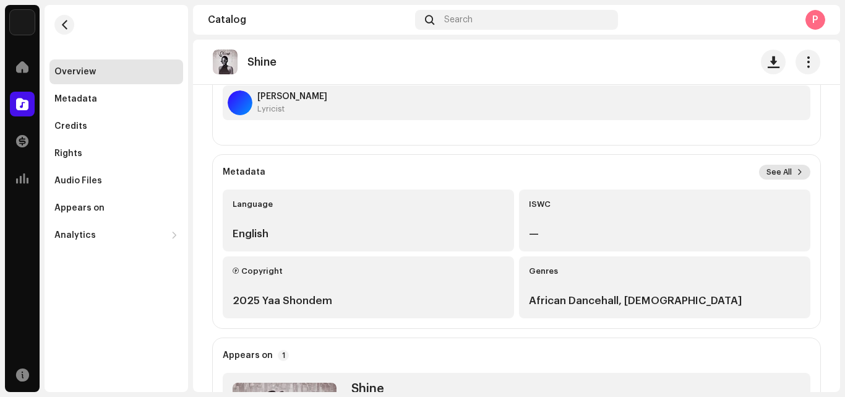
click at [789, 170] on button "See All" at bounding box center [784, 172] width 51 height 15
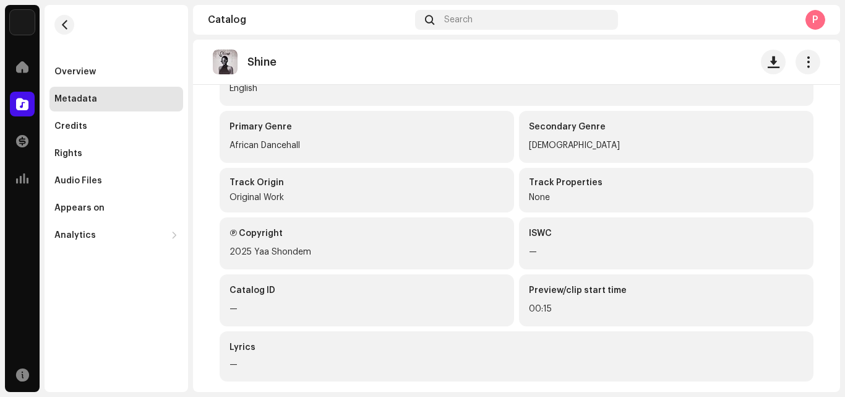
scroll to position [228, 0]
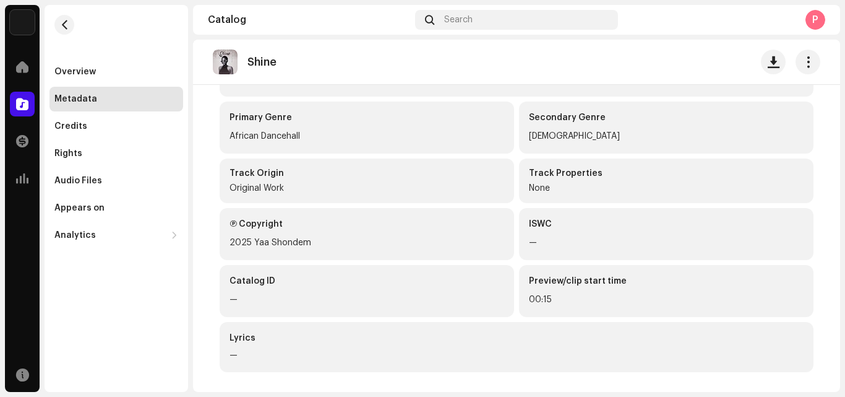
click at [559, 362] on div "Lyrics —" at bounding box center [517, 347] width 594 height 50
click at [796, 67] on button "button" at bounding box center [808, 62] width 25 height 25
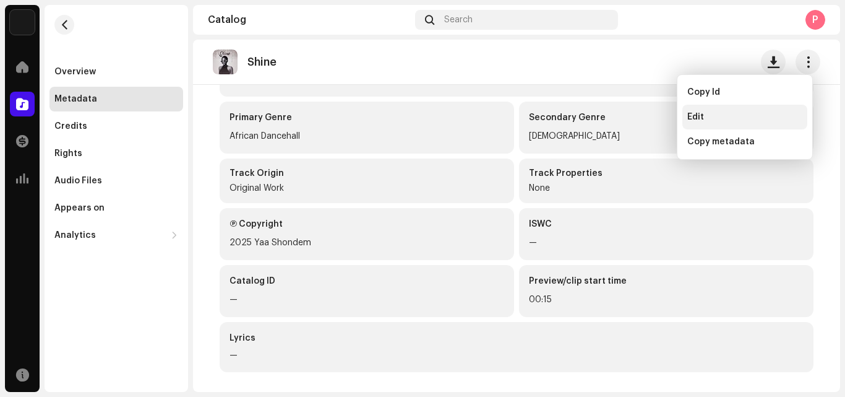
click at [704, 117] on div "Edit" at bounding box center [745, 117] width 115 height 10
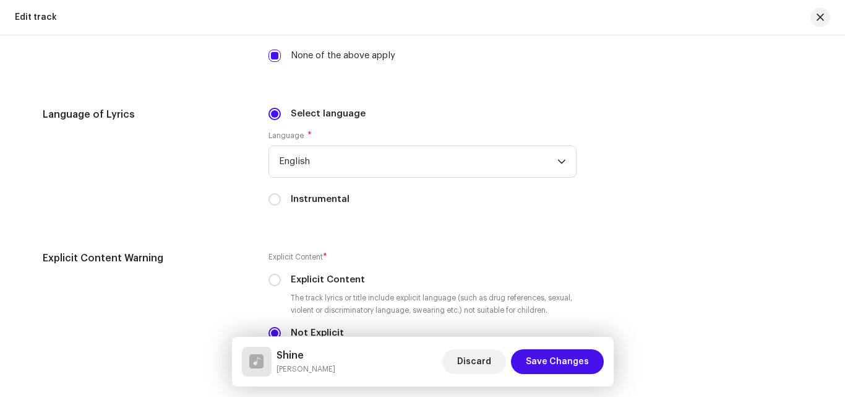
scroll to position [1937, 0]
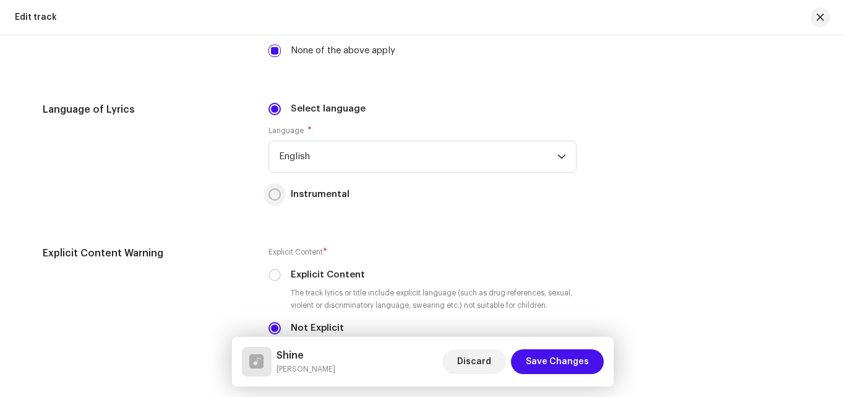
click at [274, 198] on input "Instrumental" at bounding box center [275, 194] width 12 height 12
radio input "true"
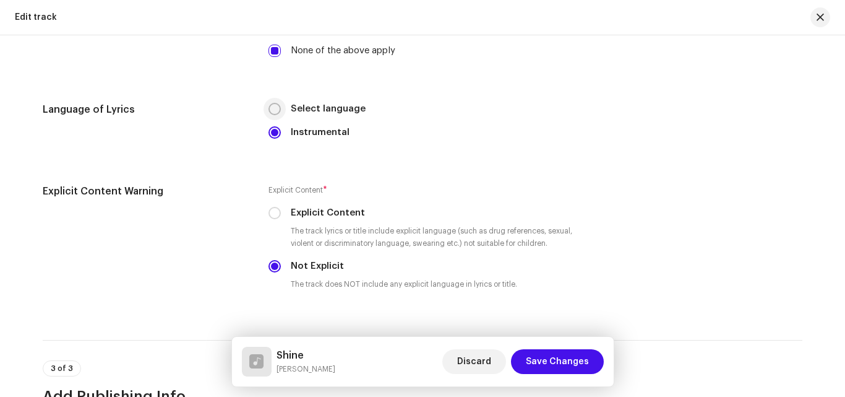
click at [274, 103] on input "Select language" at bounding box center [275, 109] width 12 height 12
radio input "true"
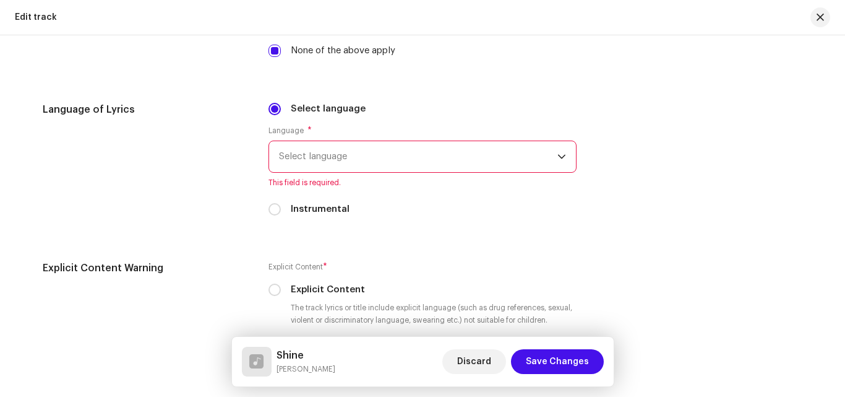
click at [329, 151] on span "Select language" at bounding box center [418, 156] width 279 height 31
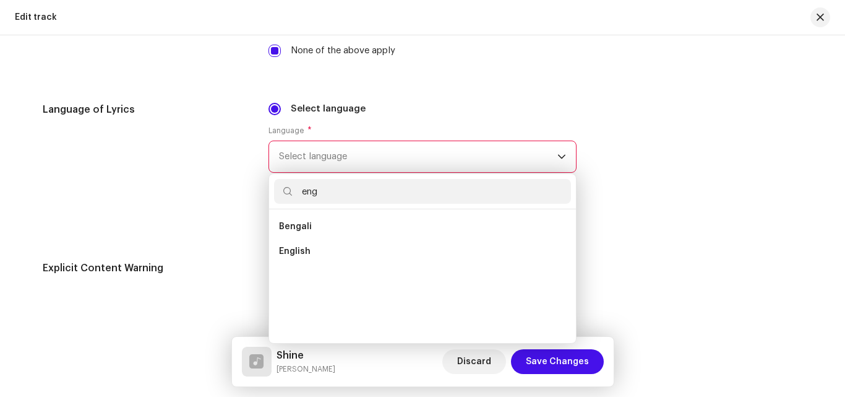
scroll to position [0, 0]
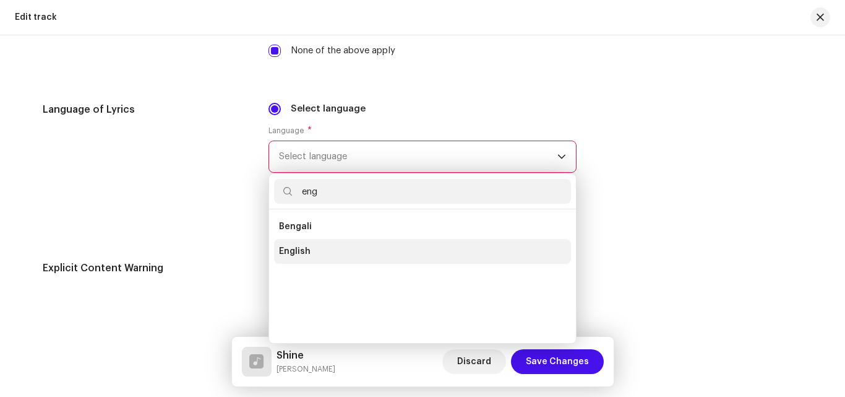
type input "eng"
click at [292, 254] on span "English" at bounding box center [295, 251] width 32 height 12
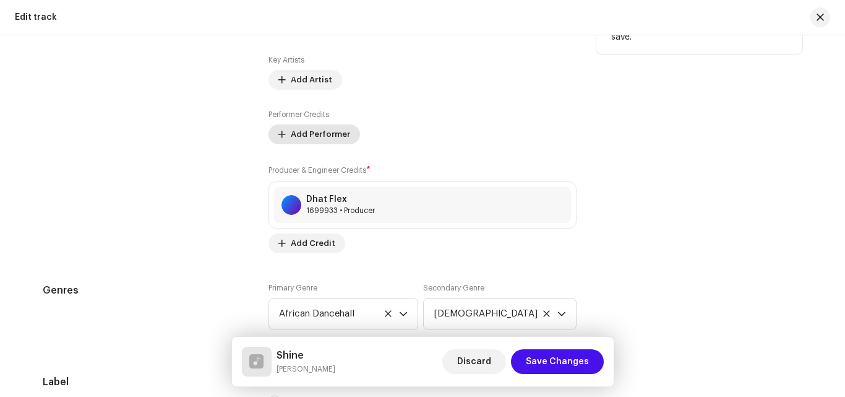
scroll to position [675, 0]
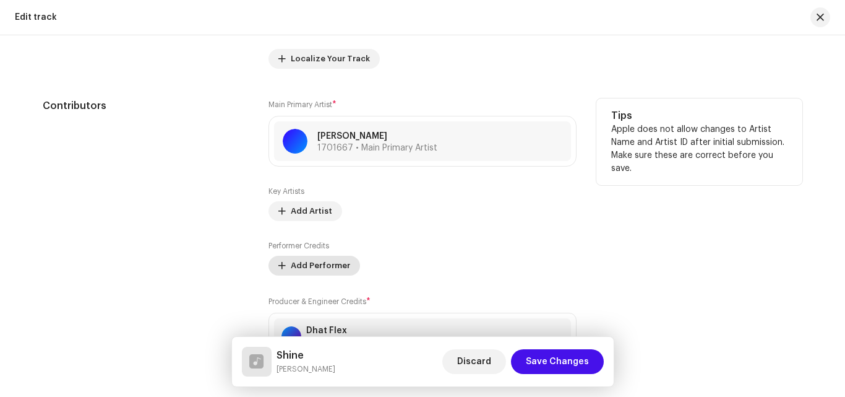
click at [331, 265] on span "Add Performer" at bounding box center [320, 265] width 59 height 25
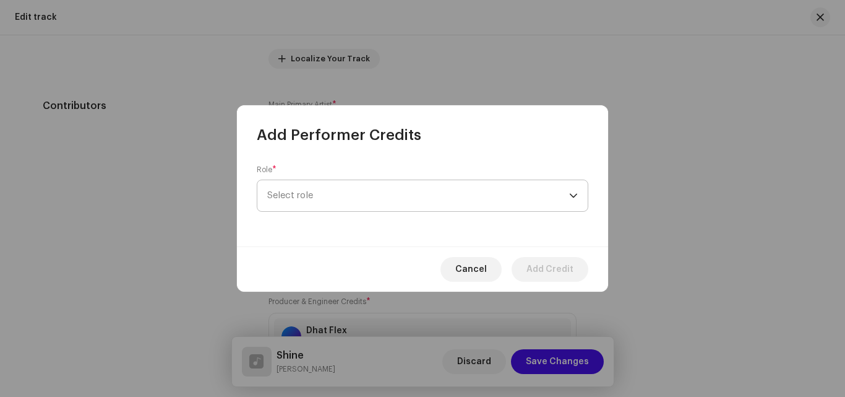
click at [349, 199] on span "Select role" at bounding box center [418, 195] width 302 height 31
click at [352, 195] on span "Select role" at bounding box center [418, 195] width 302 height 31
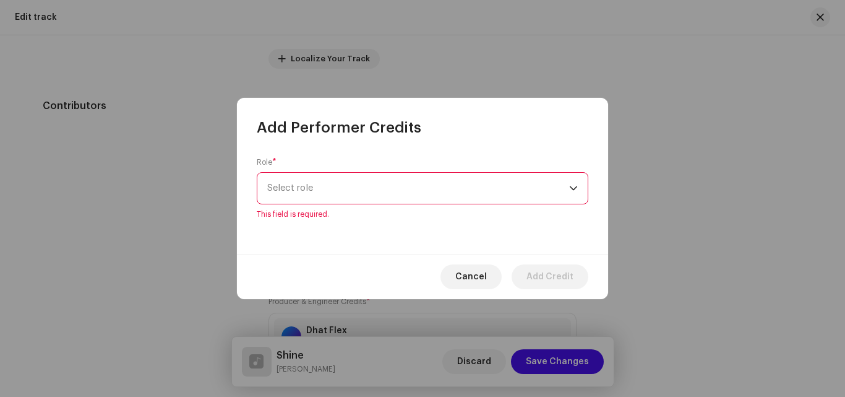
click at [352, 195] on span "Select role" at bounding box center [418, 188] width 302 height 31
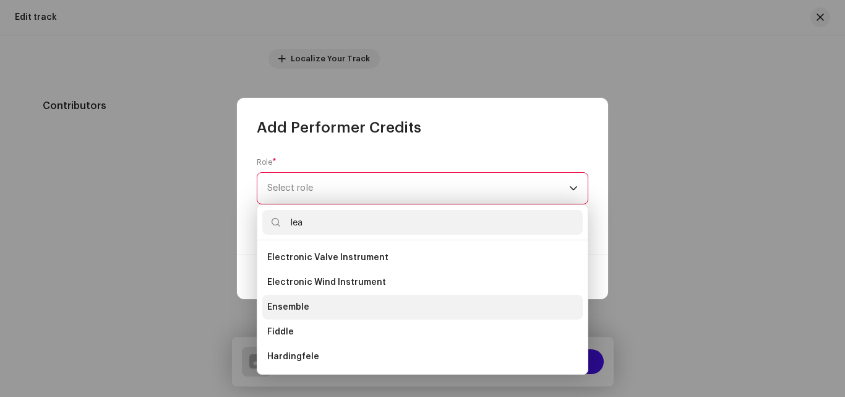
scroll to position [0, 0]
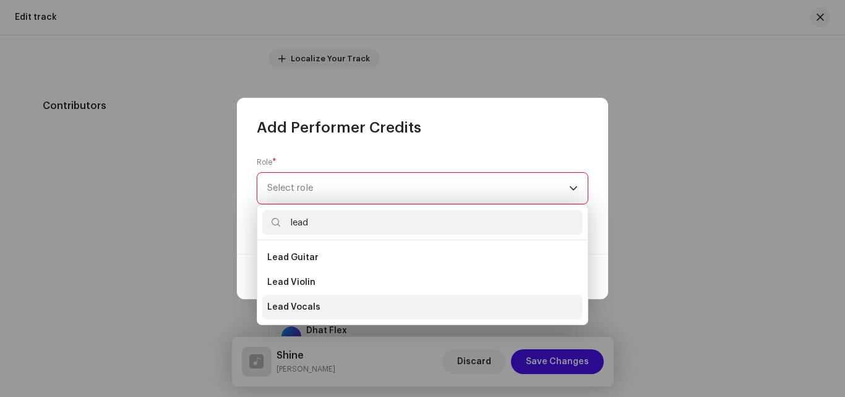
type input "lead"
click at [298, 303] on span "Lead Vocals" at bounding box center [293, 307] width 53 height 12
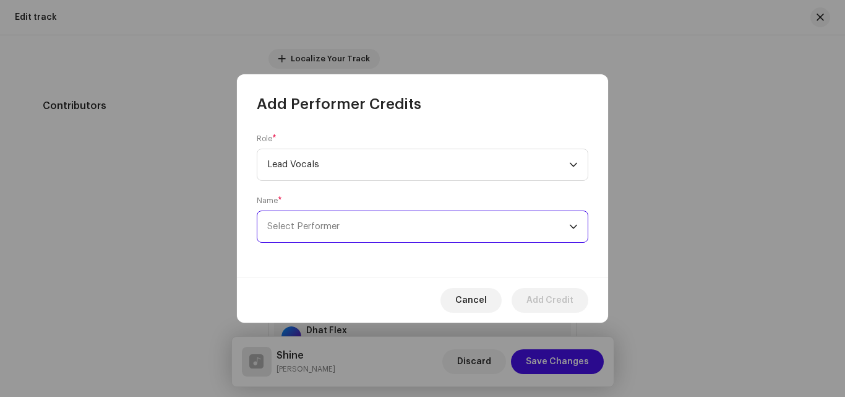
click at [350, 215] on span "Select Performer" at bounding box center [418, 226] width 302 height 31
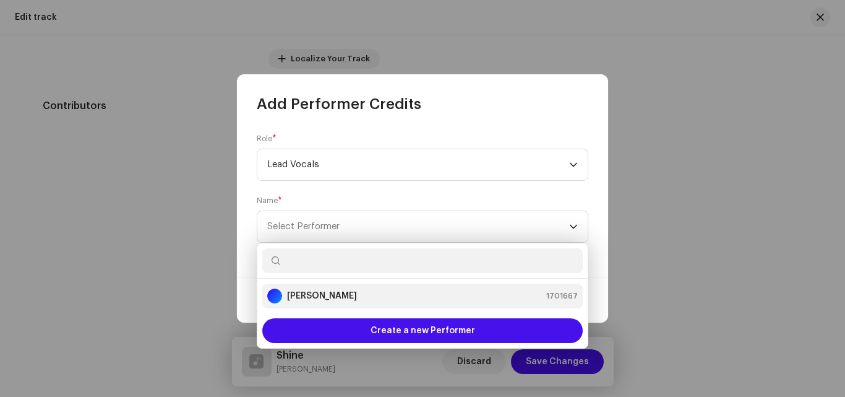
click at [310, 291] on strong "[PERSON_NAME]" at bounding box center [322, 296] width 70 height 12
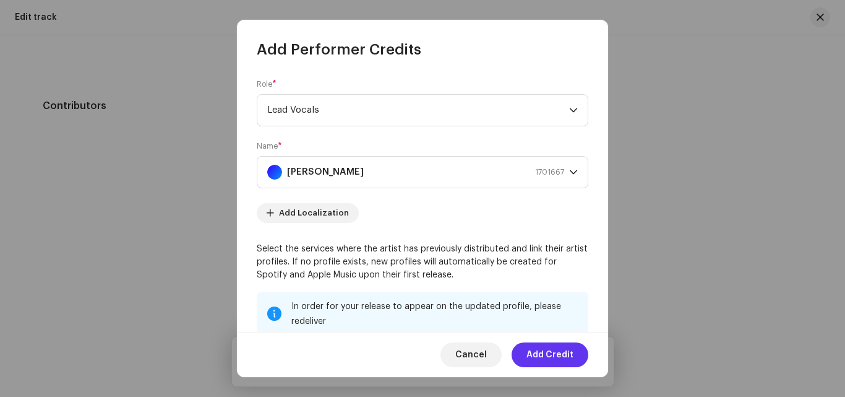
click at [556, 352] on span "Add Credit" at bounding box center [550, 354] width 47 height 25
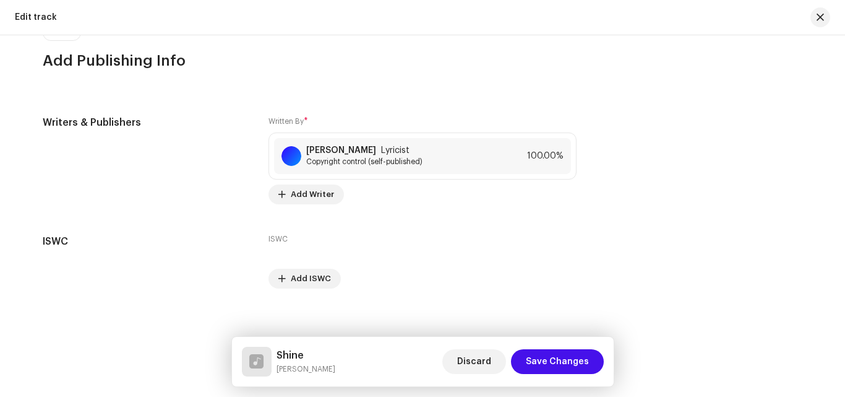
scroll to position [2503, 0]
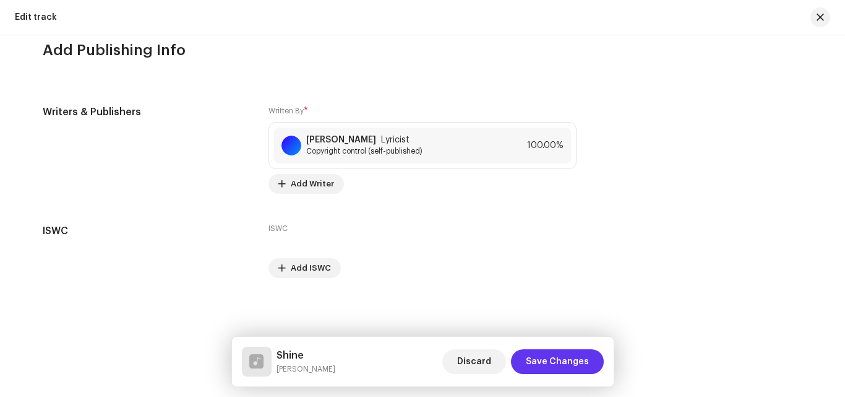
click at [560, 359] on span "Save Changes" at bounding box center [557, 361] width 63 height 25
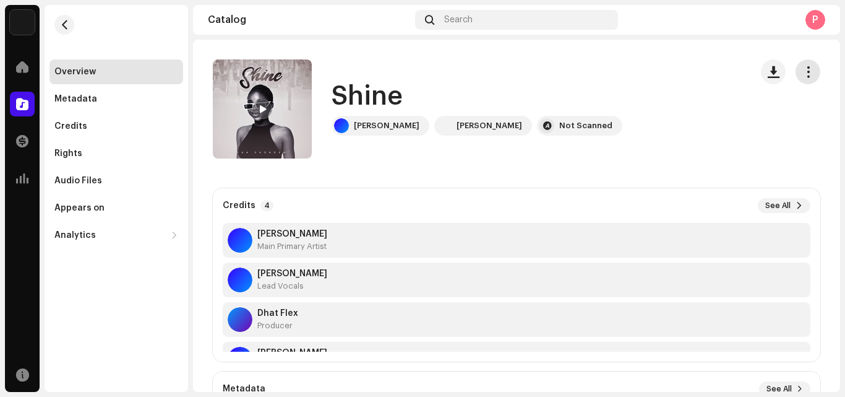
click at [810, 68] on button "button" at bounding box center [808, 71] width 25 height 25
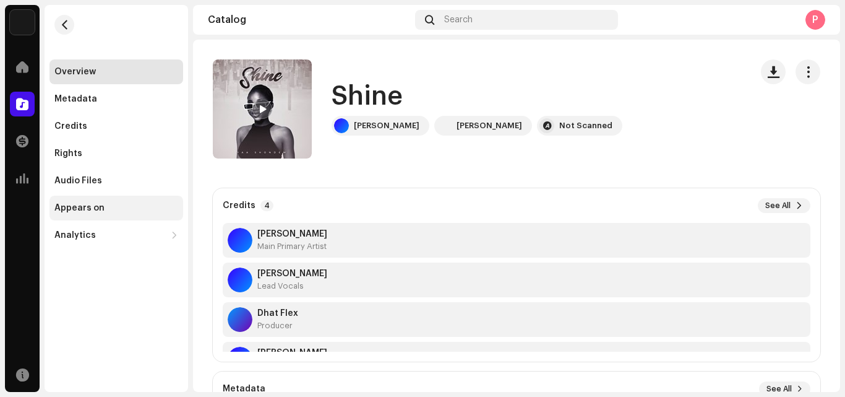
click at [71, 198] on div "Appears on" at bounding box center [117, 208] width 134 height 25
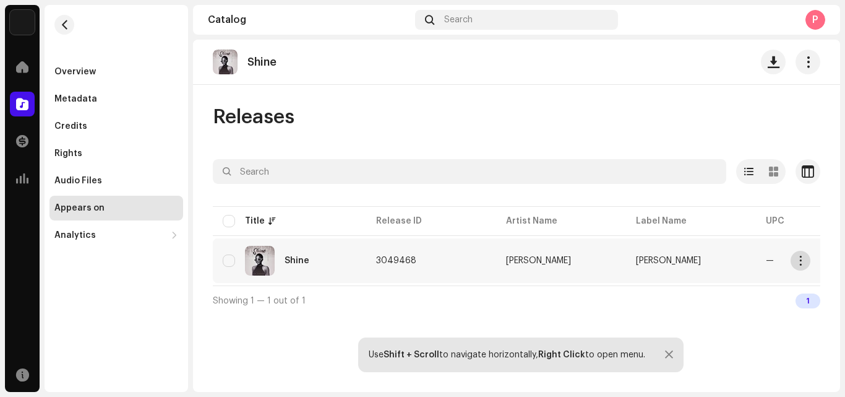
click at [804, 255] on button "button" at bounding box center [801, 261] width 20 height 20
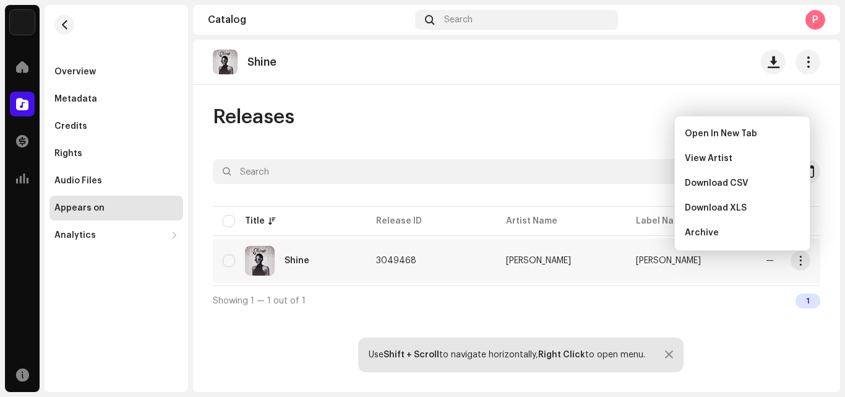
click at [148, 295] on div "Overview Metadata Credits Rights Audio Files Appears on Analytics Consumption E…" at bounding box center [117, 198] width 144 height 387
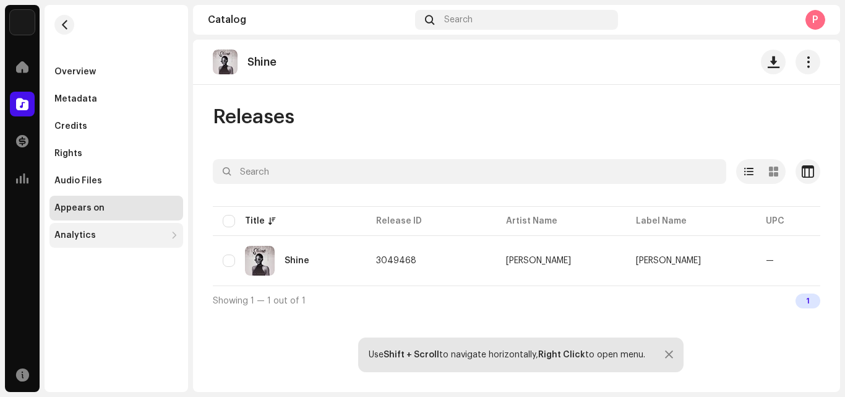
click at [121, 238] on div "Analytics" at bounding box center [109, 235] width 111 height 10
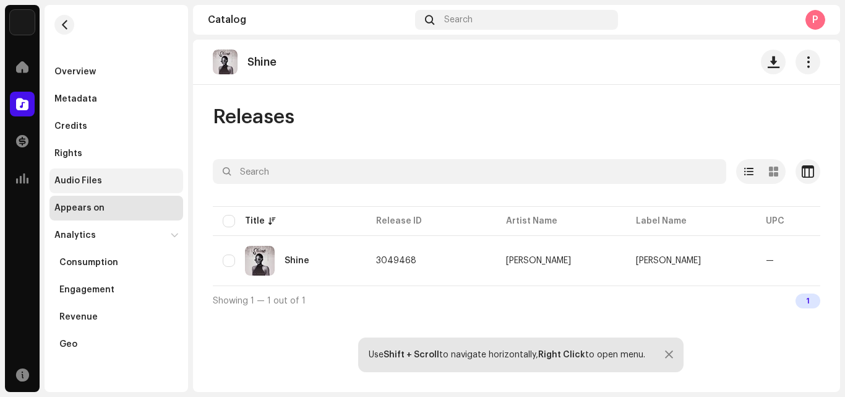
click at [77, 173] on div "Audio Files" at bounding box center [117, 180] width 134 height 25
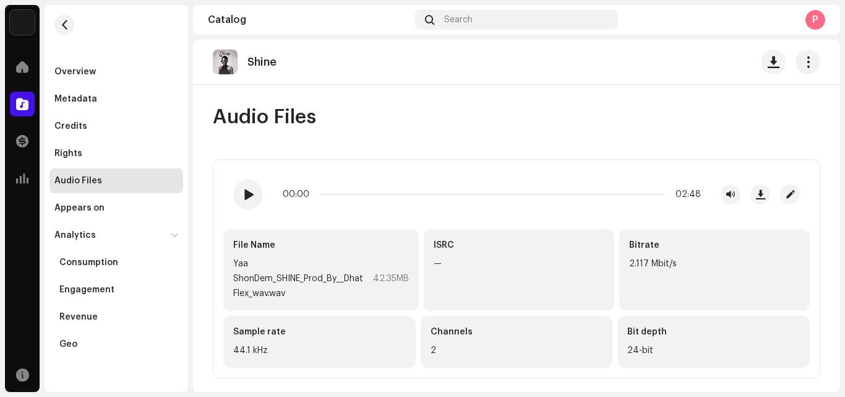
click at [76, 140] on div "Overview Metadata Credits Rights Audio Files Appears on Analytics Consumption E…" at bounding box center [117, 207] width 134 height 297
click at [85, 145] on div "Rights" at bounding box center [117, 153] width 134 height 25
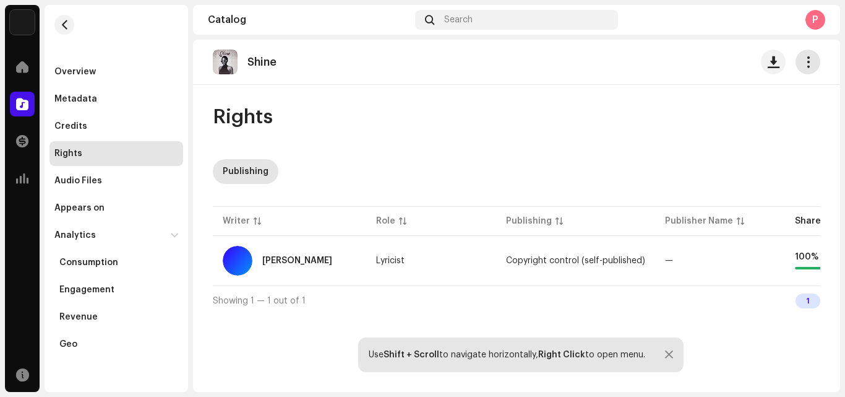
click at [812, 63] on span "button" at bounding box center [809, 62] width 12 height 10
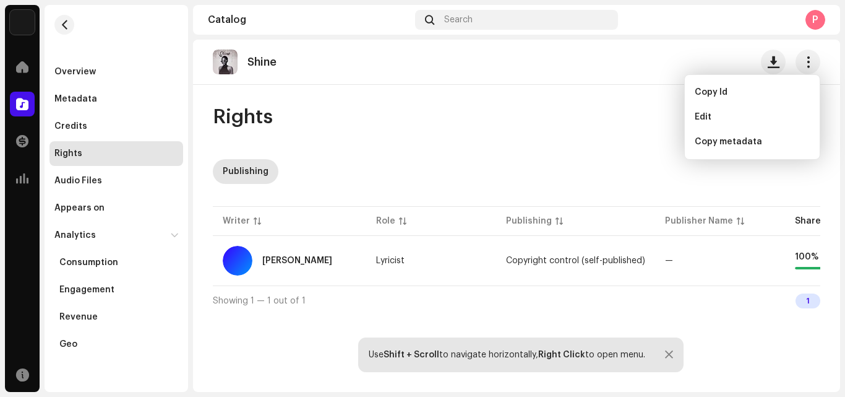
click at [603, 102] on div "Shine Rights Publishing Writer Role Publishing Publisher Name Shares % Yaa Shon…" at bounding box center [516, 216] width 647 height 352
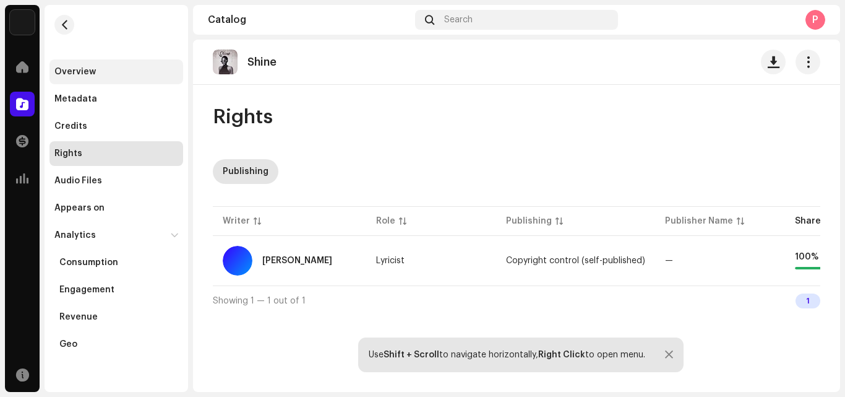
click at [95, 77] on div "Overview" at bounding box center [117, 71] width 134 height 25
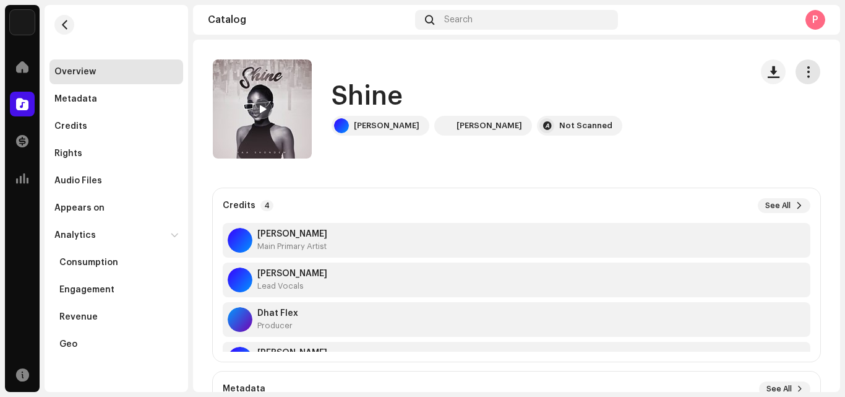
click at [803, 67] on span "button" at bounding box center [809, 72] width 12 height 10
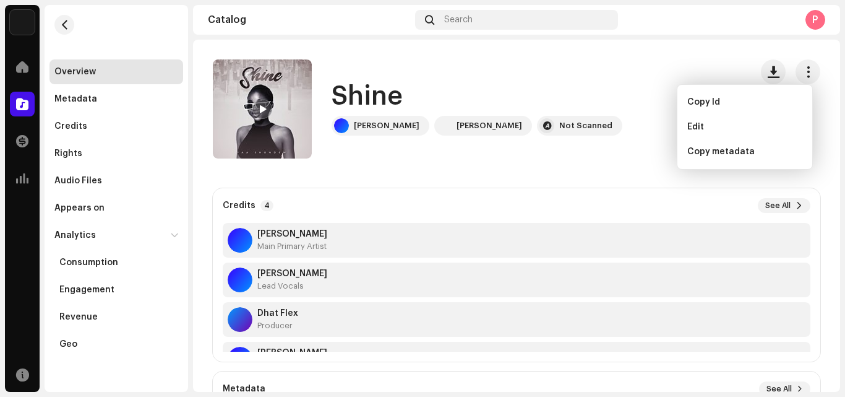
click at [601, 84] on div "Shine Yaa Shondem Yaa Shondem Not Scanned" at bounding box center [477, 108] width 529 height 99
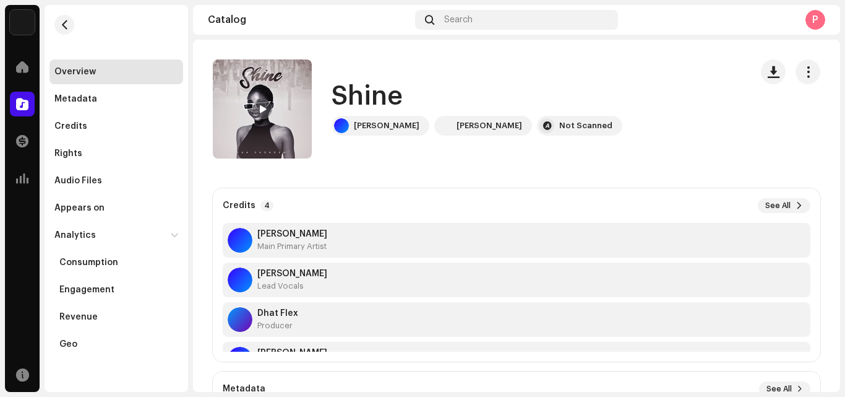
click at [270, 116] on re-a-play-button at bounding box center [263, 109] width 20 height 20
click at [264, 106] on span at bounding box center [262, 110] width 7 height 10
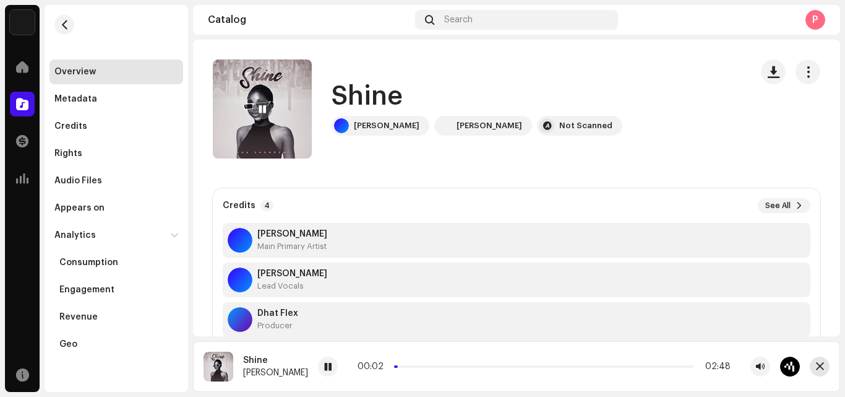
click at [822, 367] on span "button" at bounding box center [820, 366] width 8 height 10
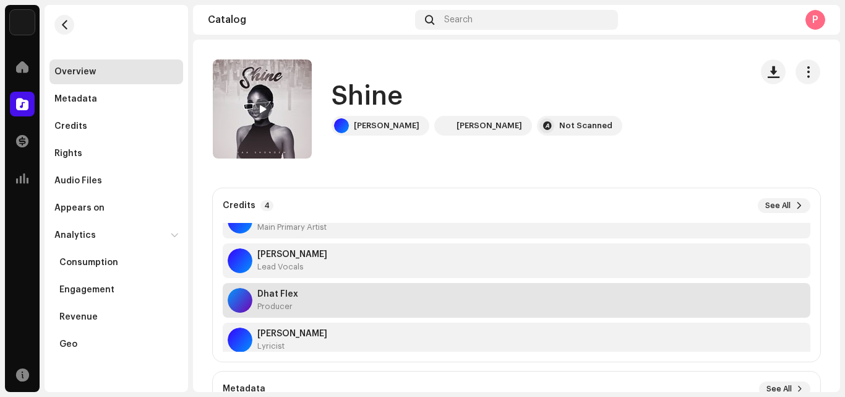
scroll to position [40, 0]
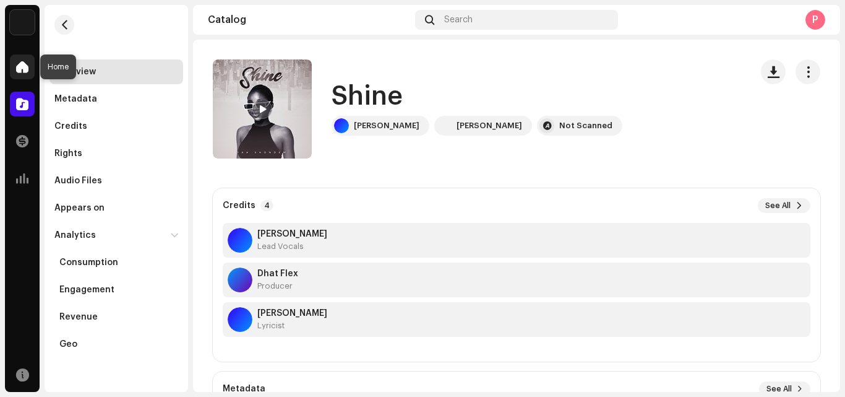
click at [19, 60] on div at bounding box center [22, 66] width 25 height 25
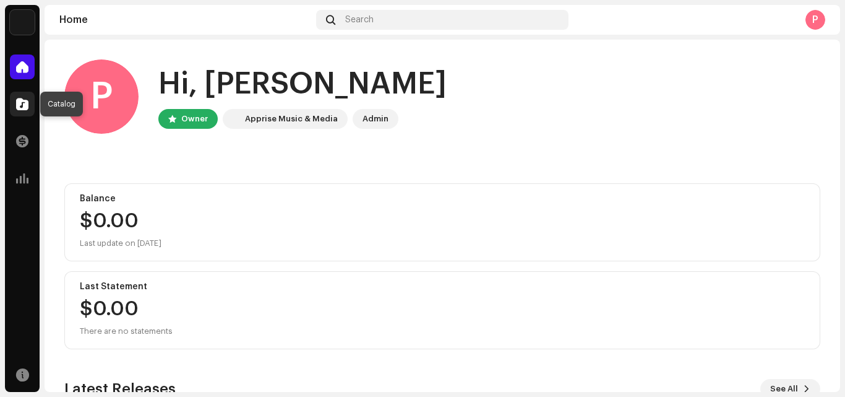
click at [25, 105] on span at bounding box center [22, 104] width 12 height 10
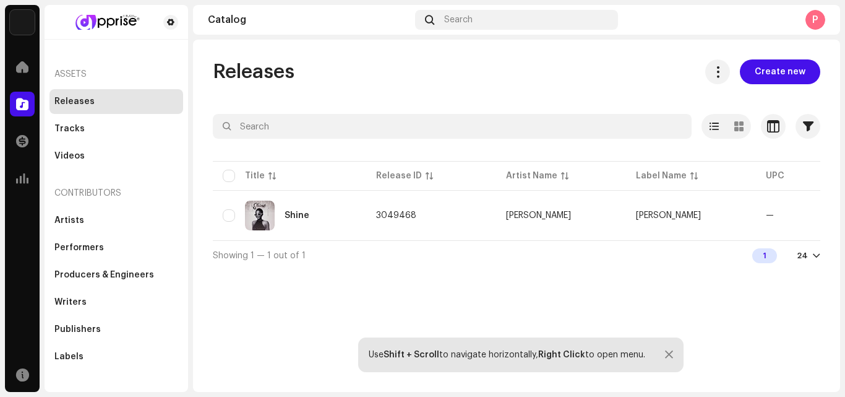
click at [817, 261] on div at bounding box center [816, 256] width 7 height 10
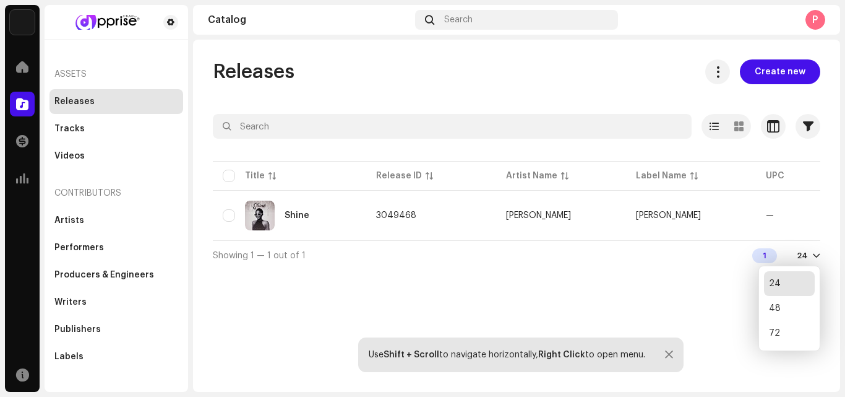
click at [831, 238] on div "Releases Create new Selected 0 Options Filters Distribution status Never Distri…" at bounding box center [516, 164] width 647 height 210
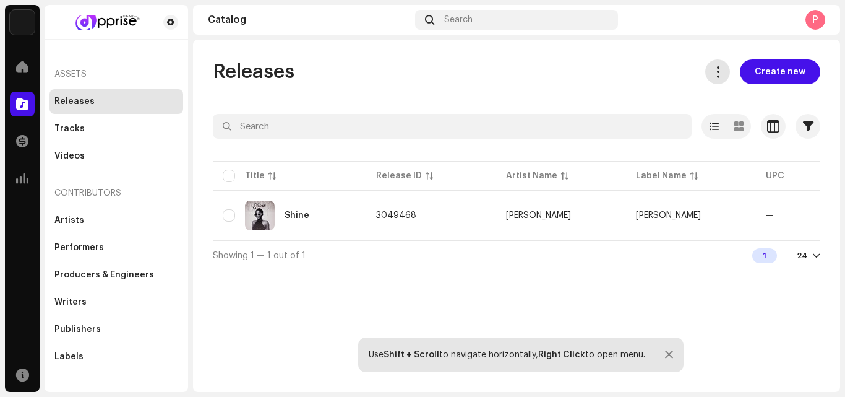
click at [716, 64] on button at bounding box center [718, 71] width 25 height 25
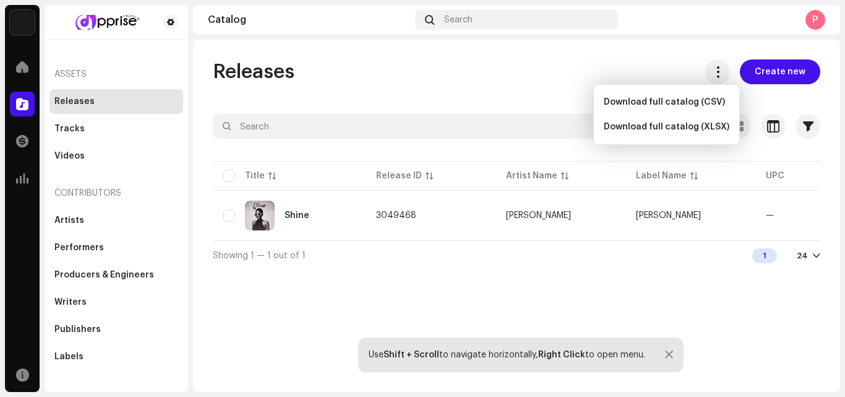
click at [622, 68] on div "Releases Create new" at bounding box center [517, 71] width 608 height 25
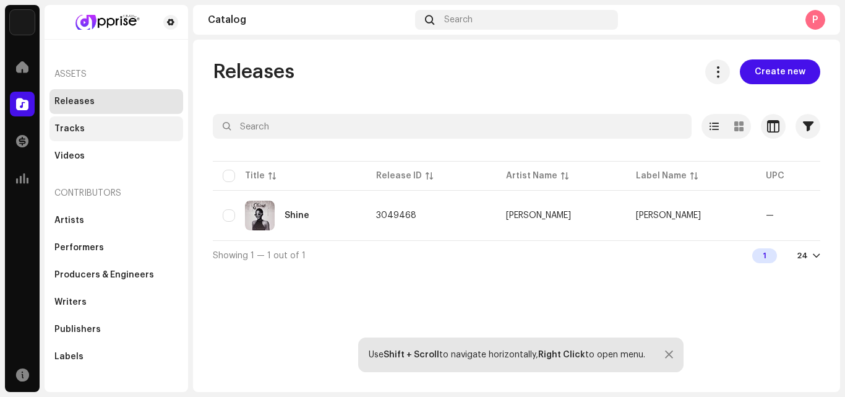
click at [77, 128] on div "Tracks" at bounding box center [69, 129] width 30 height 10
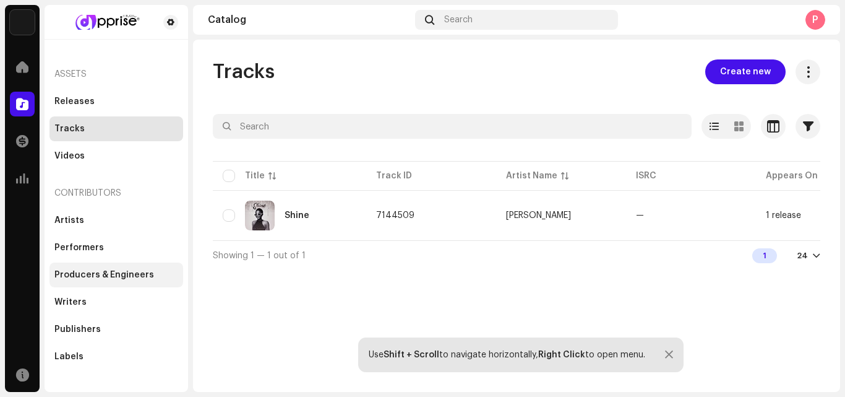
click at [80, 266] on div "Producers & Engineers" at bounding box center [117, 274] width 134 height 25
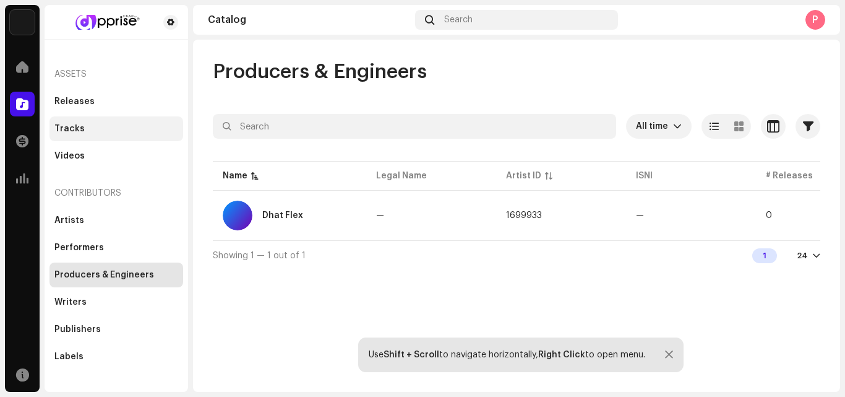
click at [80, 123] on div "Tracks" at bounding box center [117, 128] width 134 height 25
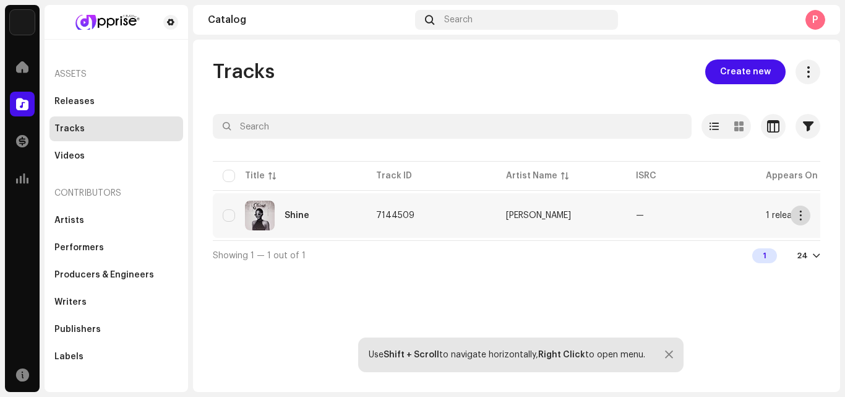
click at [798, 218] on span "button" at bounding box center [801, 215] width 9 height 10
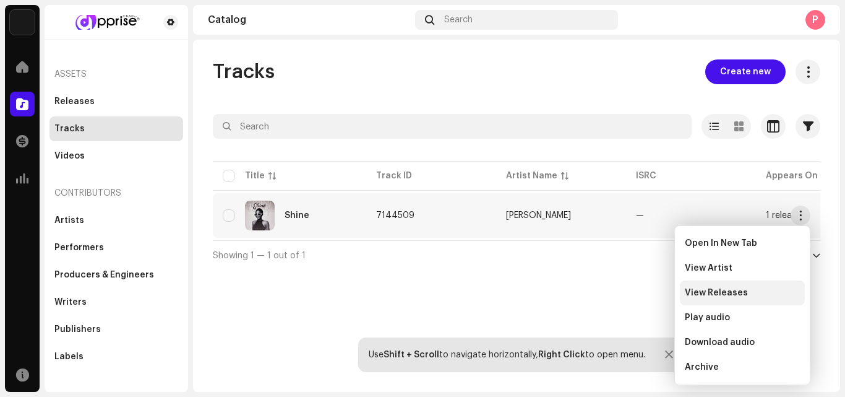
click at [705, 291] on span "View Releases" at bounding box center [716, 293] width 63 height 10
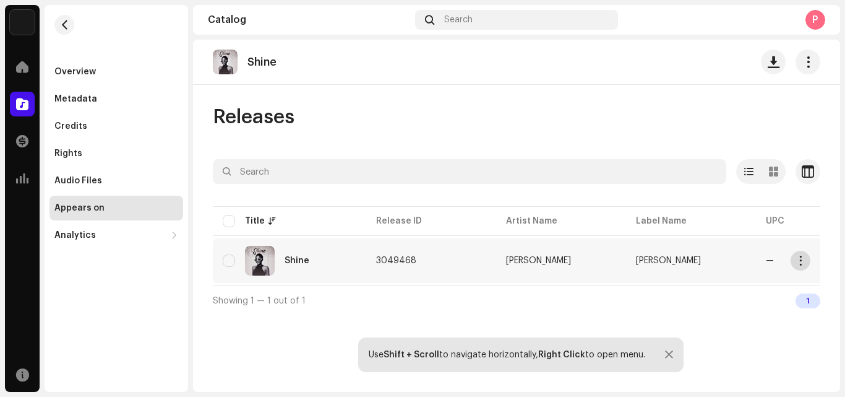
click at [800, 264] on span "button" at bounding box center [801, 261] width 9 height 10
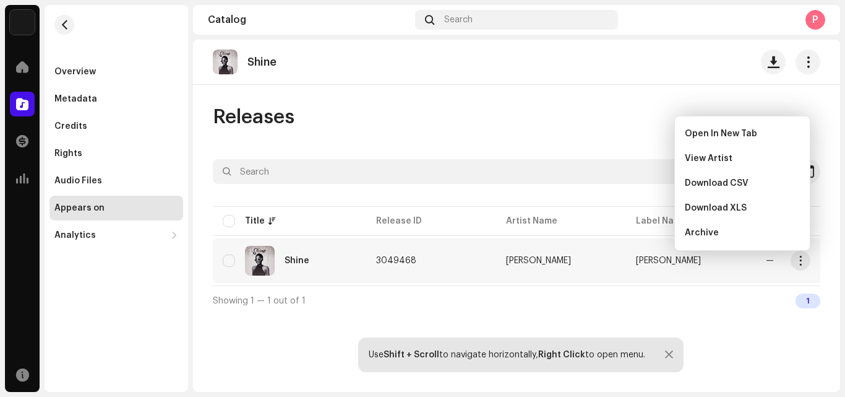
click at [545, 103] on div "Shine Releases Selected 0 Options Filters Distribution status Never Distributed…" at bounding box center [516, 216] width 647 height 352
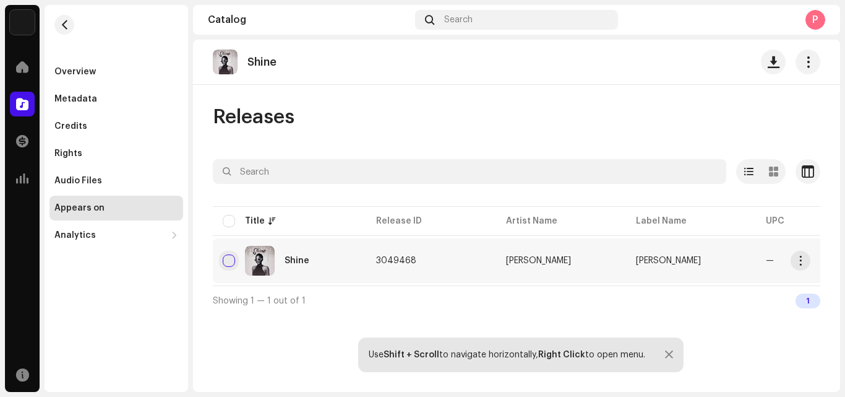
click at [228, 261] on input "checkbox" at bounding box center [229, 260] width 12 height 12
checkbox input "true"
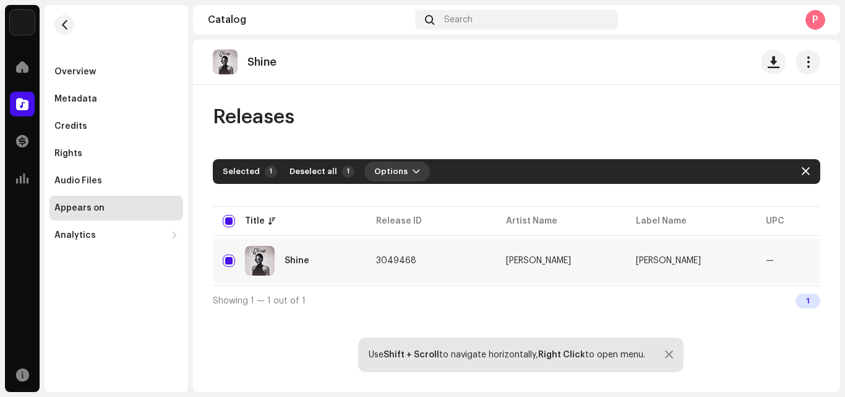
click at [382, 170] on span "Options" at bounding box center [390, 171] width 33 height 25
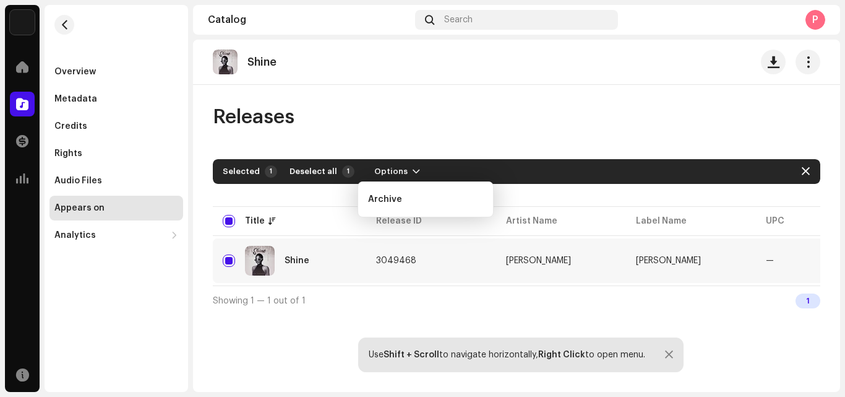
click at [236, 382] on div "Shine Releases Selected 1 Deselect all 1 Options Filters Distribution status Ne…" at bounding box center [516, 216] width 647 height 352
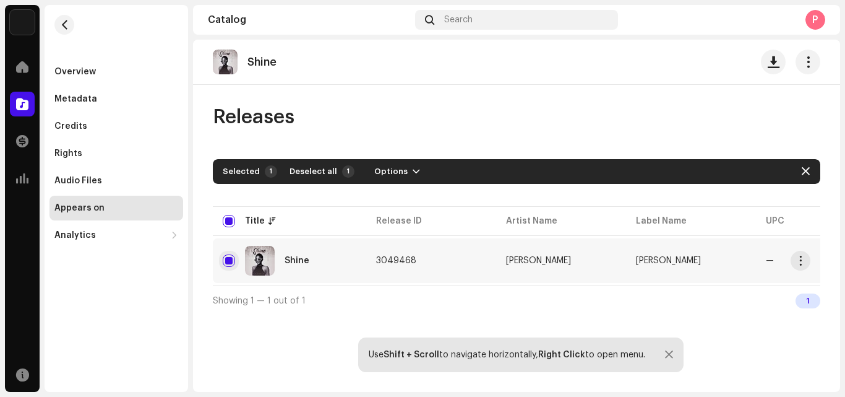
click at [226, 262] on input "Row Selected" at bounding box center [229, 260] width 12 height 12
checkbox input "false"
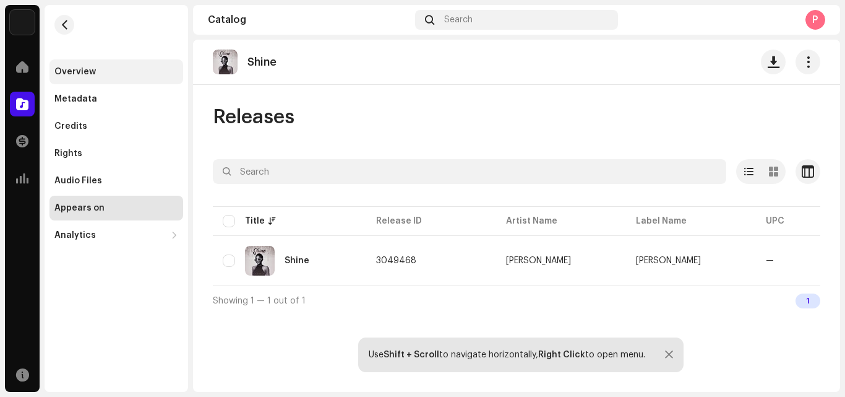
click at [85, 70] on div "Overview" at bounding box center [74, 72] width 41 height 10
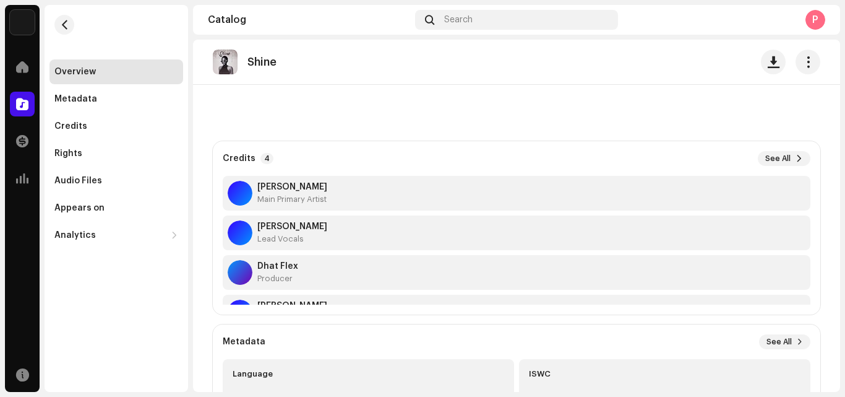
scroll to position [351, 0]
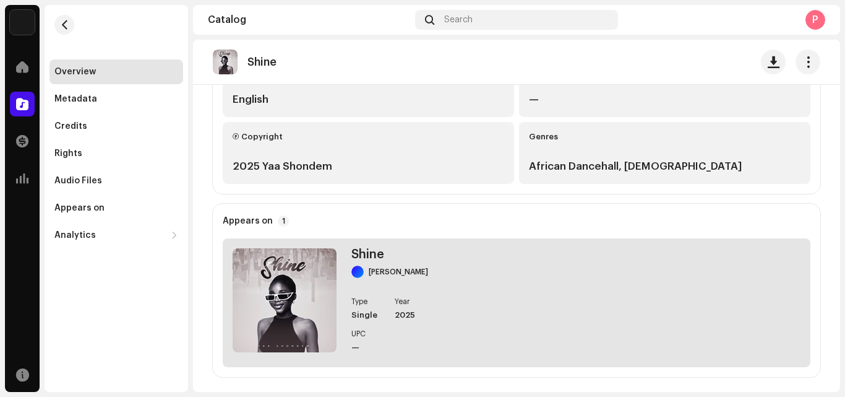
click at [486, 271] on div "Shine Yaa Shondem Type Single Year 2025 UPC —" at bounding box center [517, 302] width 588 height 129
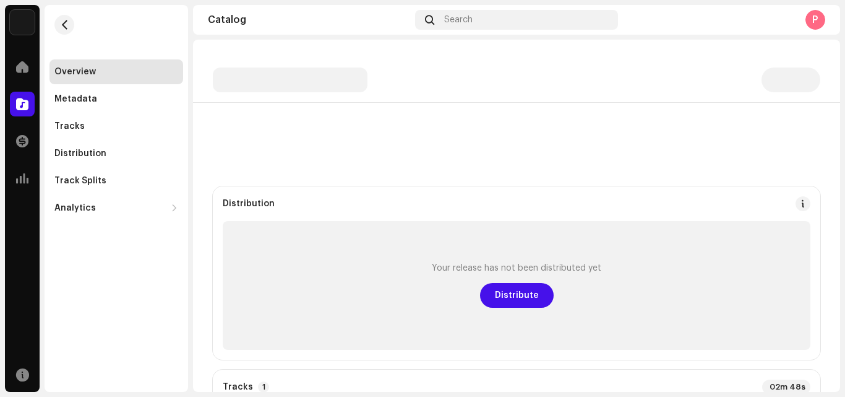
scroll to position [96, 0]
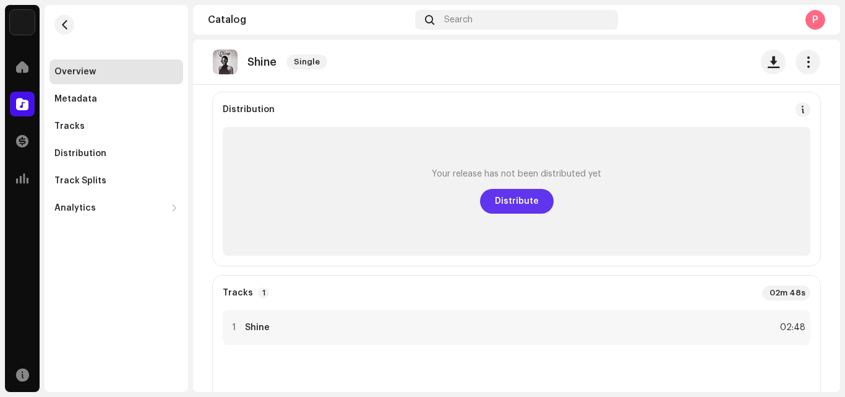
click at [509, 207] on span "Distribute" at bounding box center [517, 201] width 44 height 25
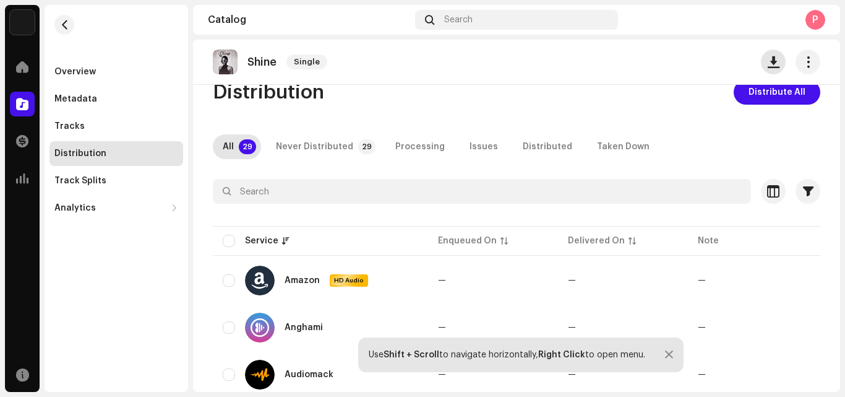
scroll to position [7, 0]
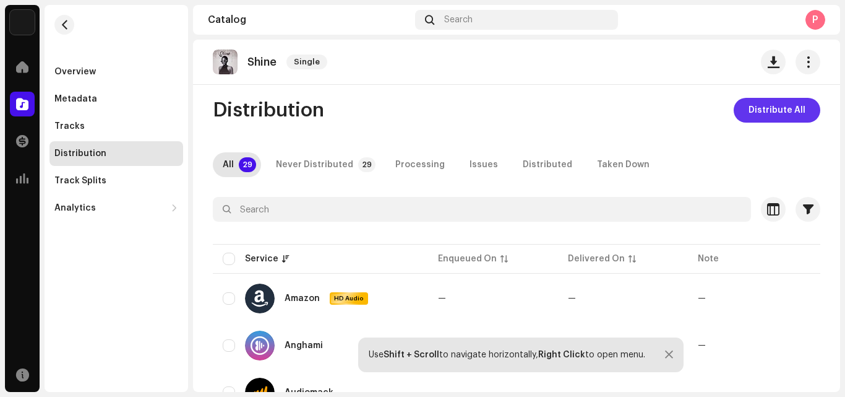
click at [750, 105] on span "Distribute All" at bounding box center [777, 110] width 57 height 25
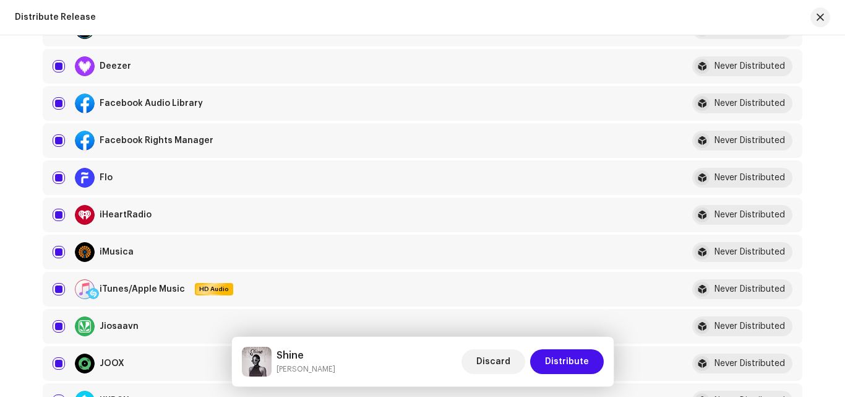
scroll to position [396, 0]
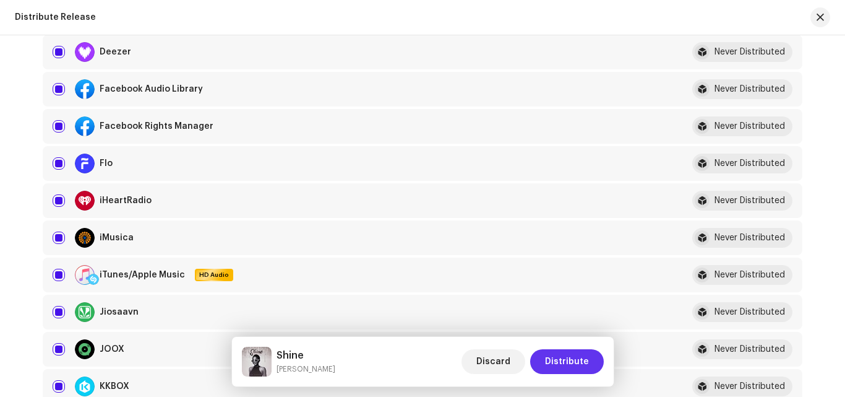
click at [559, 361] on span "Distribute" at bounding box center [567, 361] width 44 height 25
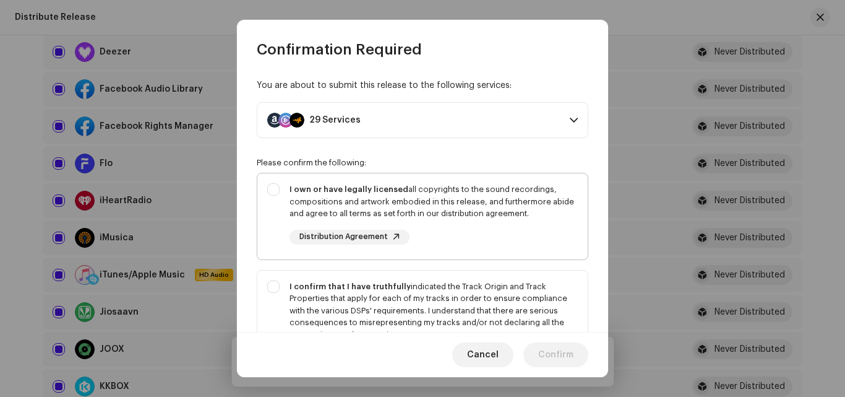
click at [267, 186] on div "I own or have legally licensed all copyrights to the sound recordings, composit…" at bounding box center [422, 213] width 331 height 81
checkbox input "true"
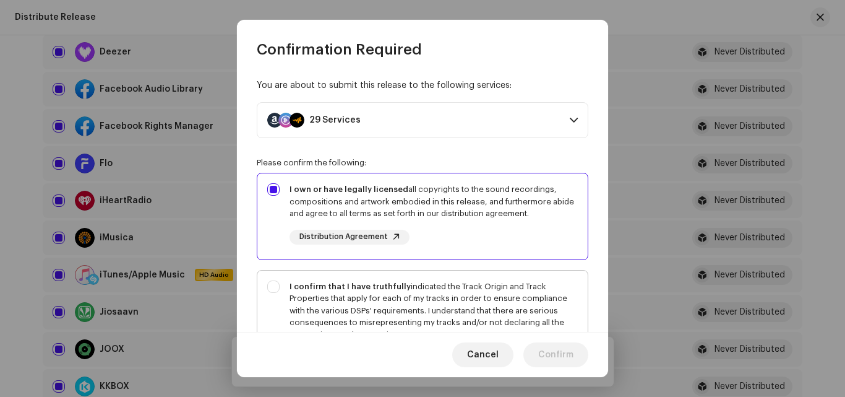
click at [273, 285] on div "I confirm that I have truthfully indicated the Track Origin and Track Propertie…" at bounding box center [422, 322] width 331 height 105
checkbox input "true"
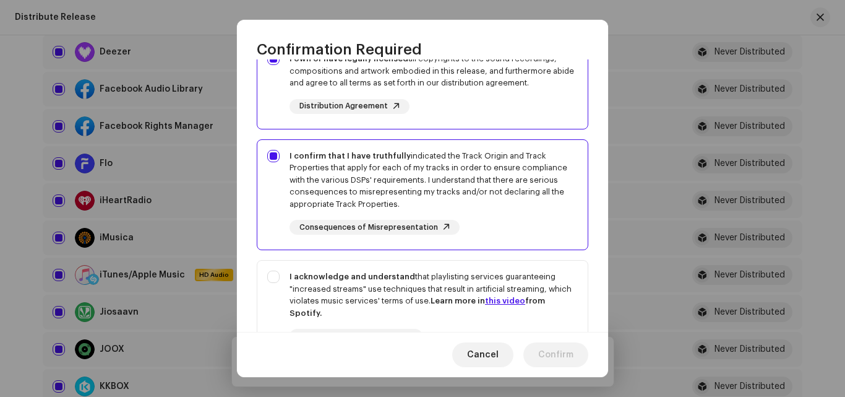
scroll to position [153, 0]
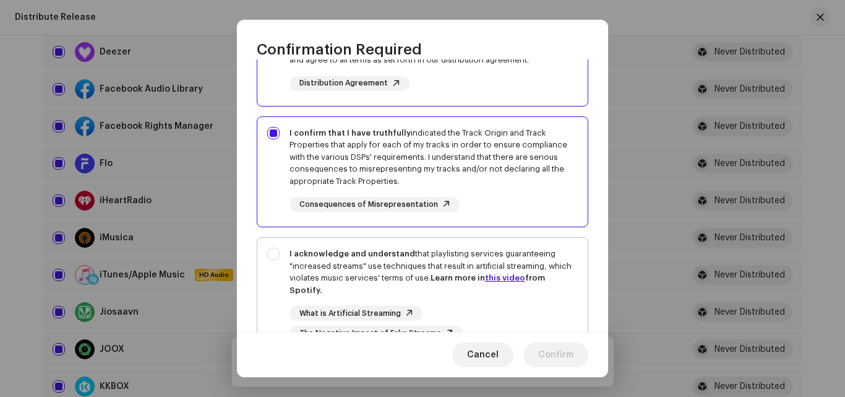
click at [271, 260] on div "I acknowledge and understand that playlisting services guaranteeing "increased …" at bounding box center [422, 294] width 331 height 113
checkbox input "true"
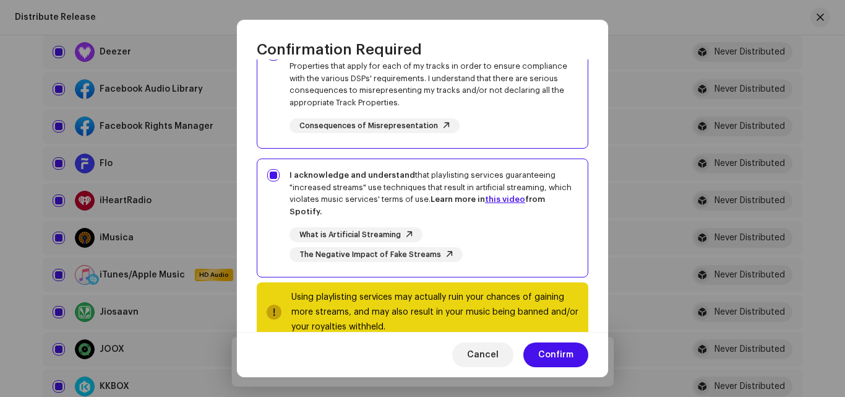
scroll to position [262, 0]
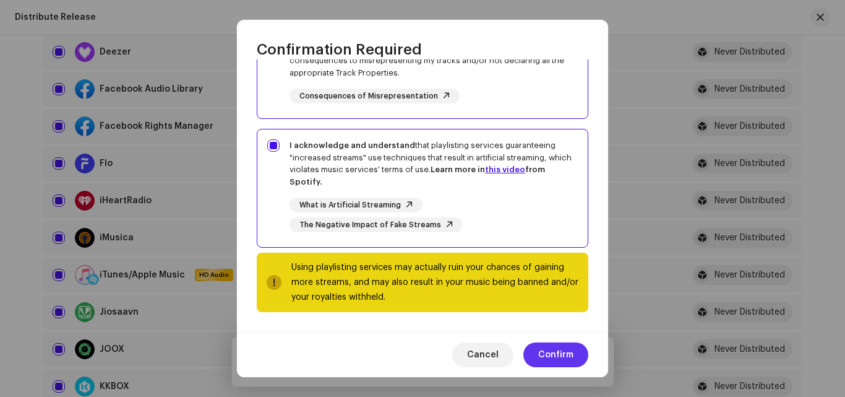
click at [543, 351] on span "Confirm" at bounding box center [555, 354] width 35 height 25
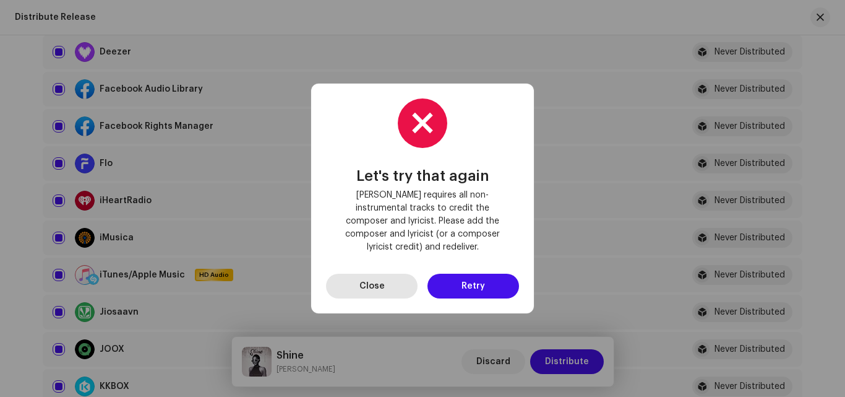
click at [389, 274] on button "Close" at bounding box center [372, 286] width 92 height 25
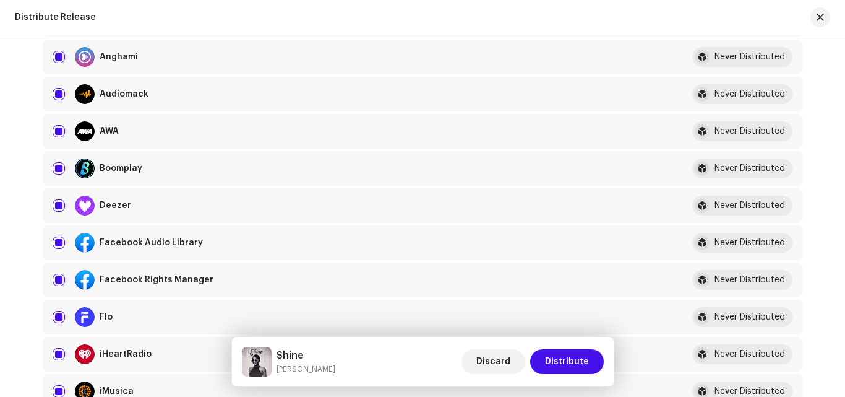
scroll to position [243, 0]
click at [57, 202] on input "checkbox" at bounding box center [59, 205] width 12 height 12
checkbox input "false"
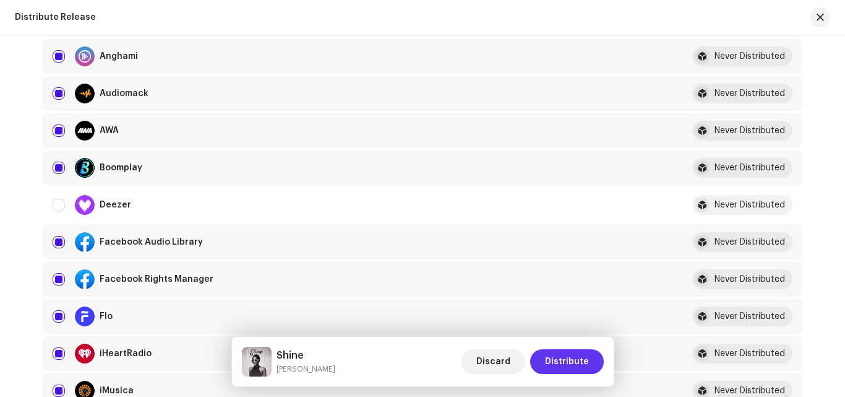
click at [575, 357] on span "Distribute" at bounding box center [567, 361] width 44 height 25
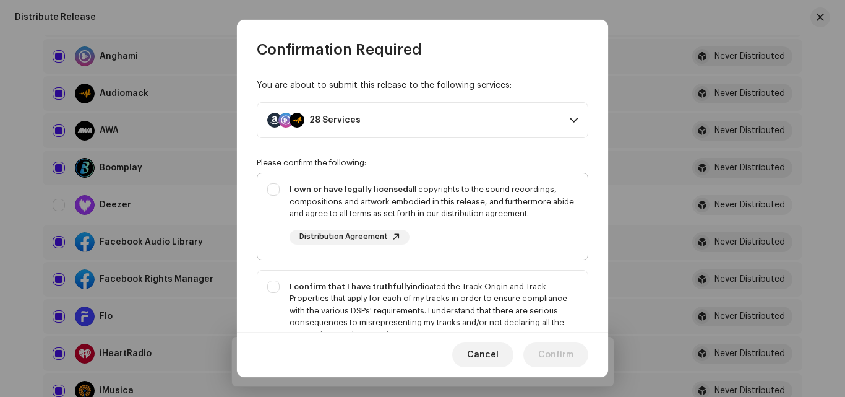
drag, startPoint x: 255, startPoint y: 178, endPoint x: 273, endPoint y: 188, distance: 20.5
click at [273, 188] on div "You are about to submit this release to the following services: 28 Services Ama…" at bounding box center [422, 195] width 371 height 272
click at [273, 188] on div "I own or have legally licensed all copyrights to the sound recordings, composit…" at bounding box center [422, 213] width 331 height 81
checkbox input "true"
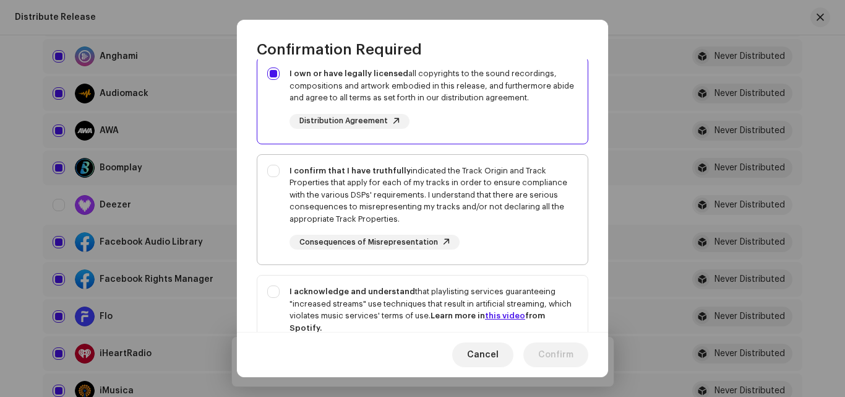
scroll to position [116, 0]
click at [272, 183] on div "I confirm that I have truthfully indicated the Track Origin and Track Propertie…" at bounding box center [422, 206] width 331 height 105
checkbox input "true"
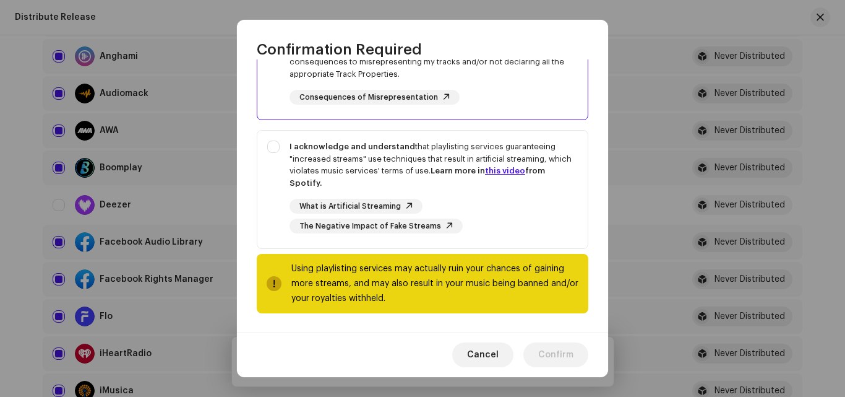
scroll to position [262, 0]
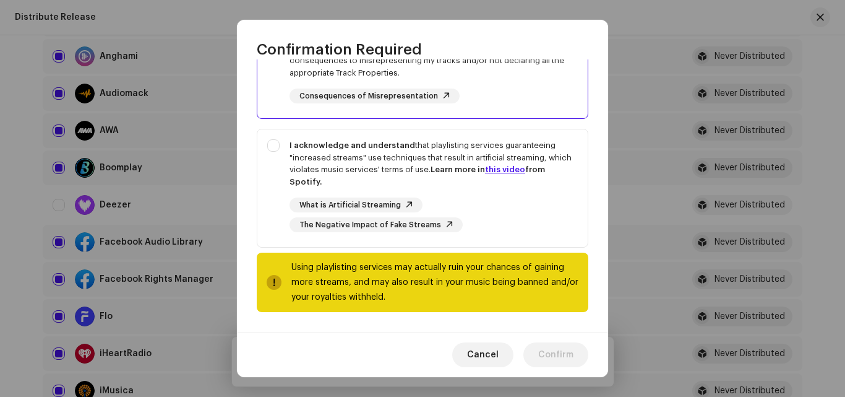
click at [272, 183] on div "I acknowledge and understand that playlisting services guaranteeing "increased …" at bounding box center [422, 185] width 331 height 113
checkbox input "true"
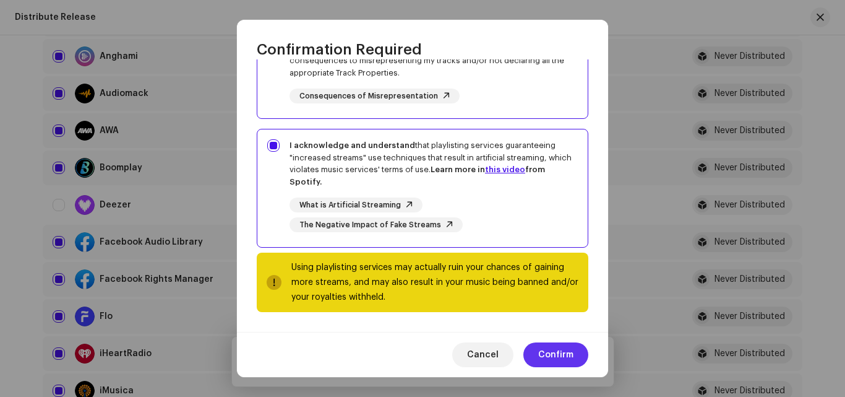
click at [555, 358] on span "Confirm" at bounding box center [555, 354] width 35 height 25
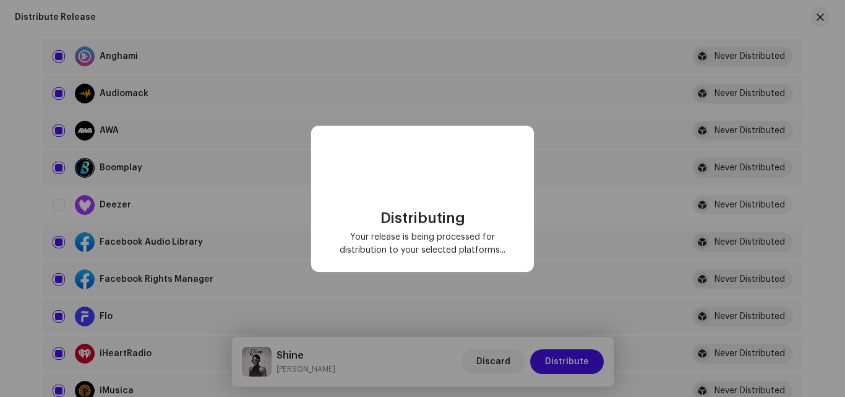
scroll to position [0, 0]
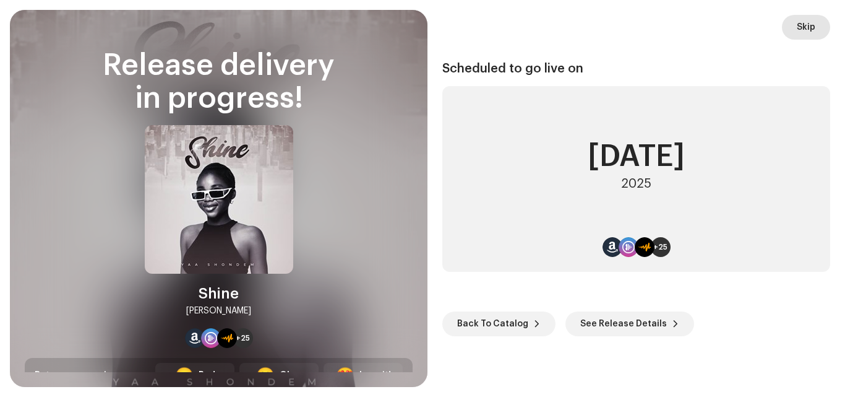
click at [804, 27] on span "Skip" at bounding box center [806, 27] width 19 height 25
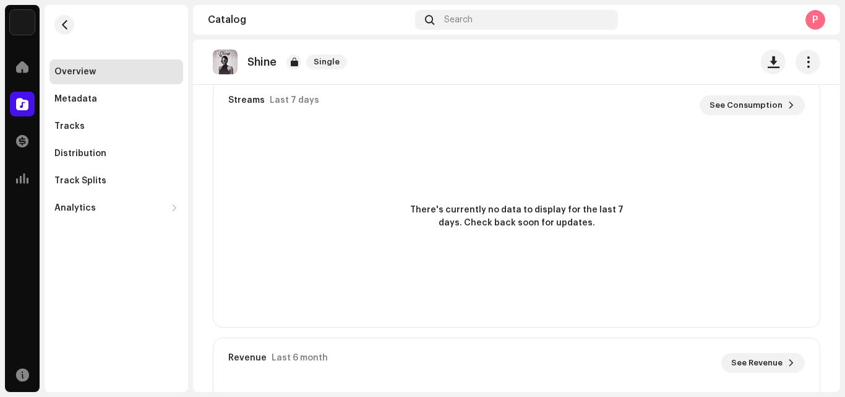
scroll to position [891, 0]
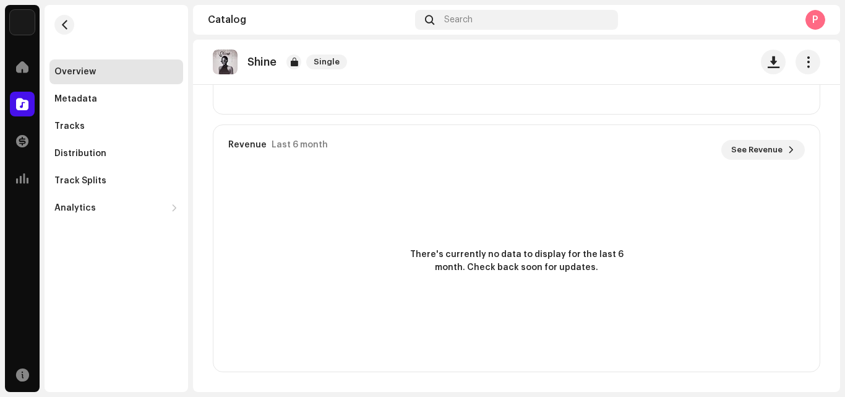
click at [352, 295] on div "There's currently no data to display for the last 6 month. Check back soon for …" at bounding box center [517, 261] width 607 height 173
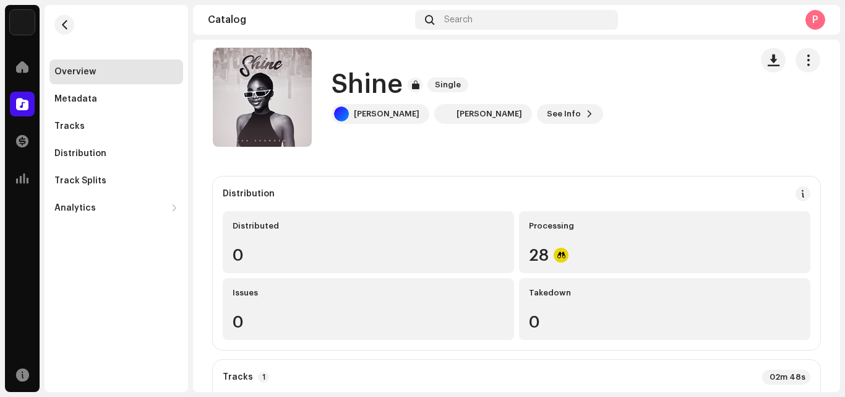
scroll to position [0, 0]
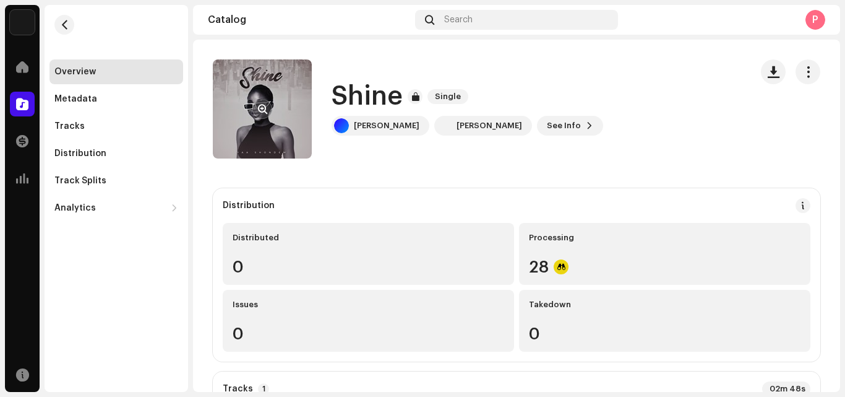
click at [279, 131] on re-a-cover at bounding box center [262, 108] width 99 height 99
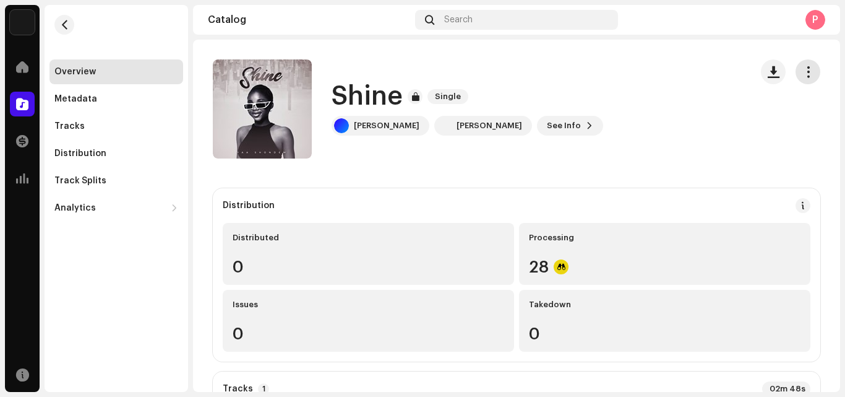
click at [803, 71] on span "button" at bounding box center [809, 72] width 12 height 10
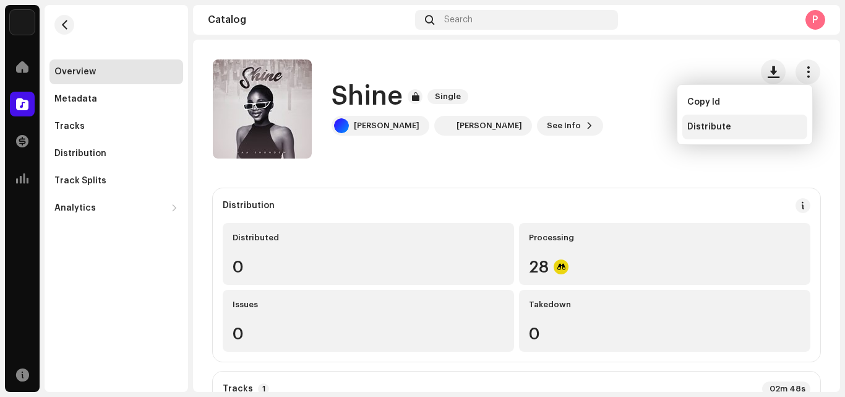
click at [711, 124] on span "Distribute" at bounding box center [710, 127] width 44 height 10
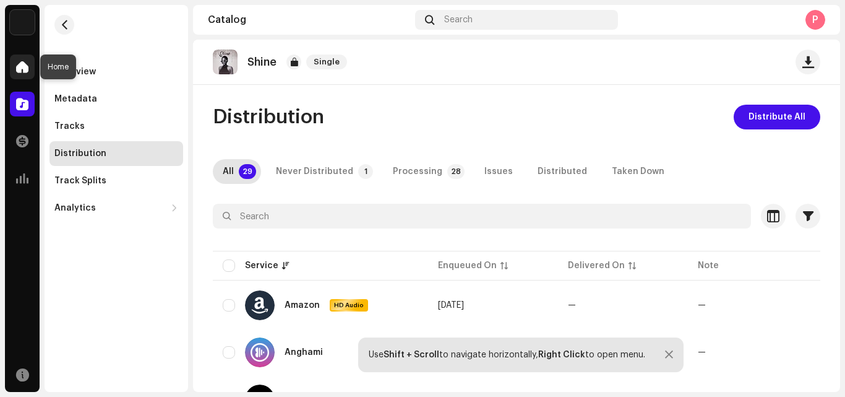
click at [17, 62] on span at bounding box center [22, 67] width 12 height 10
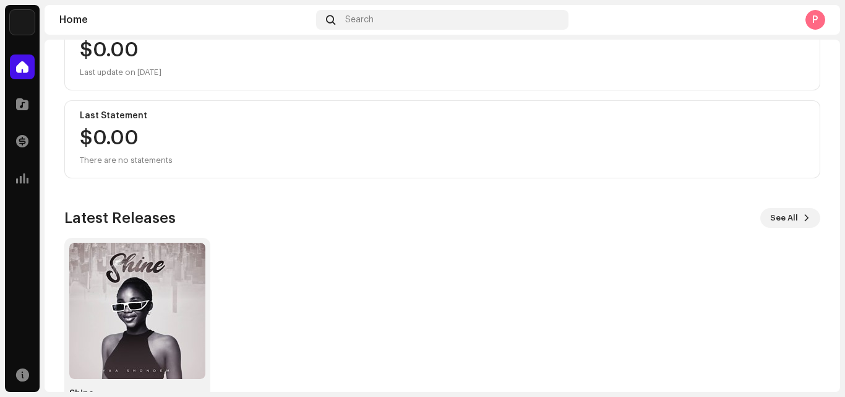
scroll to position [215, 0]
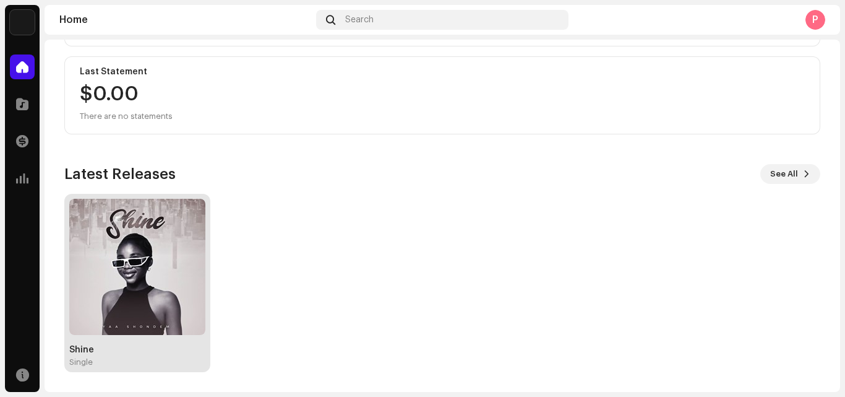
click at [132, 240] on img at bounding box center [137, 267] width 136 height 136
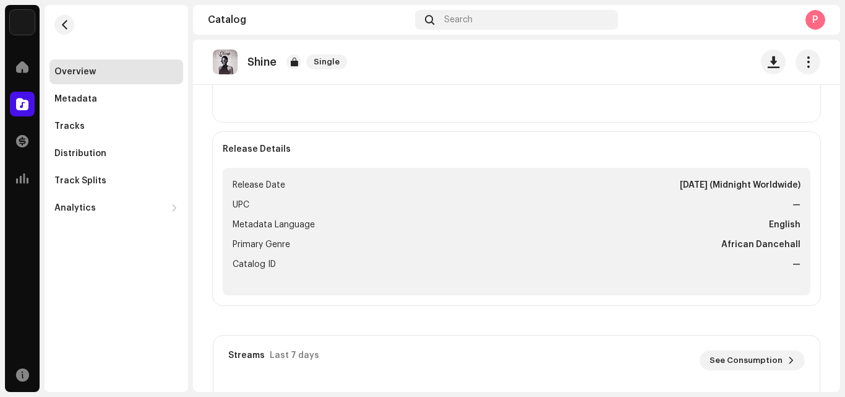
scroll to position [412, 0]
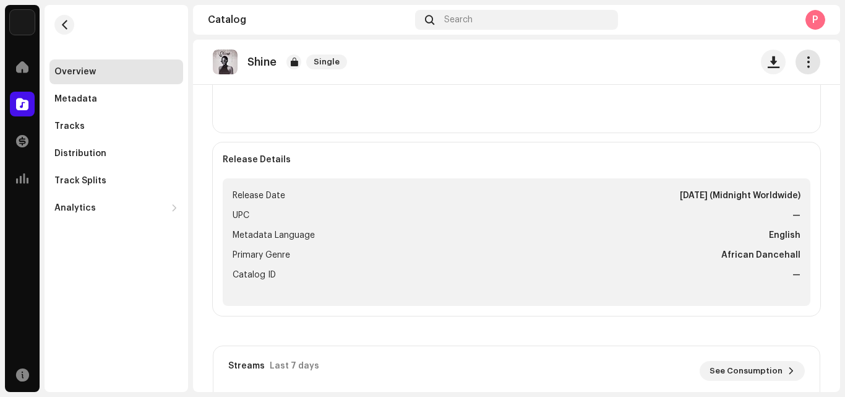
click at [806, 65] on span "button" at bounding box center [809, 62] width 12 height 10
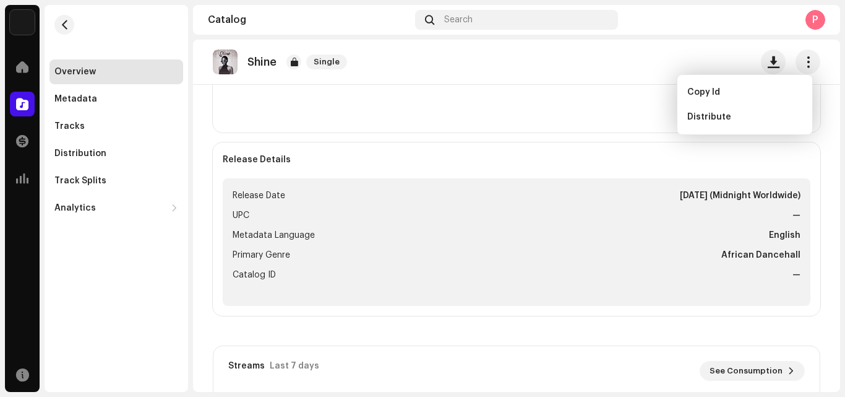
click at [600, 74] on div "Shine Single" at bounding box center [517, 62] width 608 height 25
